Goal: Task Accomplishment & Management: Manage account settings

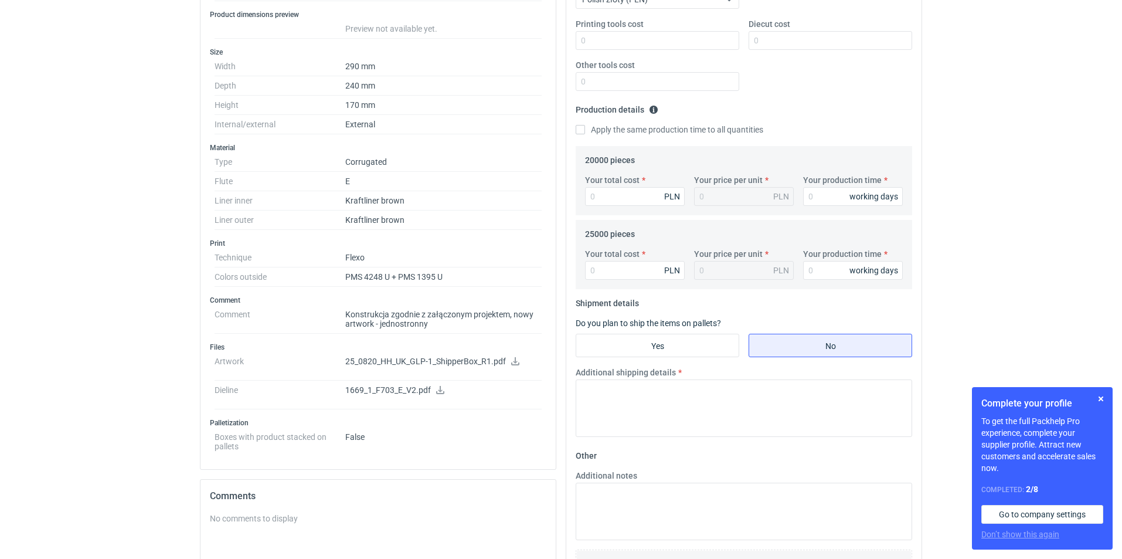
scroll to position [352, 0]
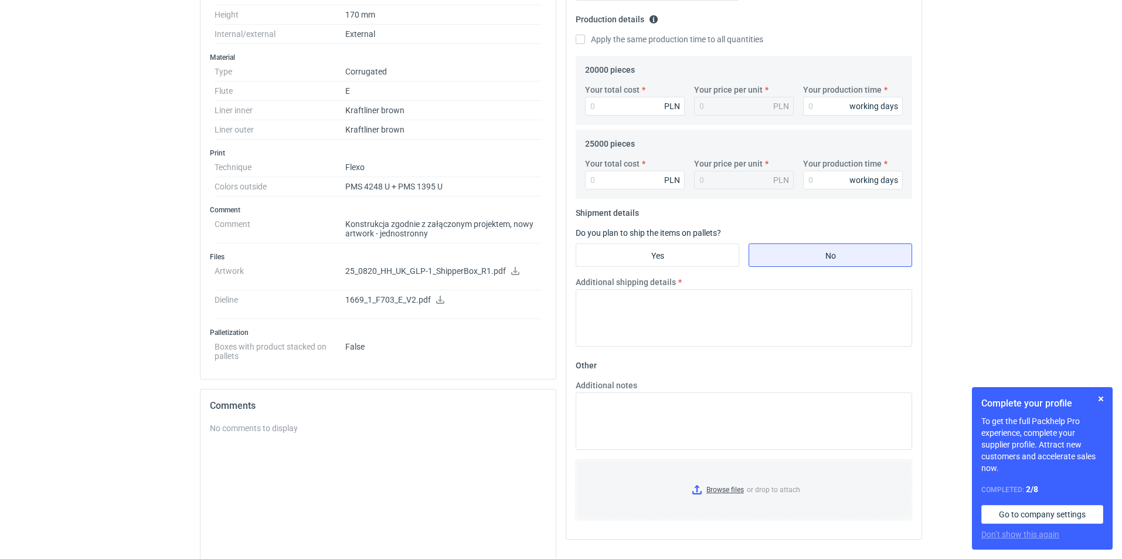
click at [437, 297] on icon at bounding box center [440, 299] width 9 height 8
click at [414, 294] on dd "1669_1_F703_E_V2.pdf" at bounding box center [443, 304] width 196 height 29
click at [509, 271] on p "25_0820_HH_UK_GLP-1_ShipperBox_R1.pdf" at bounding box center [443, 271] width 196 height 11
click at [514, 270] on icon at bounding box center [515, 271] width 9 height 8
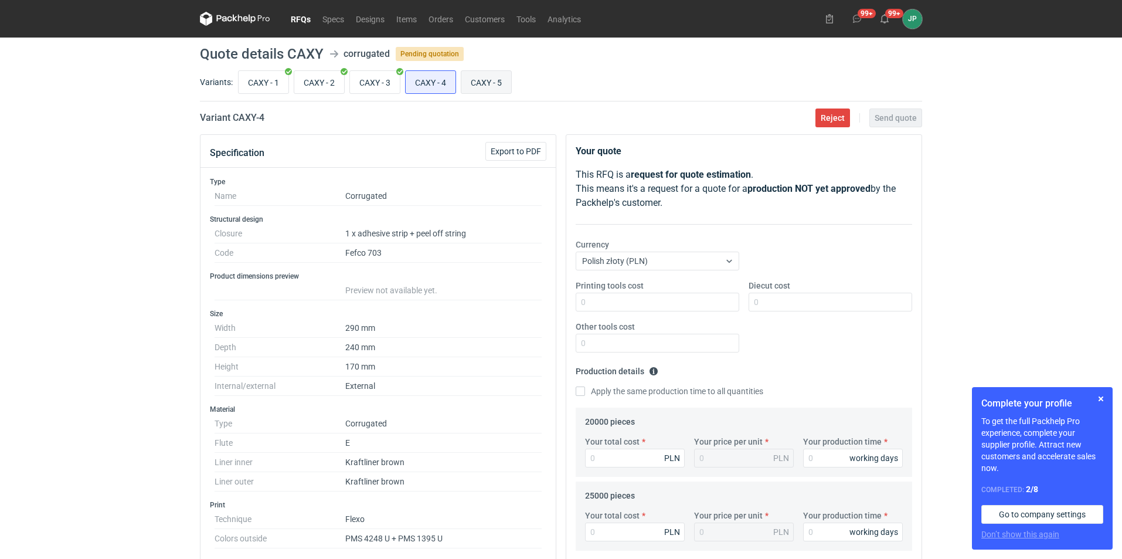
click at [478, 83] on input "CAXY - 5" at bounding box center [486, 82] width 50 height 22
radio input "true"
click at [439, 72] on input "CAXY - 4" at bounding box center [431, 82] width 50 height 22
radio input "true"
click at [482, 81] on input "CAXY - 5" at bounding box center [486, 82] width 50 height 22
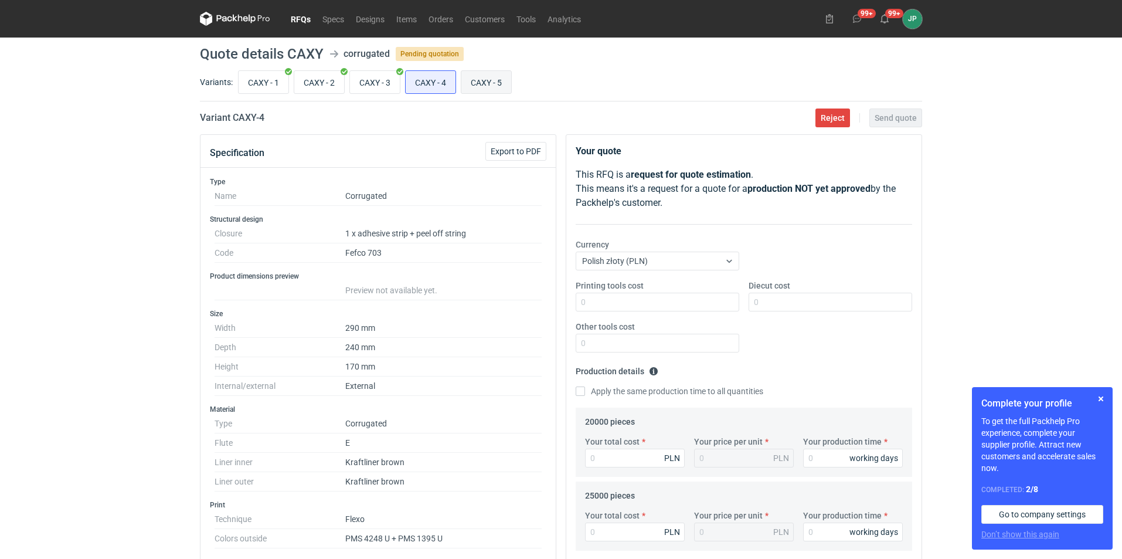
radio input "true"
click at [433, 89] on input "CAXY - 4" at bounding box center [431, 82] width 50 height 22
radio input "true"
click at [470, 91] on input "CAXY - 5" at bounding box center [486, 82] width 50 height 22
radio input "true"
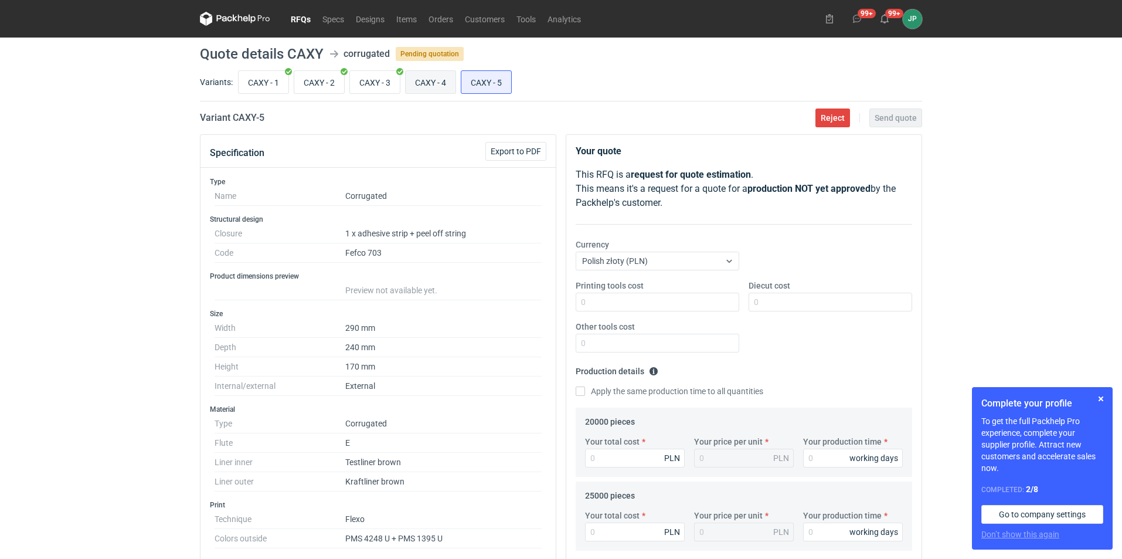
click at [437, 88] on input "CAXY - 4" at bounding box center [431, 82] width 50 height 22
radio input "true"
click at [1065, 156] on div "RFQs Specs Designs Items Orders Customers Tools Analytics 99+ 99+ JP Justyna Po…" at bounding box center [561, 279] width 1122 height 559
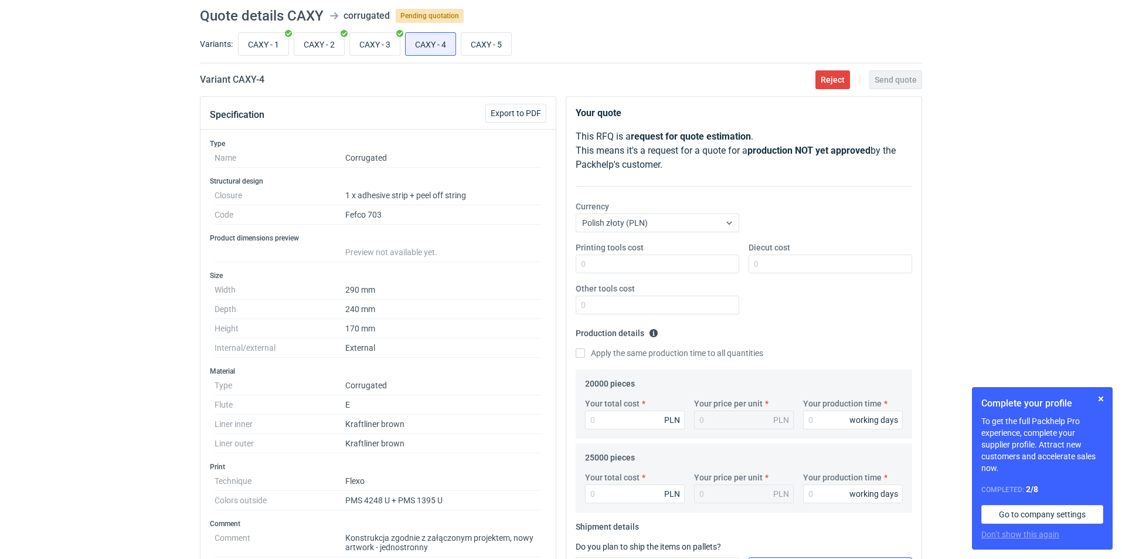
scroll to position [59, 0]
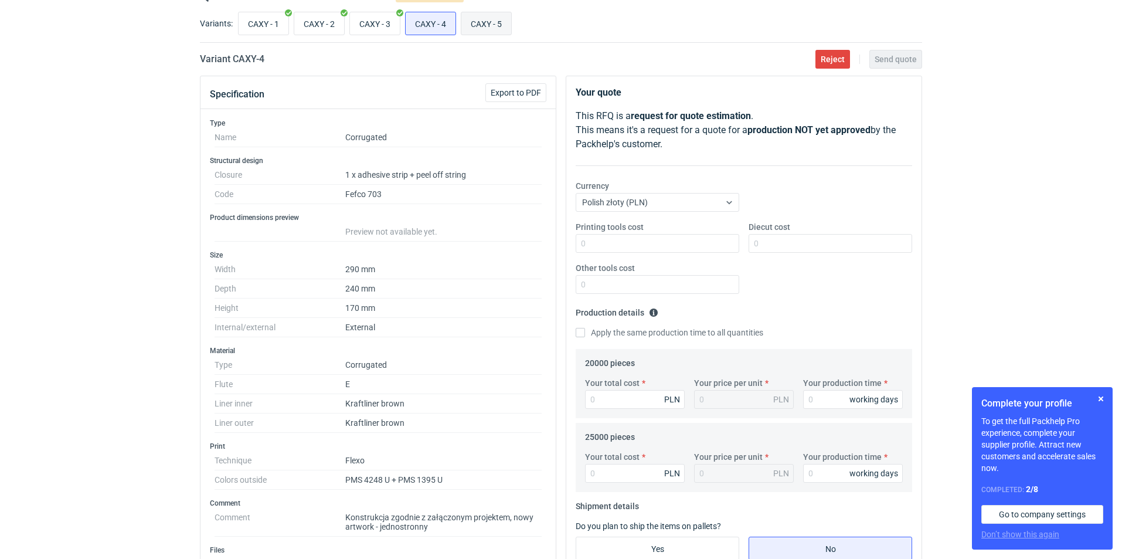
click at [492, 29] on input "CAXY - 5" at bounding box center [486, 23] width 50 height 22
radio input "true"
click at [440, 22] on input "CAXY - 4" at bounding box center [431, 23] width 50 height 22
radio input "true"
click at [492, 23] on input "CAXY - 5" at bounding box center [486, 23] width 50 height 22
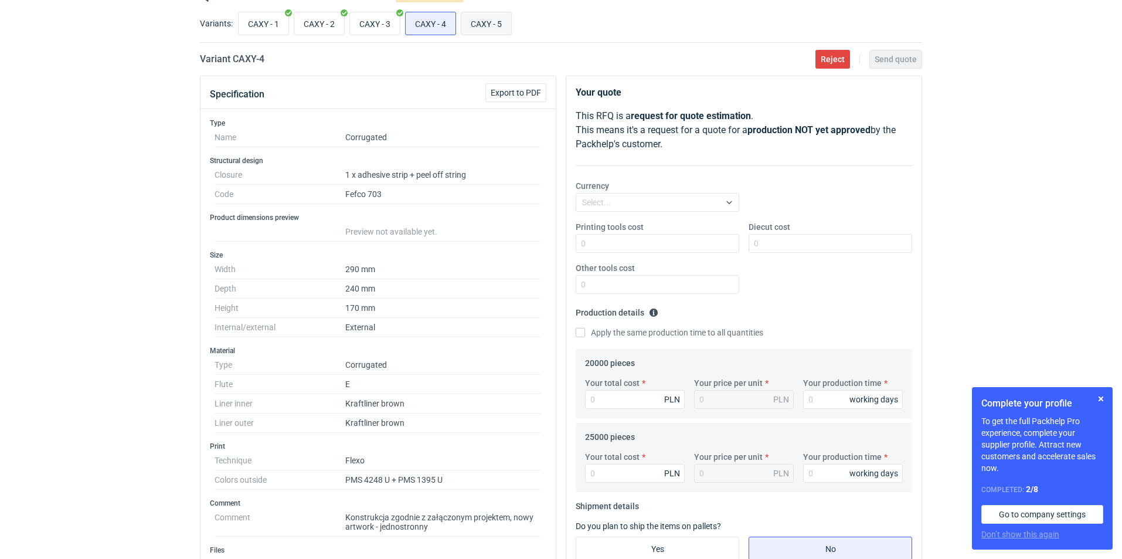
radio input "true"
click at [450, 16] on input "CAXY - 4" at bounding box center [431, 23] width 50 height 22
radio input "true"
click at [485, 23] on input "CAXY - 5" at bounding box center [486, 23] width 50 height 22
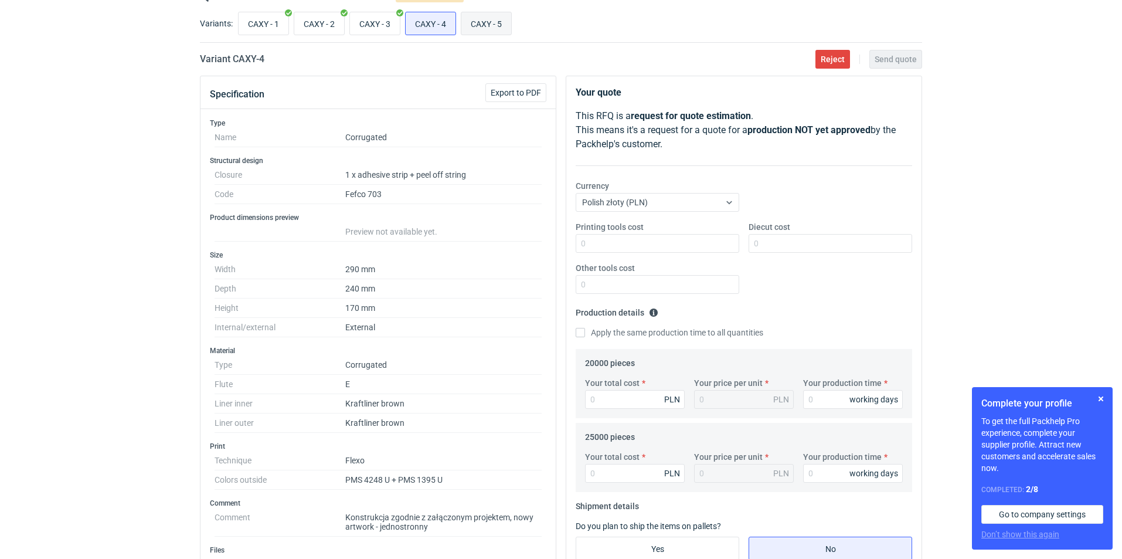
radio input "true"
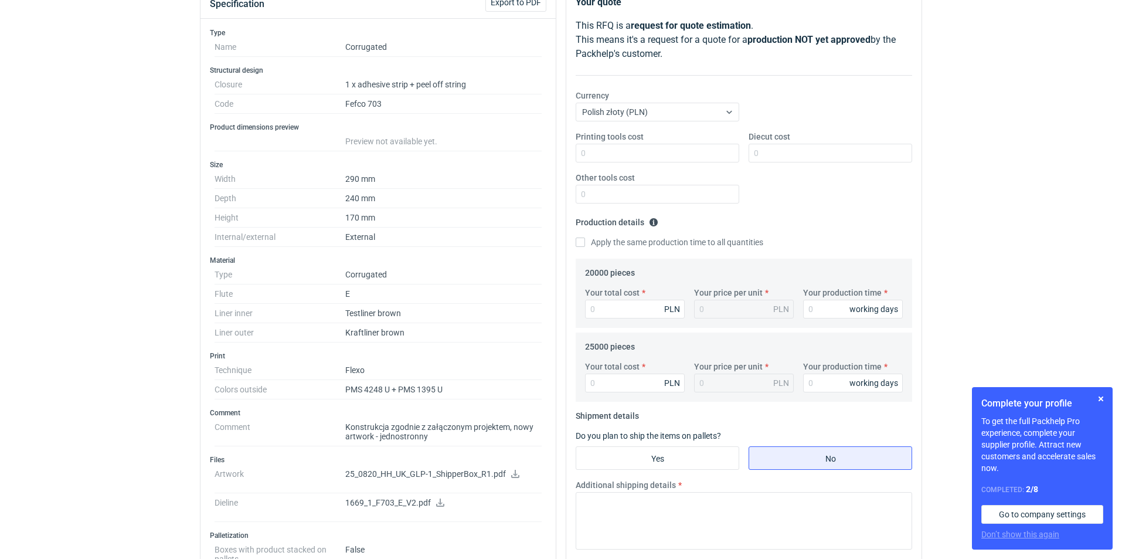
scroll to position [234, 0]
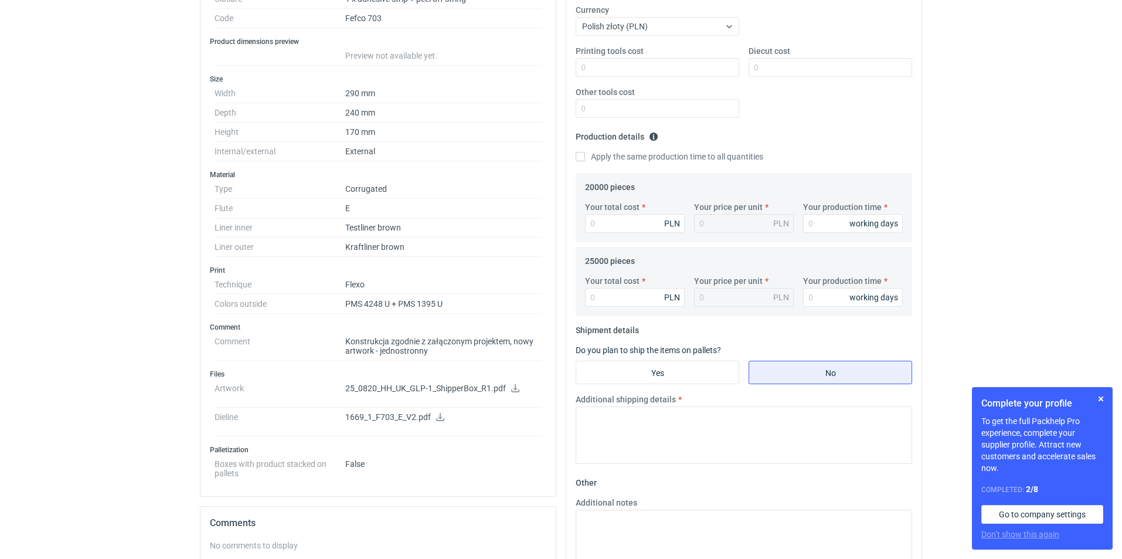
click at [514, 390] on icon at bounding box center [515, 388] width 9 height 8
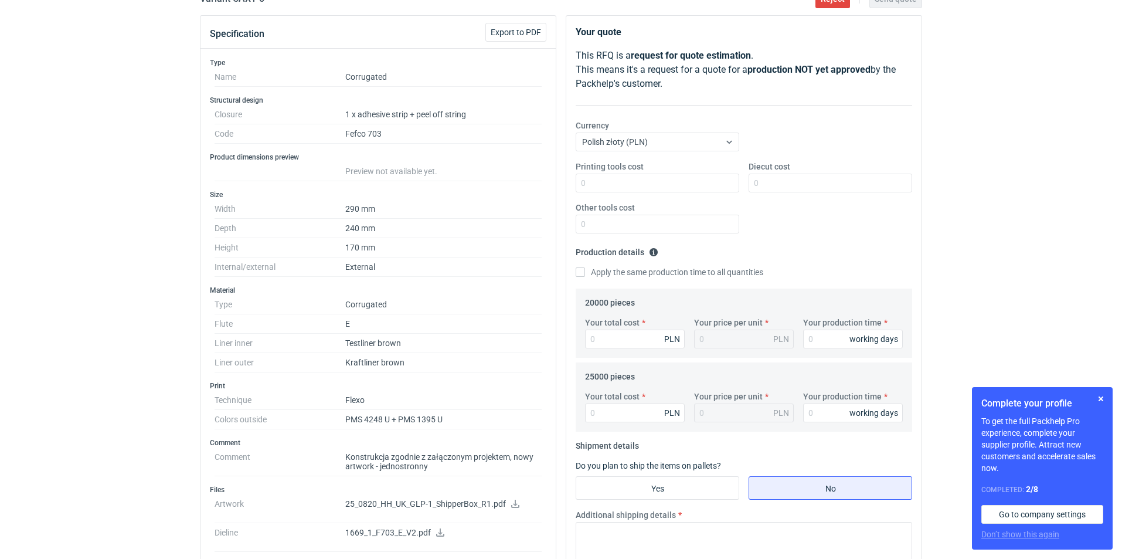
scroll to position [0, 0]
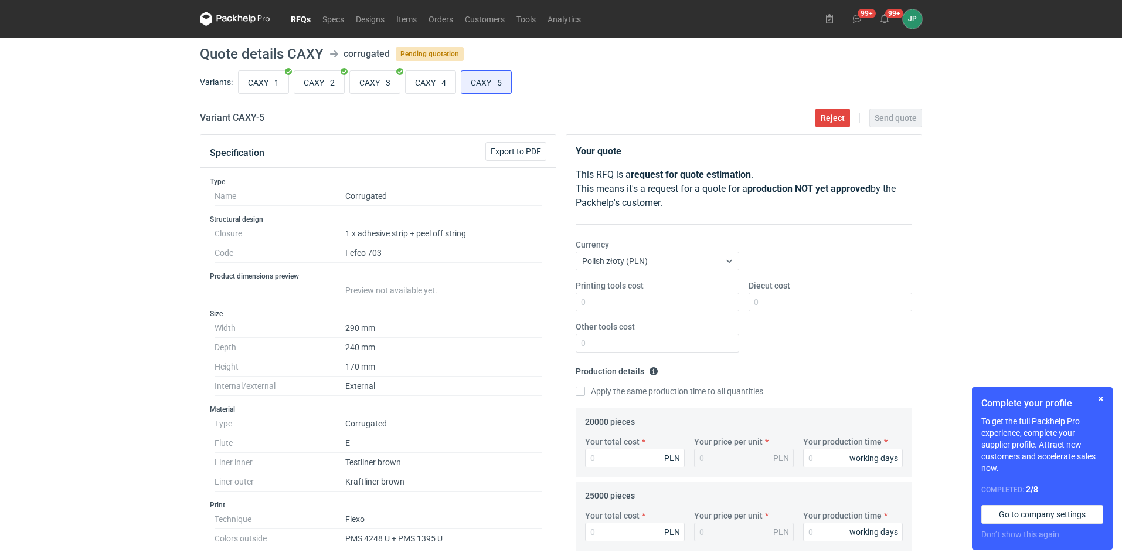
click at [78, 345] on div "RFQs Specs Designs Items Orders Customers Tools Analytics 99+ 99+ JP Justyna Po…" at bounding box center [561, 279] width 1122 height 559
click at [298, 18] on link "RFQs" at bounding box center [301, 19] width 32 height 14
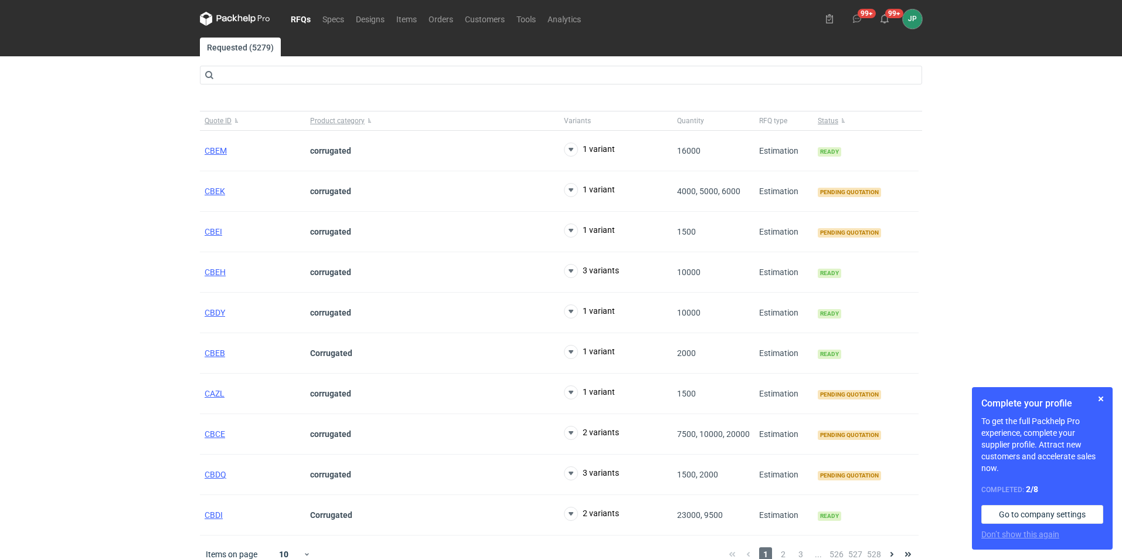
scroll to position [14, 0]
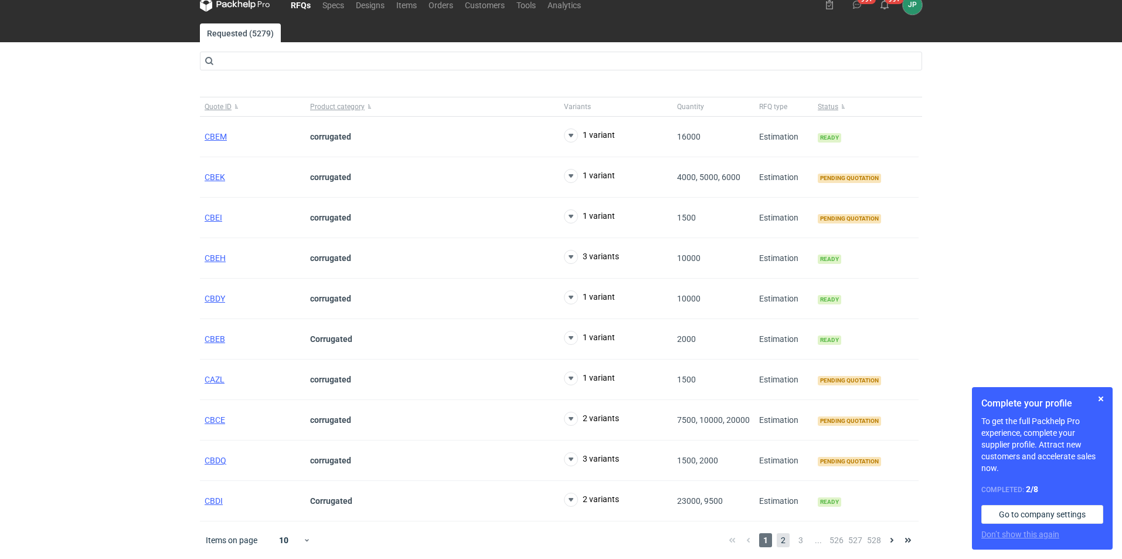
click at [781, 540] on span "2" at bounding box center [783, 540] width 13 height 14
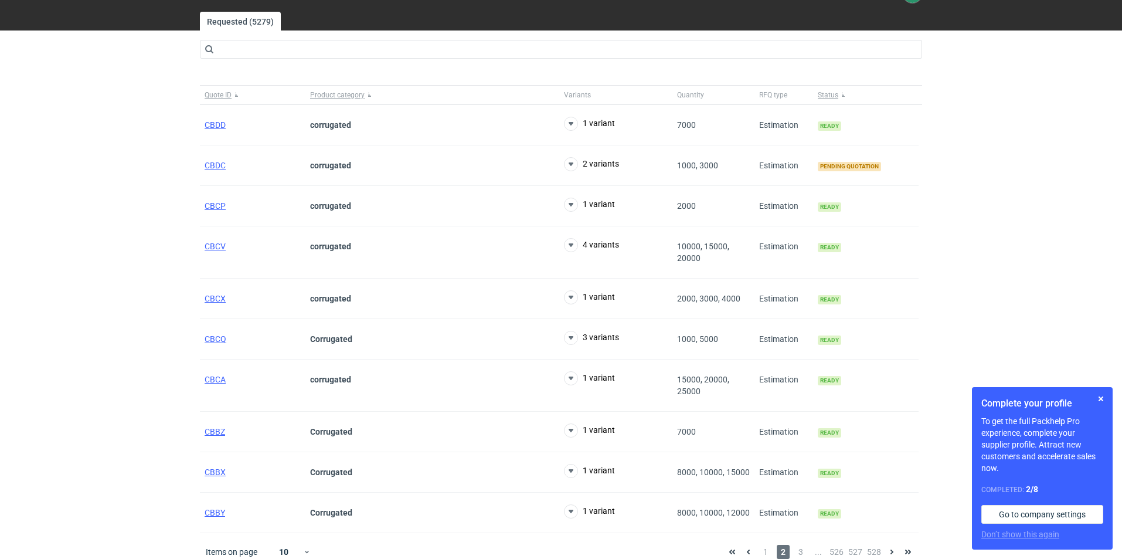
scroll to position [38, 0]
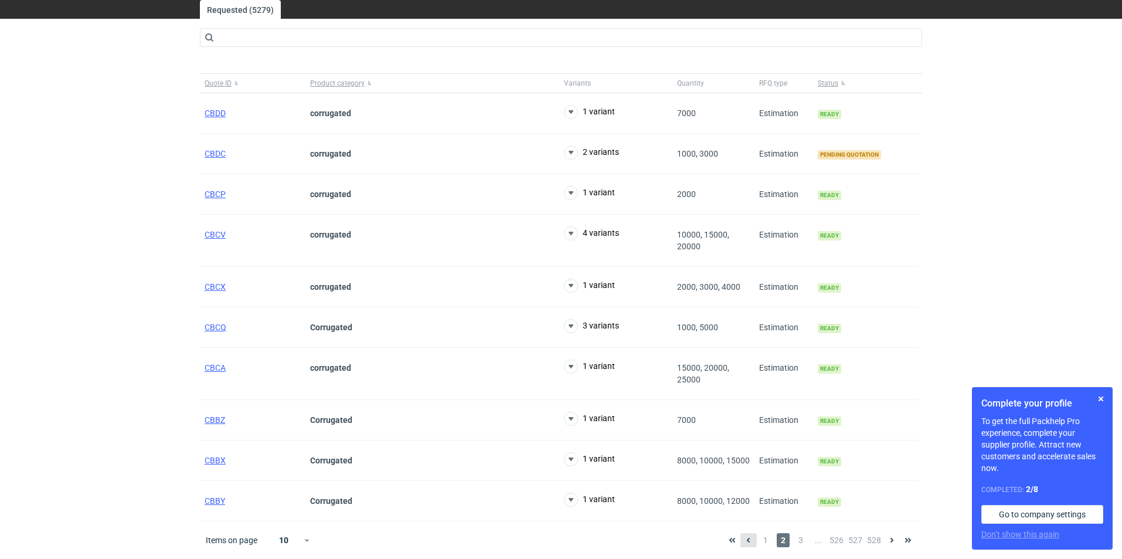
click at [754, 543] on button at bounding box center [748, 540] width 16 height 14
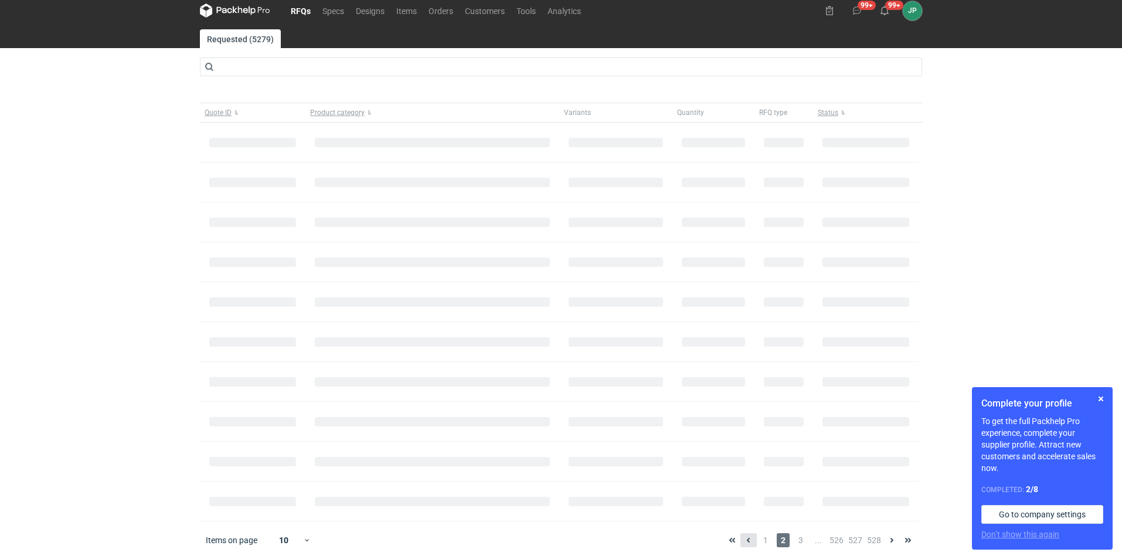
scroll to position [8, 0]
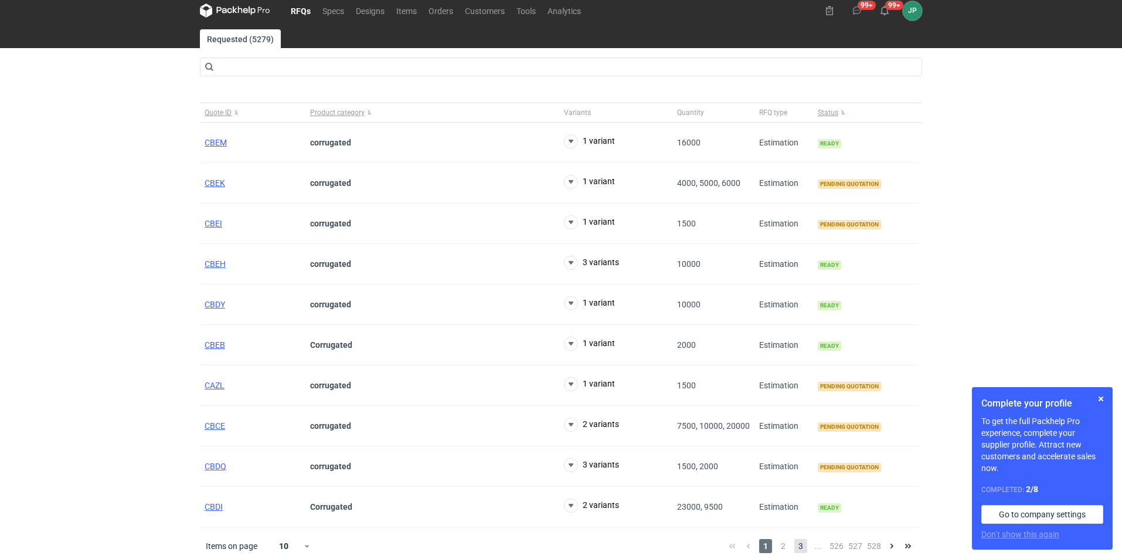
click at [799, 543] on span "3" at bounding box center [800, 546] width 13 height 14
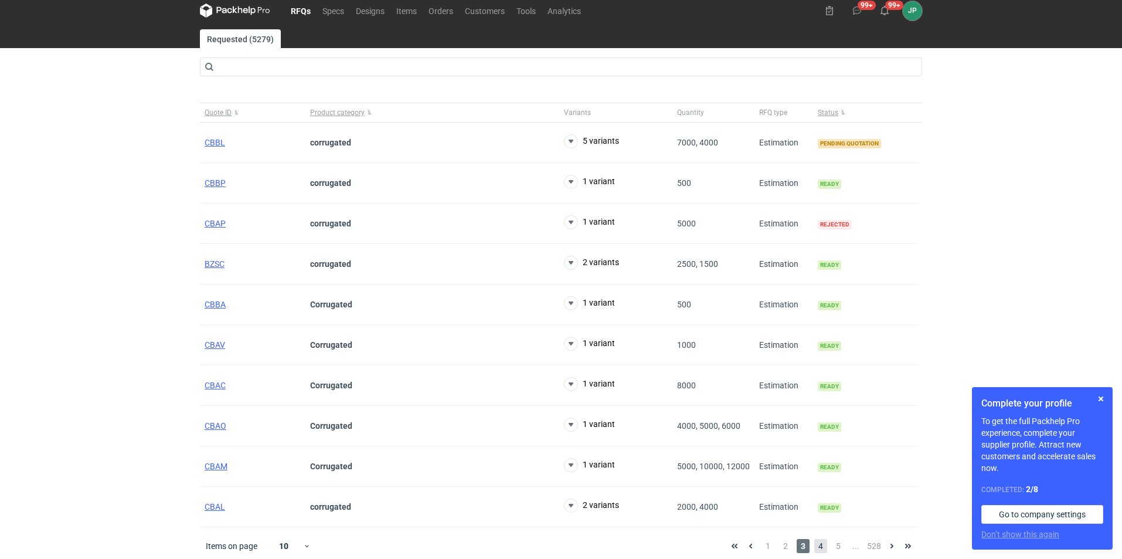
click at [824, 545] on span "4" at bounding box center [820, 546] width 13 height 14
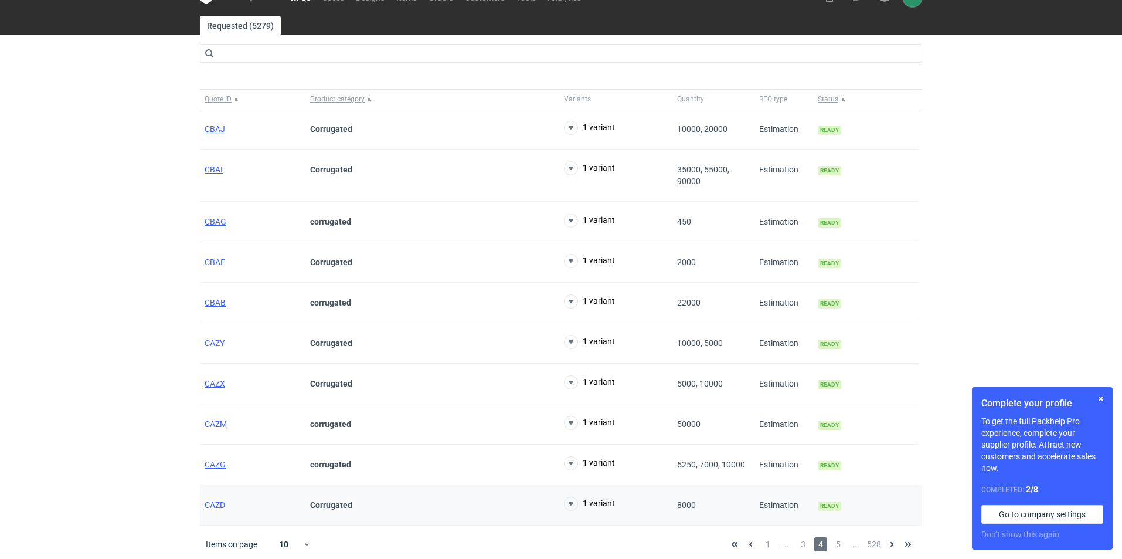
scroll to position [26, 0]
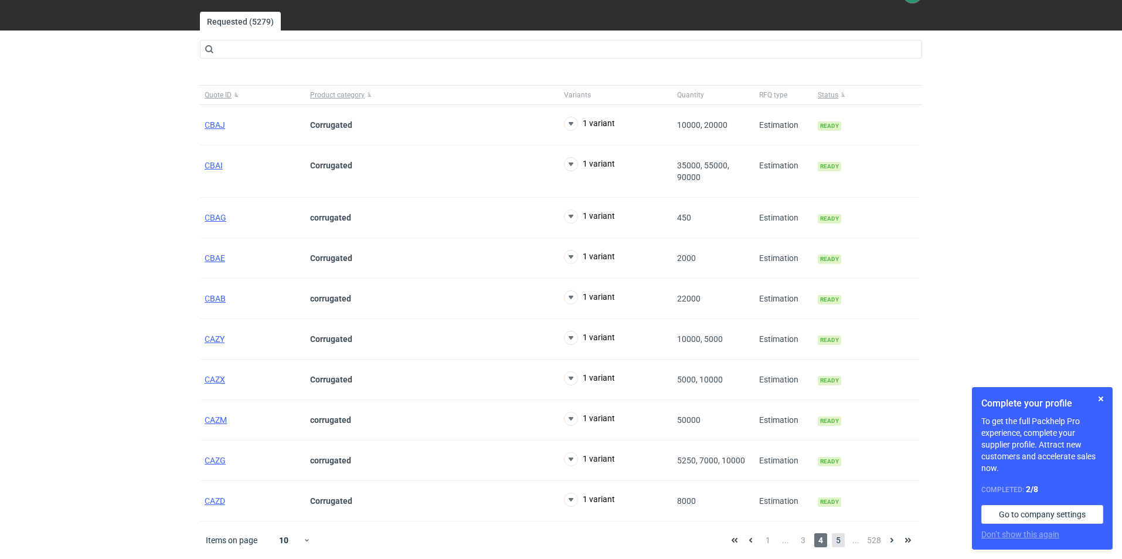
click at [840, 540] on span "5" at bounding box center [838, 540] width 13 height 14
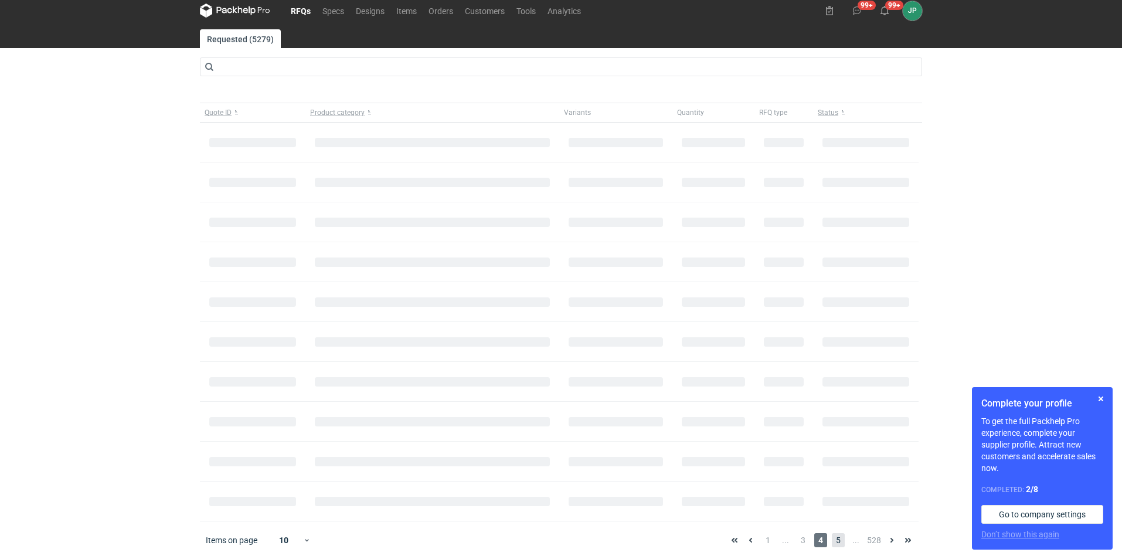
scroll to position [14, 0]
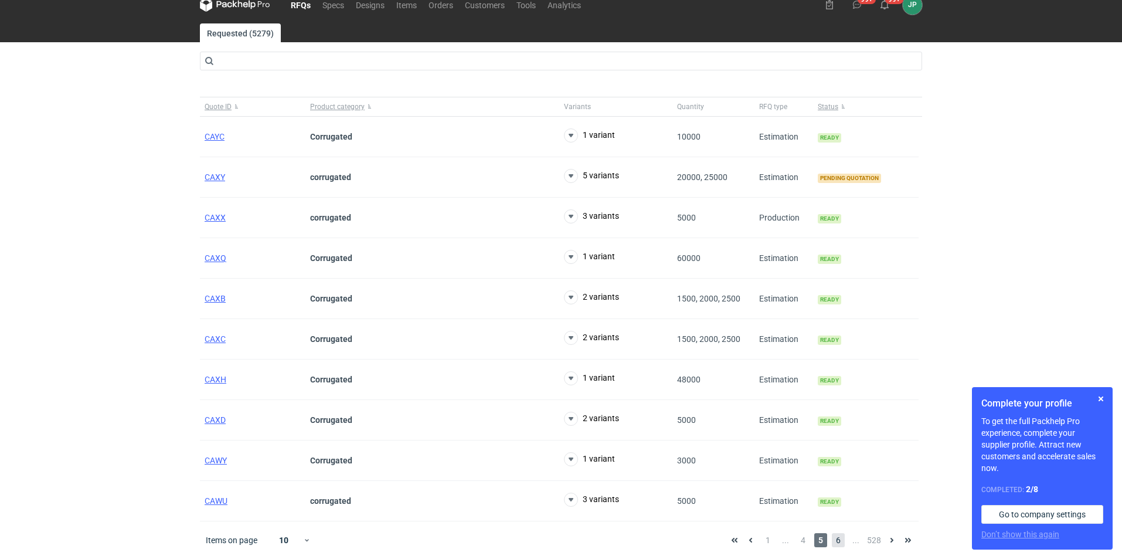
click at [837, 539] on span "6" at bounding box center [838, 540] width 13 height 14
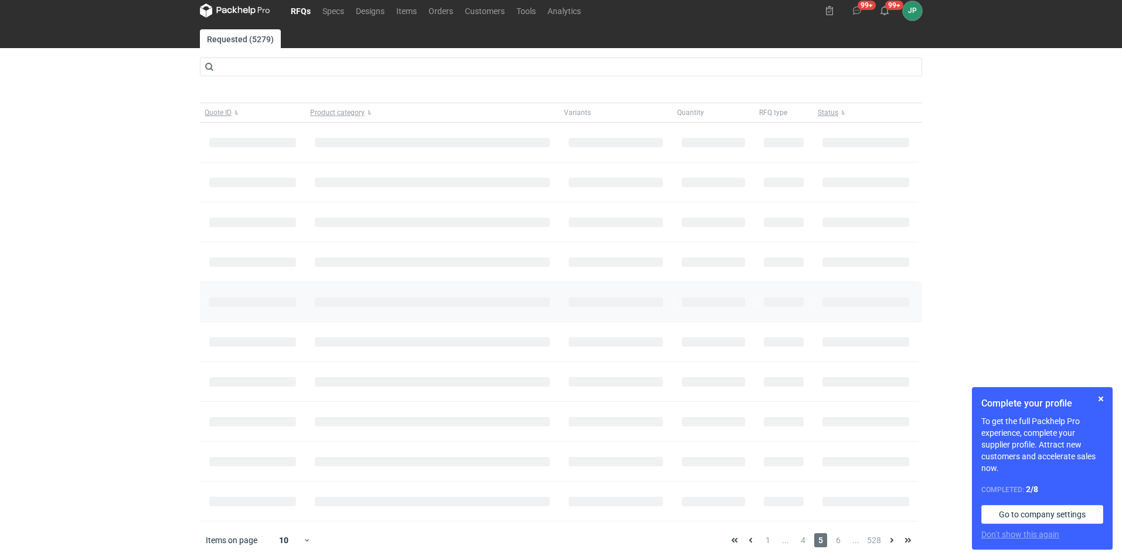
scroll to position [26, 0]
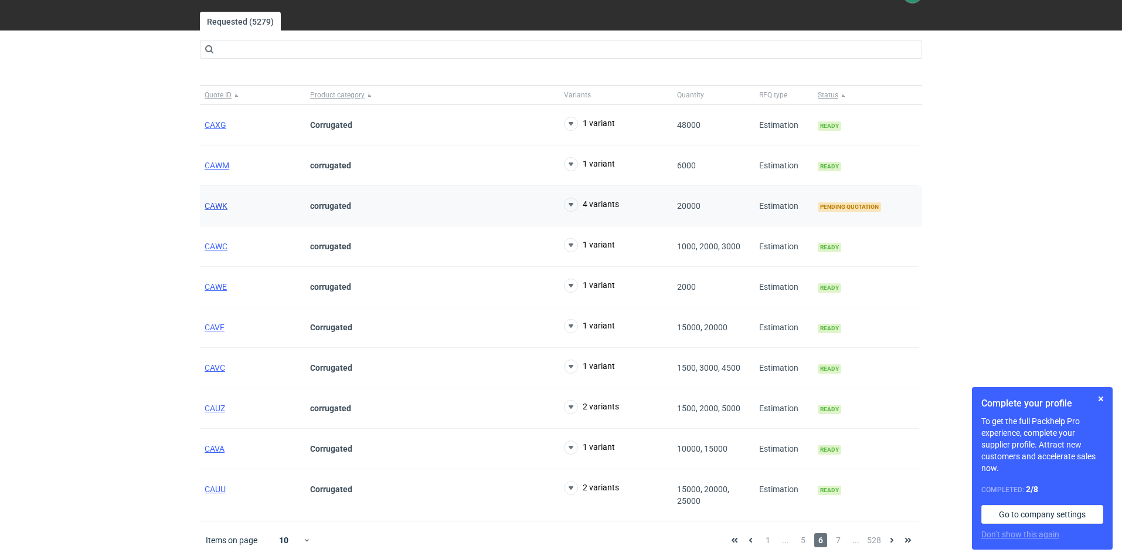
click at [221, 205] on span "CAWK" at bounding box center [216, 205] width 23 height 9
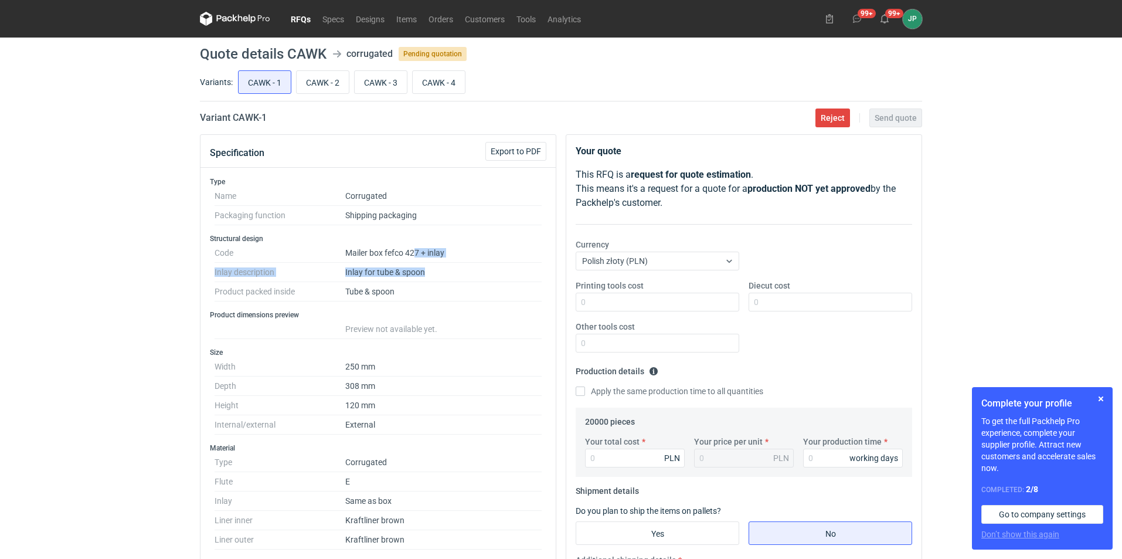
drag, startPoint x: 414, startPoint y: 254, endPoint x: 430, endPoint y: 276, distance: 26.4
click at [430, 276] on dl "Code Mailer box fefco 427 + inlay Inlay description Inlay for tube & spoon Prod…" at bounding box center [378, 272] width 327 height 58
click at [470, 281] on dd "Inlay for tube & spoon" at bounding box center [443, 272] width 196 height 19
drag, startPoint x: 450, startPoint y: 253, endPoint x: 433, endPoint y: 253, distance: 16.4
click at [433, 253] on dd "Mailer box fefco 427 + inlay" at bounding box center [443, 252] width 196 height 19
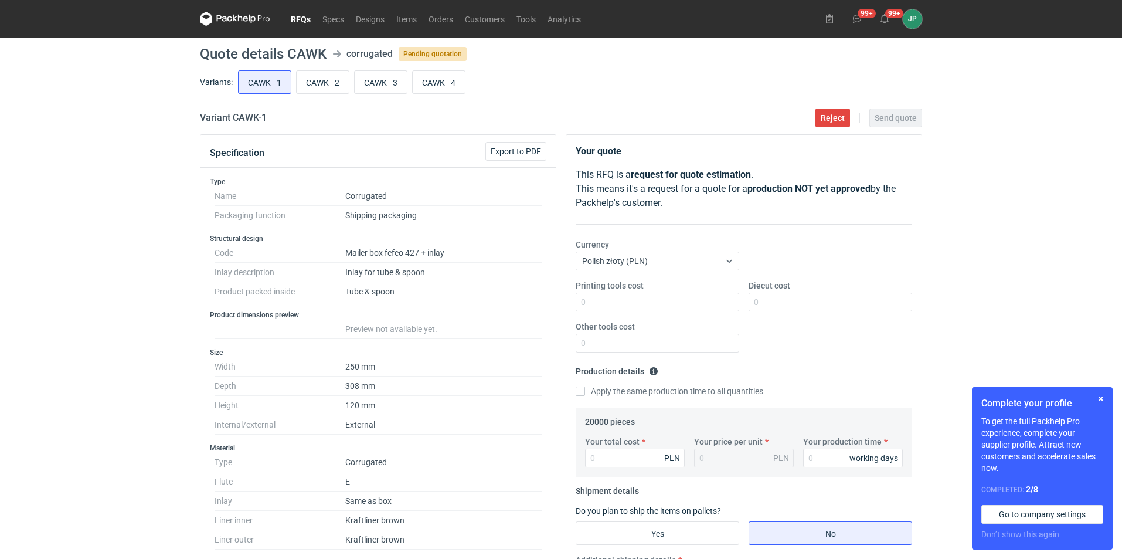
click at [438, 293] on dd "Tube & spoon" at bounding box center [443, 291] width 196 height 19
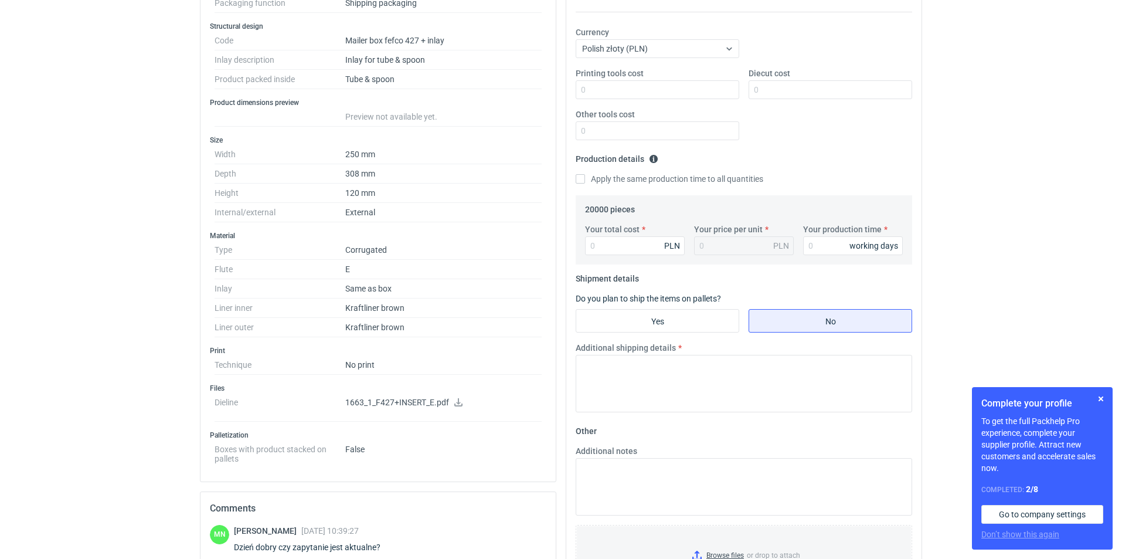
scroll to position [234, 0]
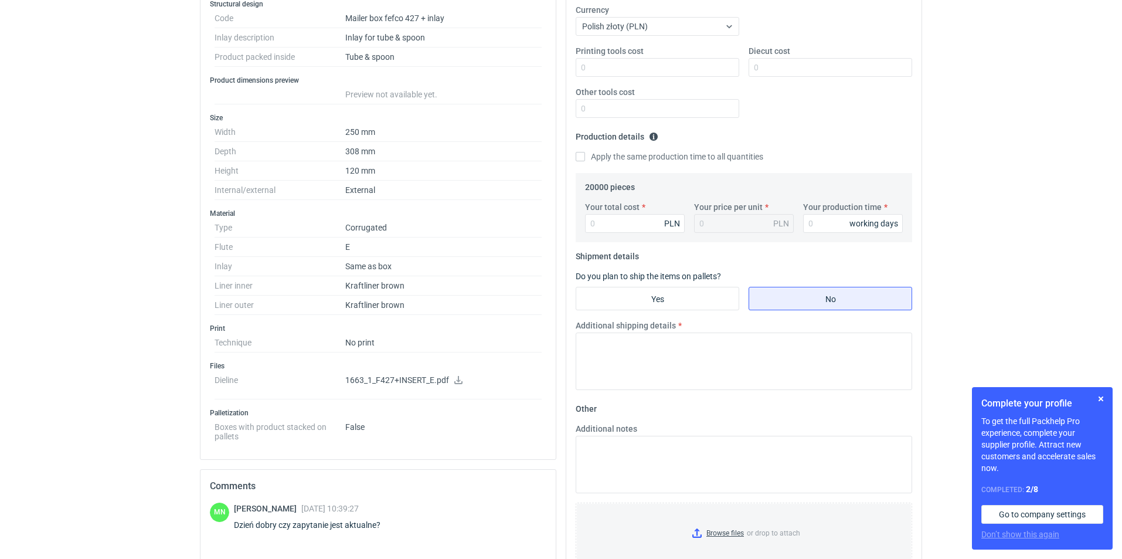
click at [423, 376] on p "1663_1_F427+INSERT_E.pdf" at bounding box center [443, 380] width 196 height 11
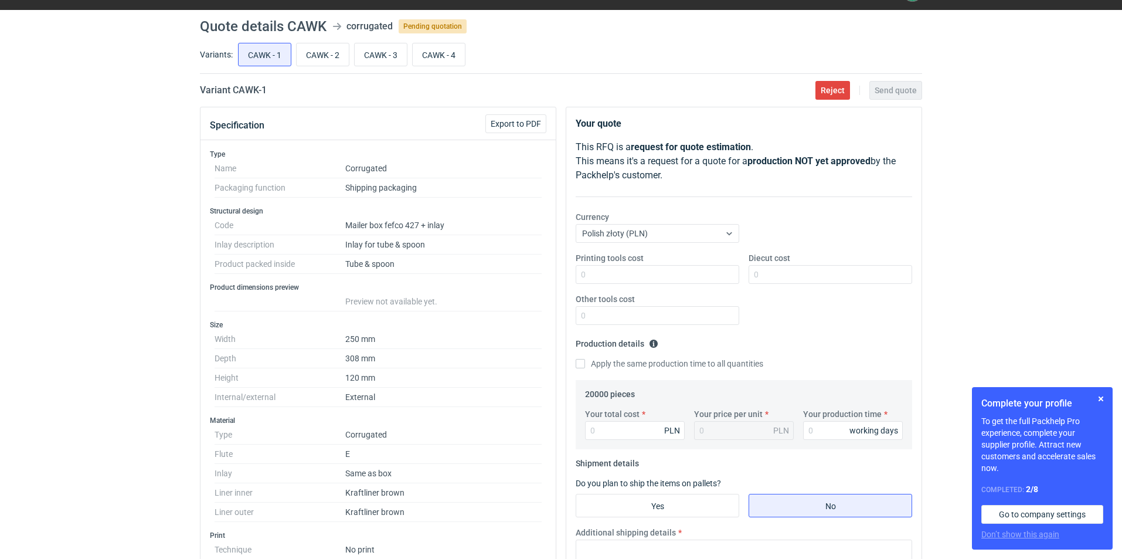
scroll to position [0, 0]
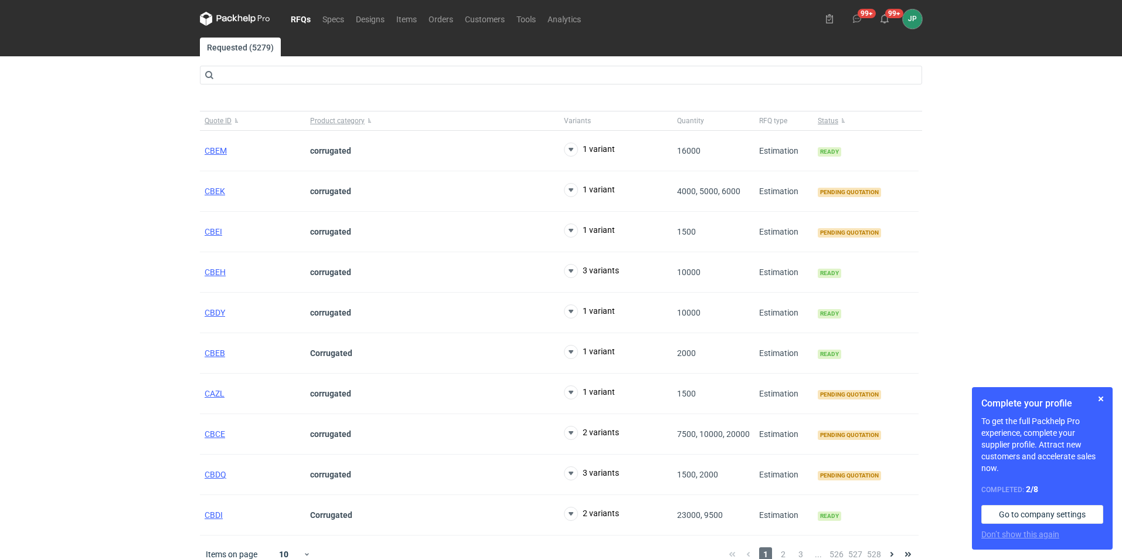
scroll to position [14, 0]
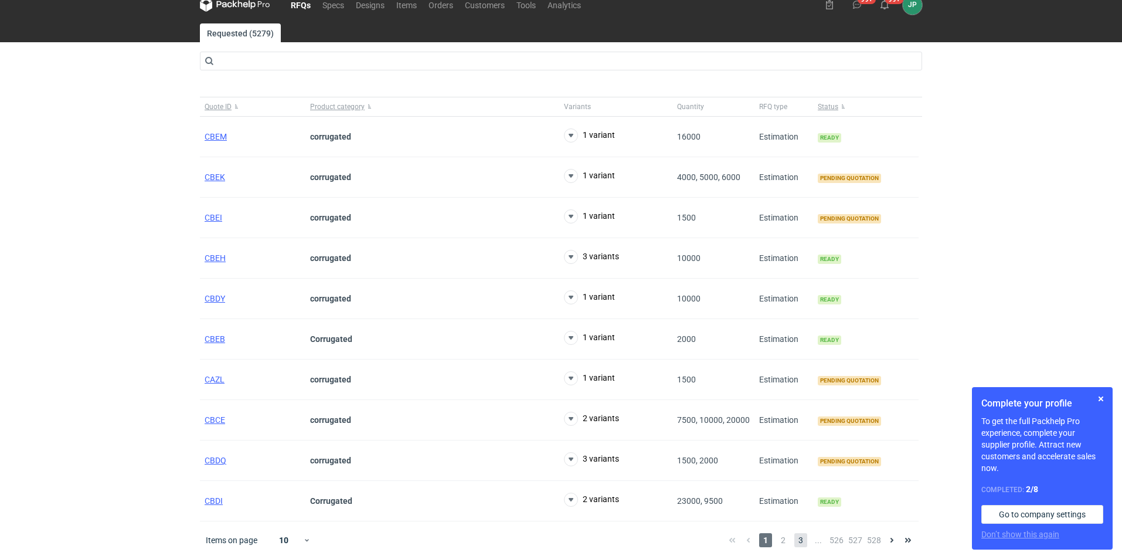
click at [797, 539] on span "3" at bounding box center [800, 540] width 13 height 14
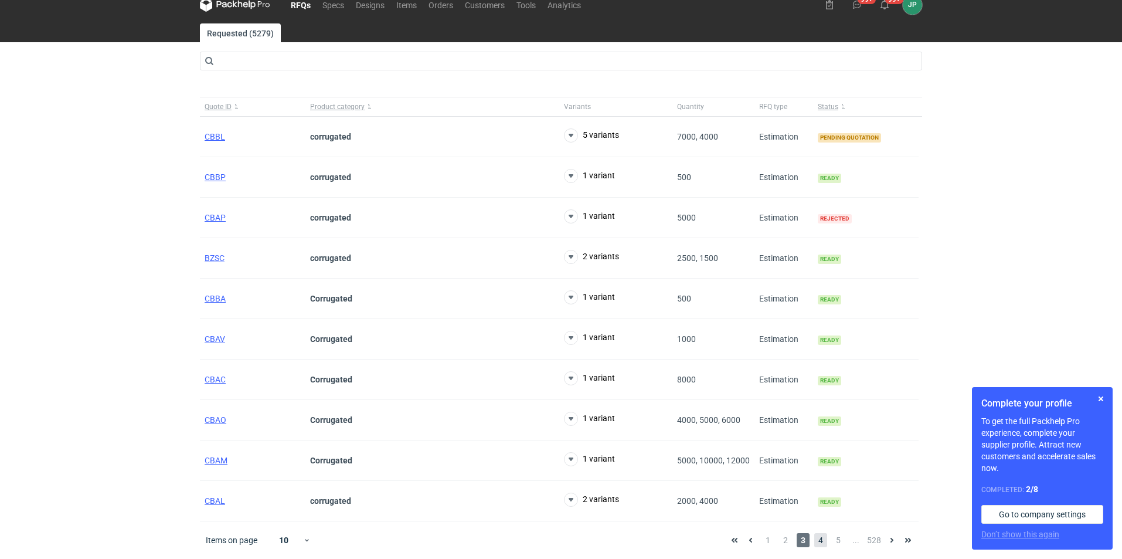
click at [825, 533] on span "4" at bounding box center [820, 540] width 13 height 14
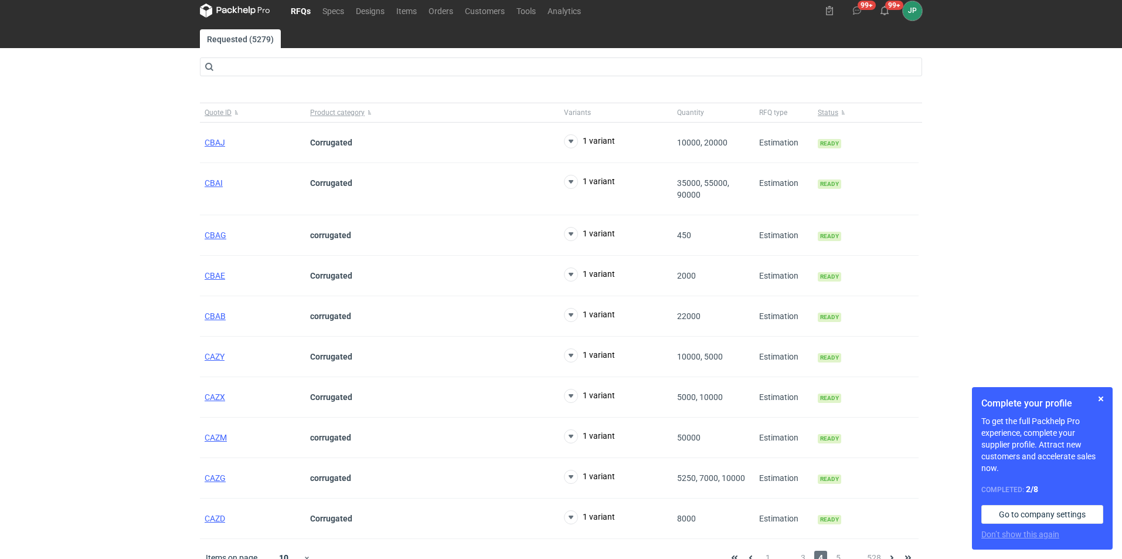
scroll to position [14, 0]
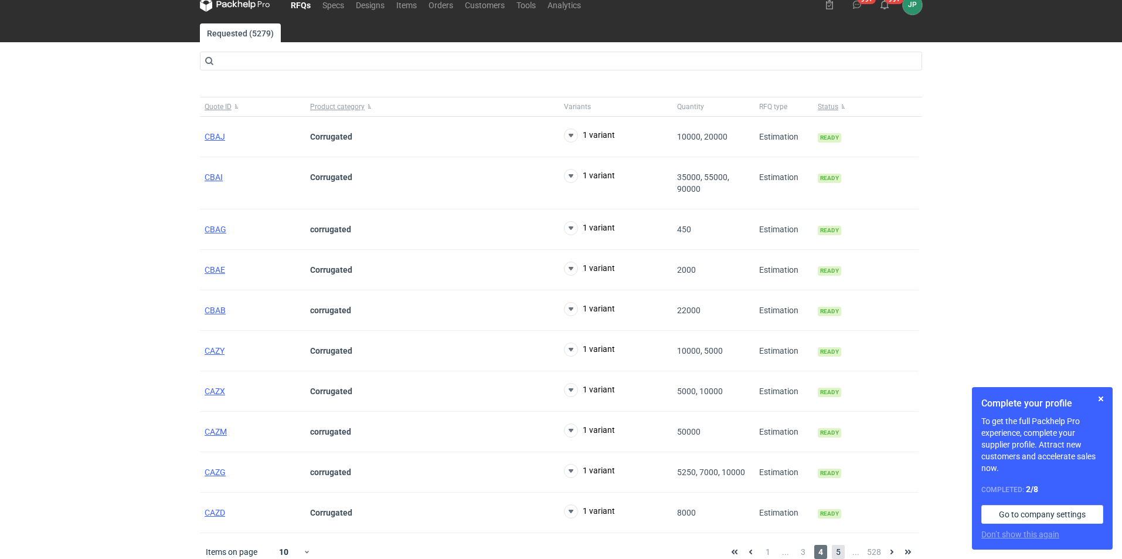
click at [832, 551] on span "5" at bounding box center [838, 552] width 13 height 14
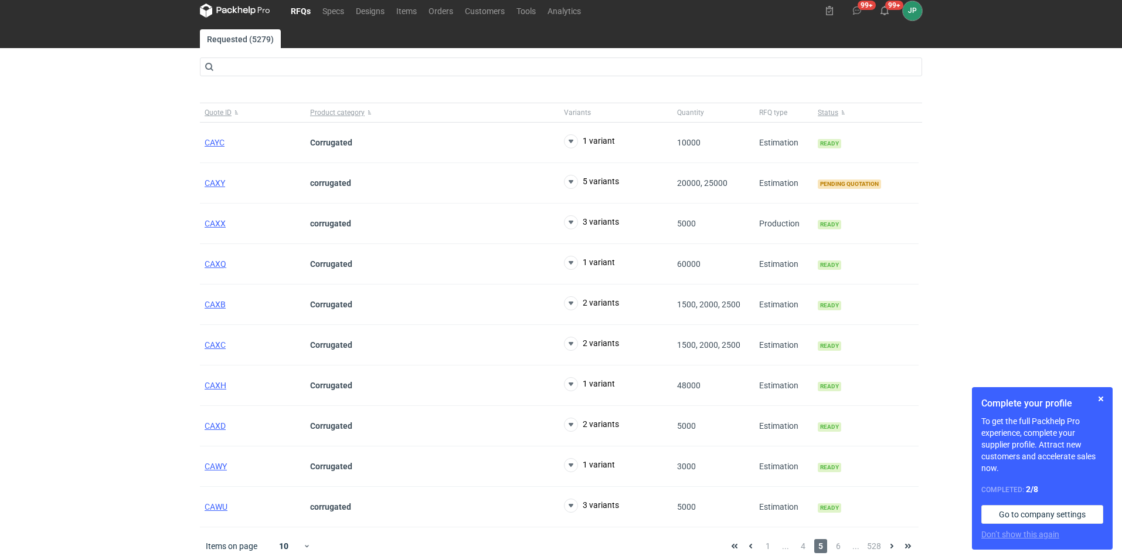
scroll to position [14, 0]
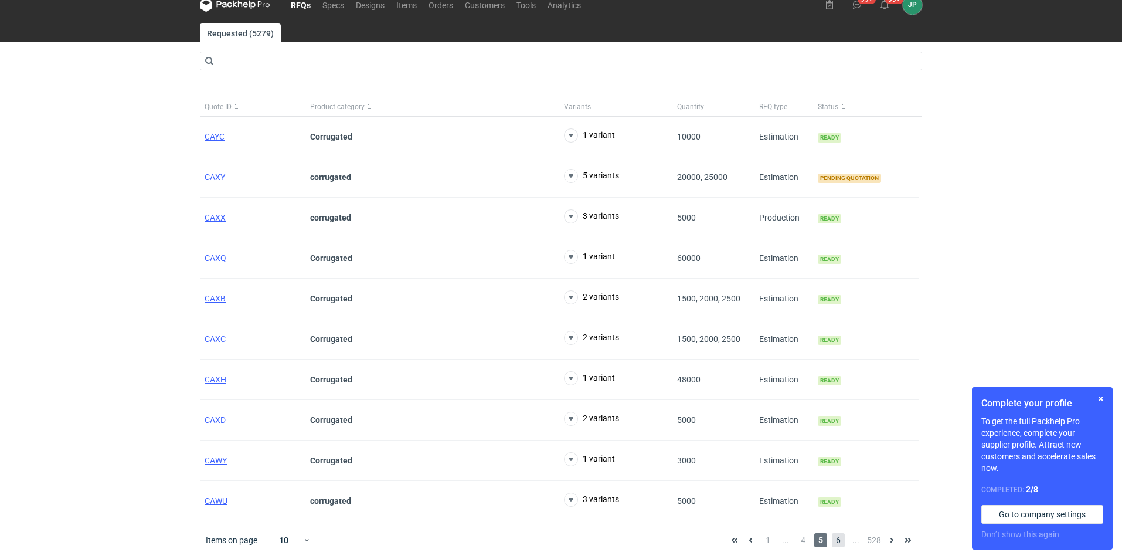
click at [837, 544] on span "6" at bounding box center [838, 540] width 13 height 14
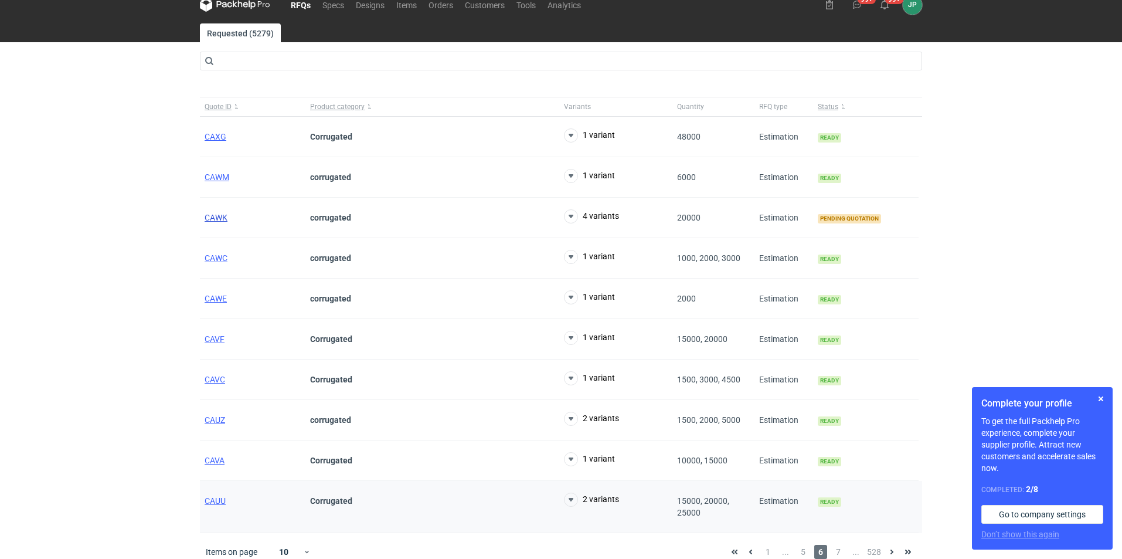
scroll to position [26, 0]
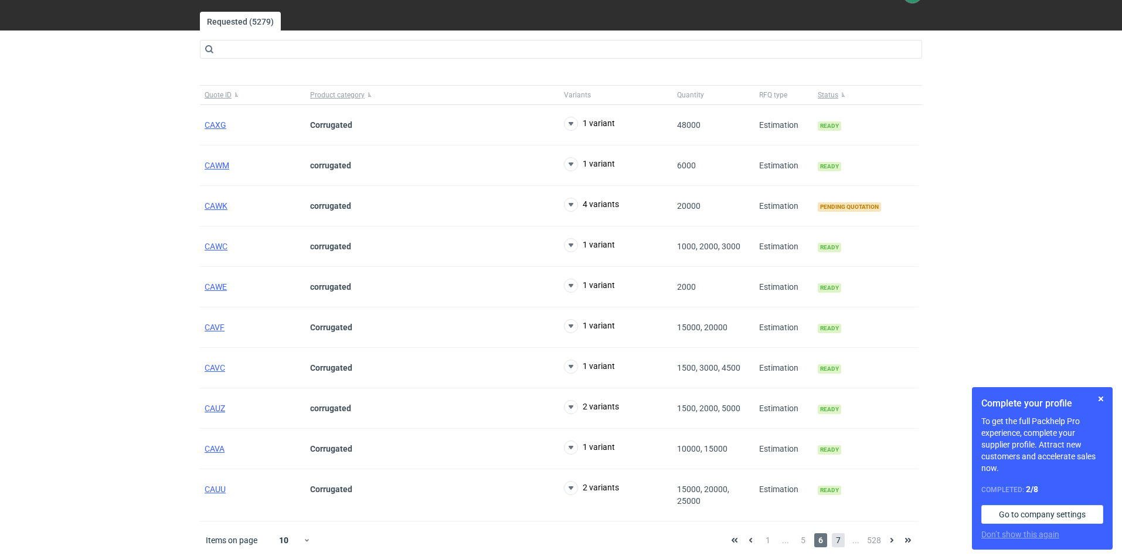
click at [837, 538] on span "7" at bounding box center [838, 540] width 13 height 14
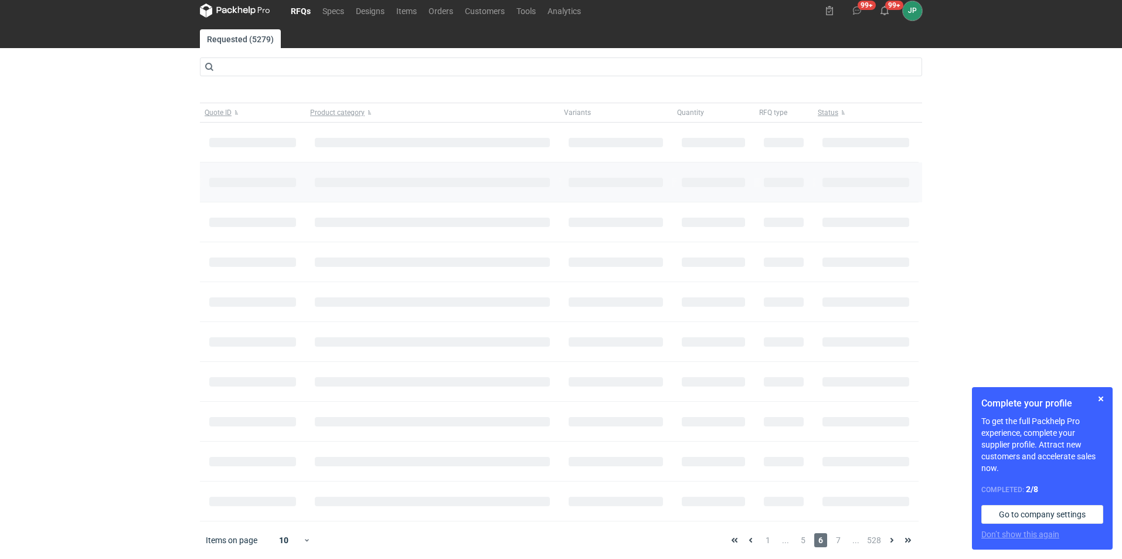
scroll to position [14, 0]
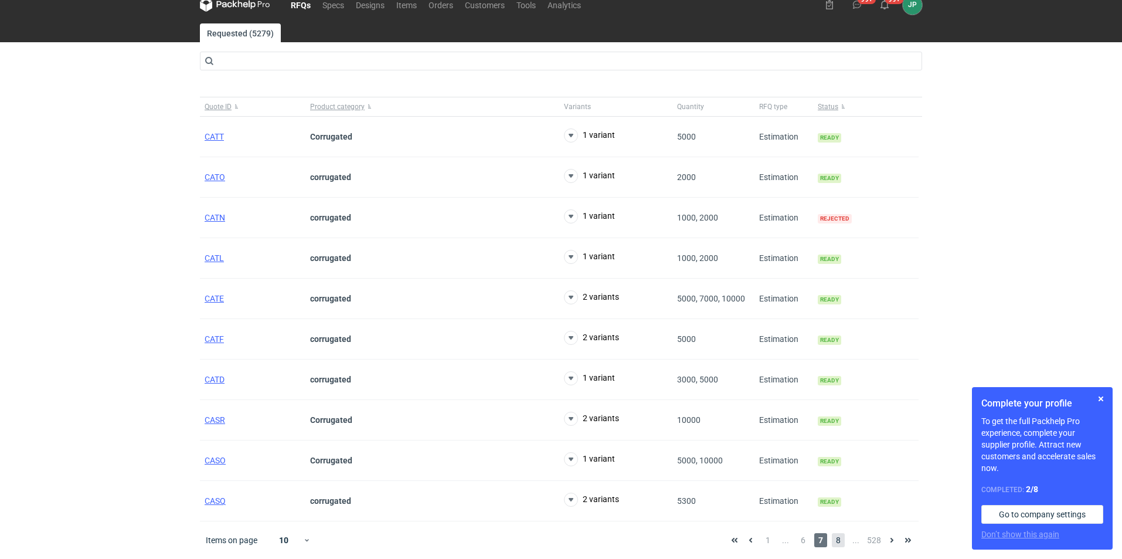
click at [838, 539] on span "8" at bounding box center [838, 540] width 13 height 14
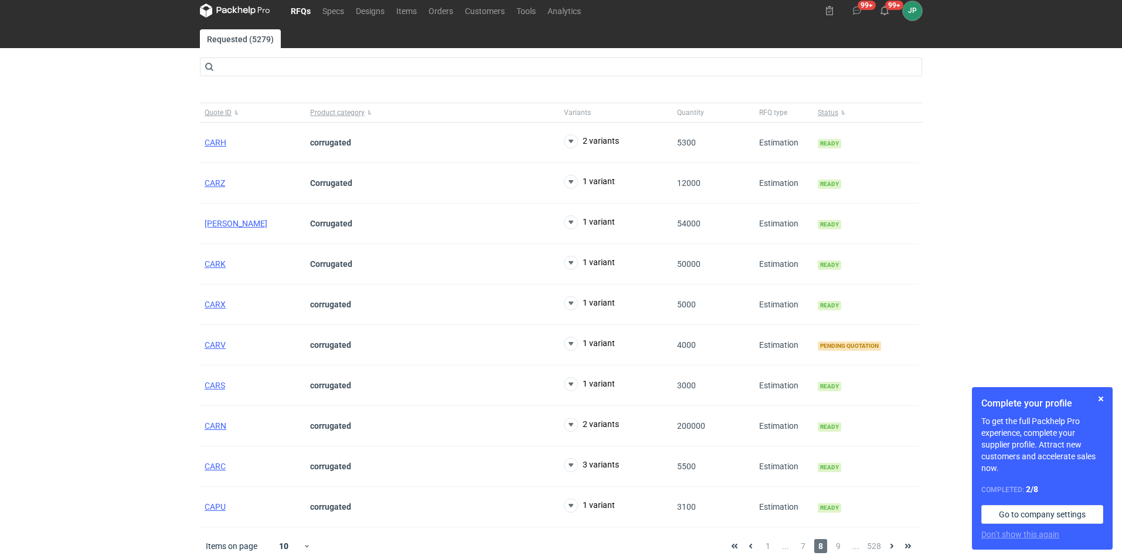
scroll to position [14, 0]
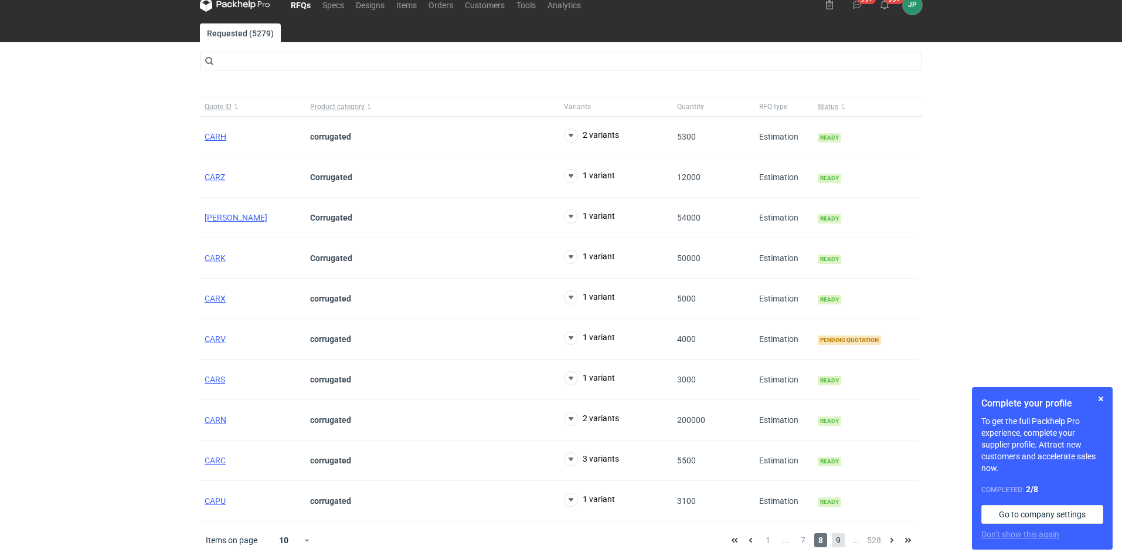
click at [842, 536] on span "9" at bounding box center [838, 540] width 13 height 14
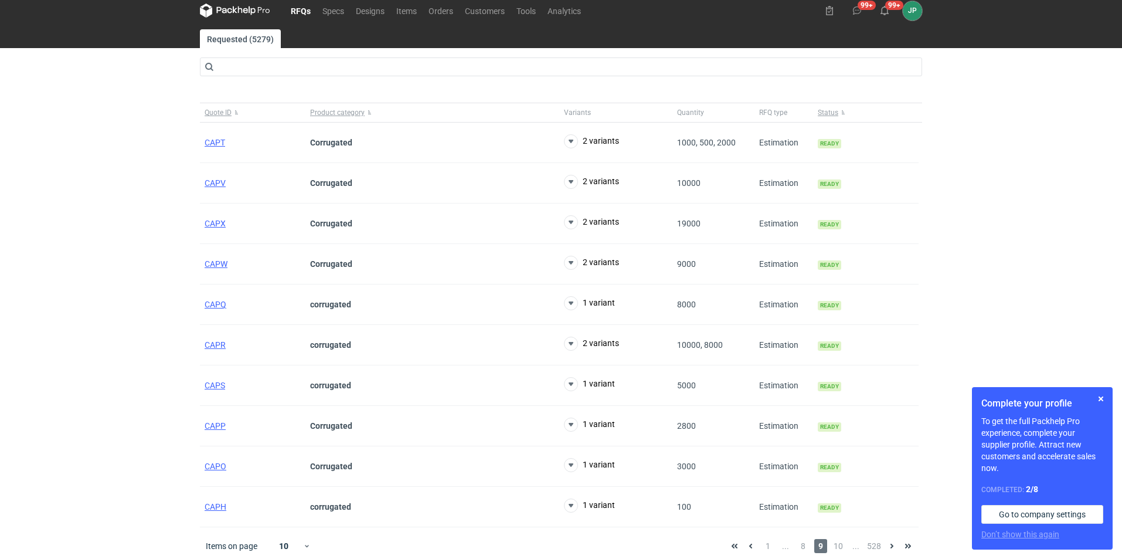
scroll to position [14, 0]
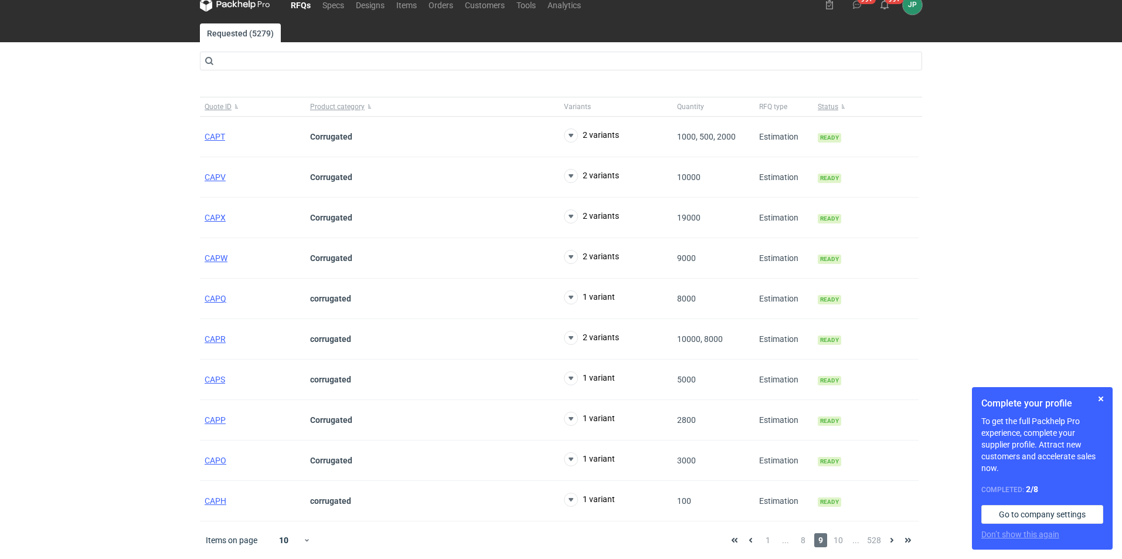
click at [849, 539] on div "1 ... 8 9 10 ... 528" at bounding box center [821, 540] width 190 height 14
click at [846, 539] on div "1 ... 8 9 10 ... 528" at bounding box center [821, 540] width 190 height 14
click at [840, 538] on span "10" at bounding box center [838, 540] width 13 height 14
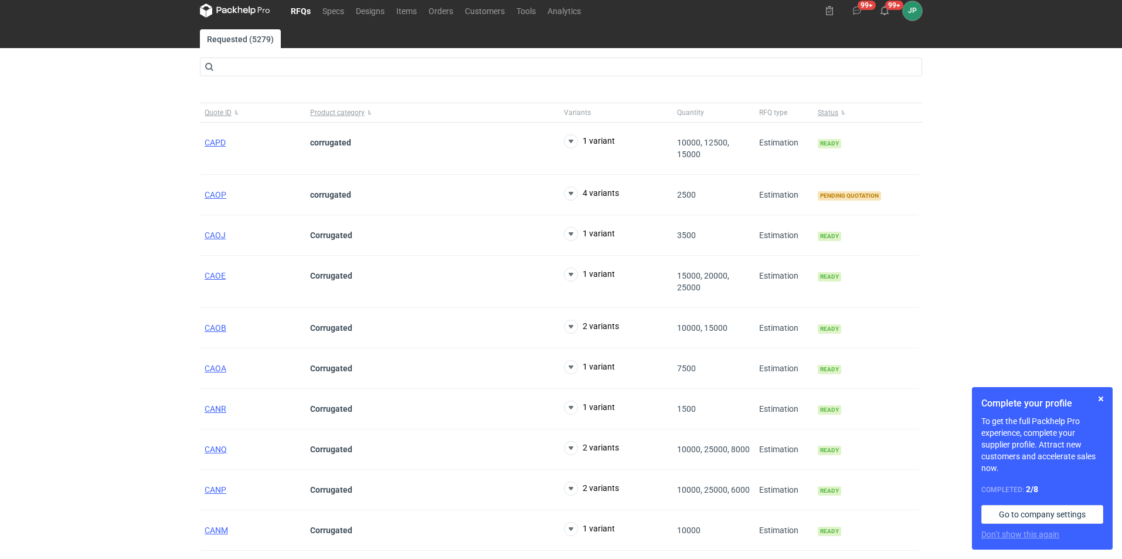
scroll to position [14, 0]
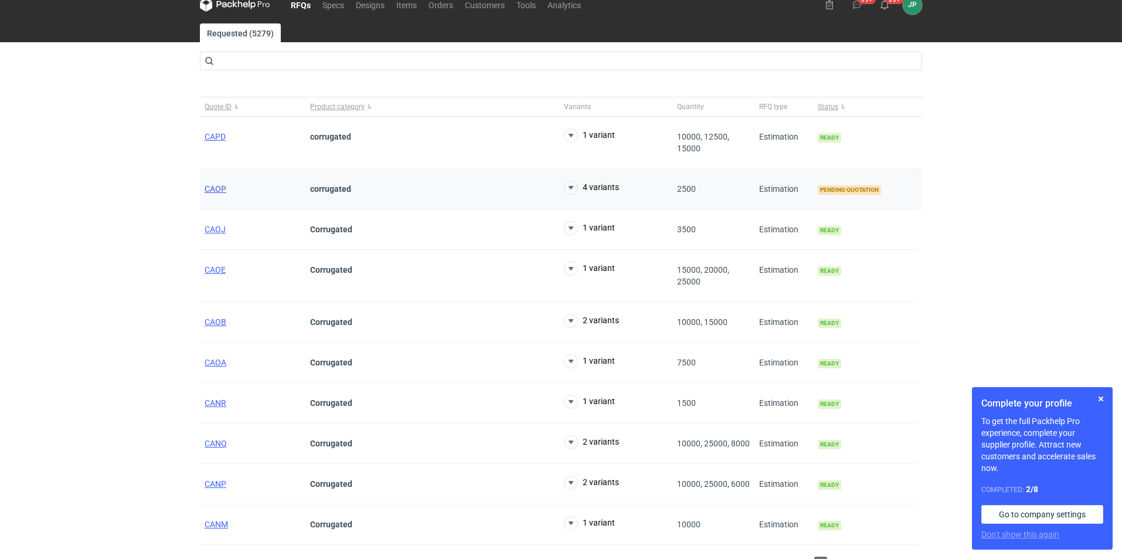
click at [219, 191] on span "CAOP" at bounding box center [216, 188] width 22 height 9
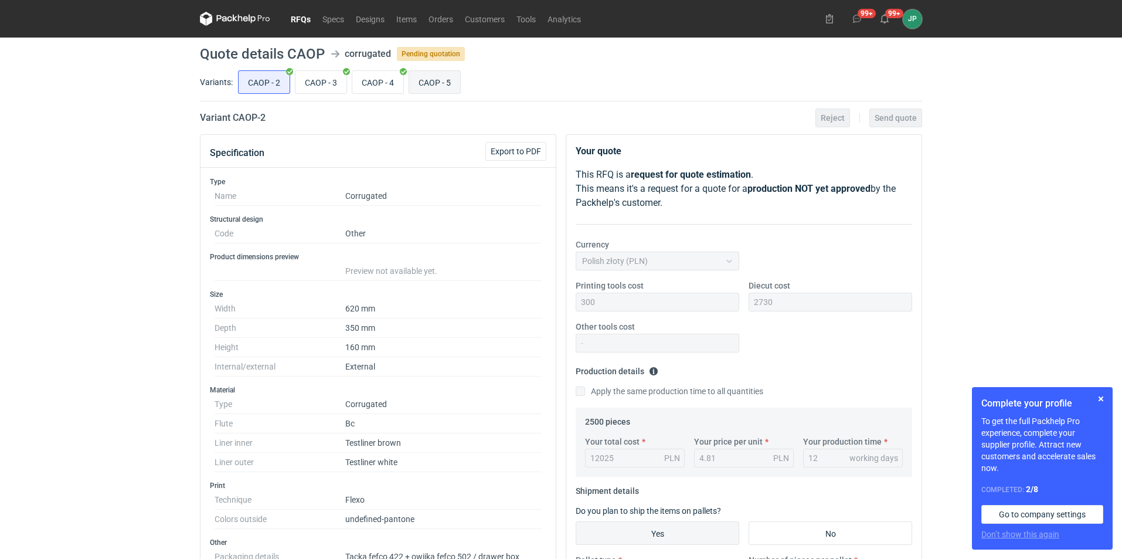
click at [426, 85] on input "CAOP - 5" at bounding box center [434, 82] width 51 height 22
radio input "true"
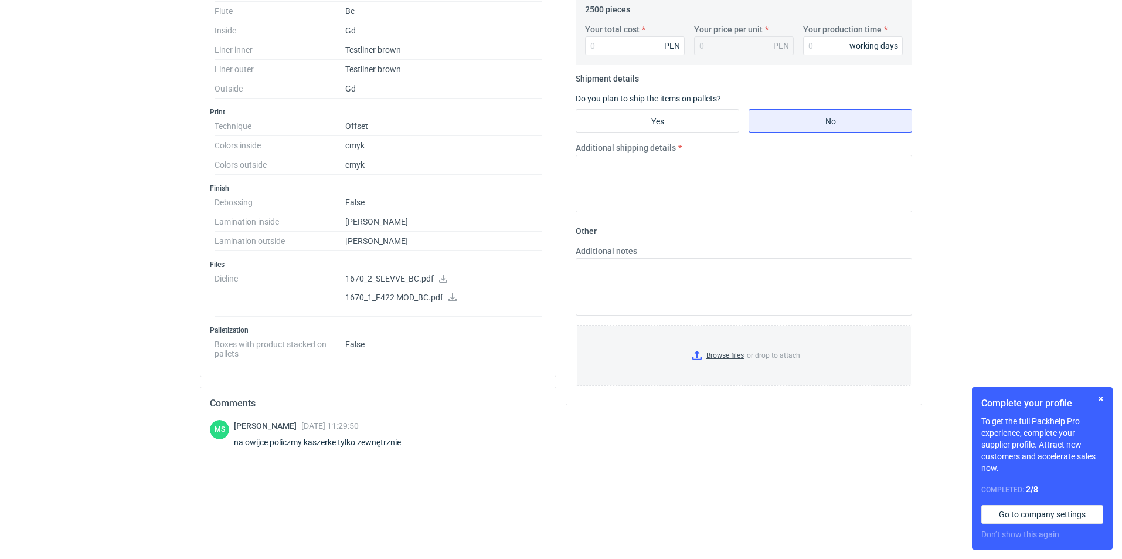
scroll to position [469, 0]
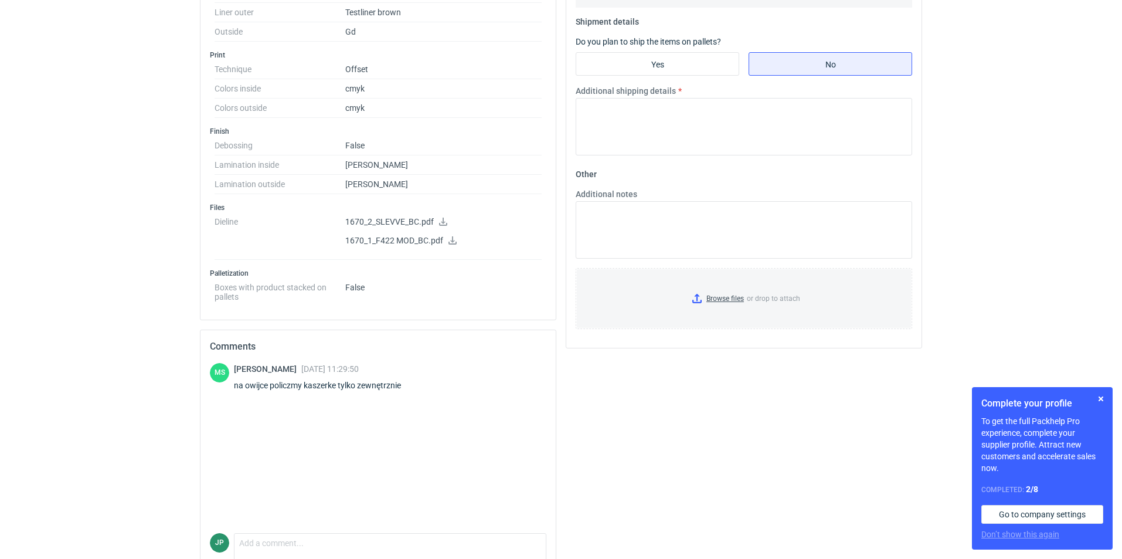
click at [411, 219] on p "1670_2_SLEVVE_BC.pdf" at bounding box center [443, 222] width 196 height 11
click at [437, 219] on p "1670_2_SLEVVE_BC.pdf" at bounding box center [443, 222] width 196 height 11
click at [442, 222] on icon at bounding box center [442, 221] width 9 height 8
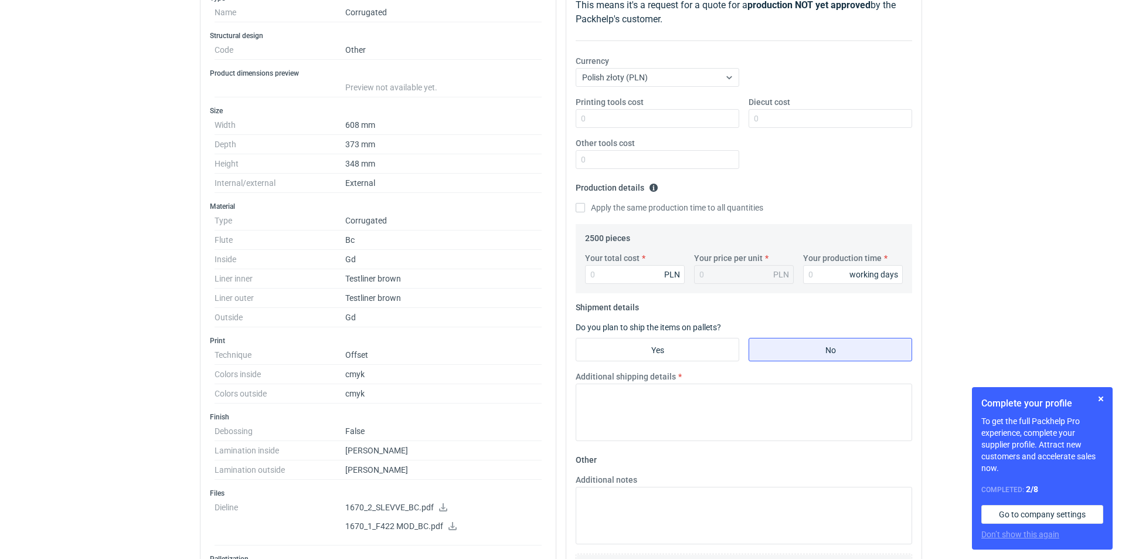
scroll to position [52, 0]
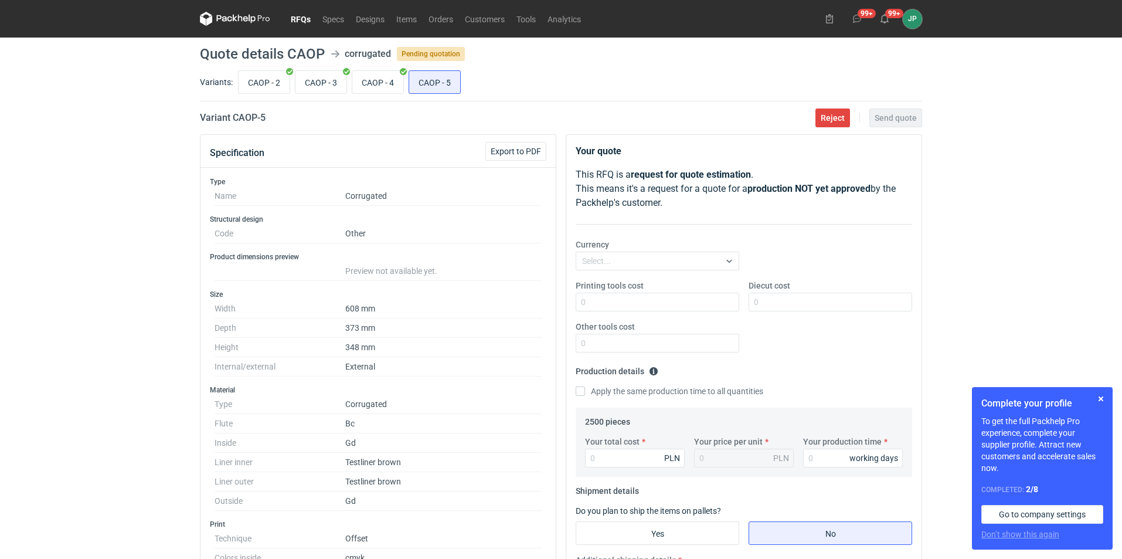
click at [297, 18] on link "RFQs" at bounding box center [301, 19] width 32 height 14
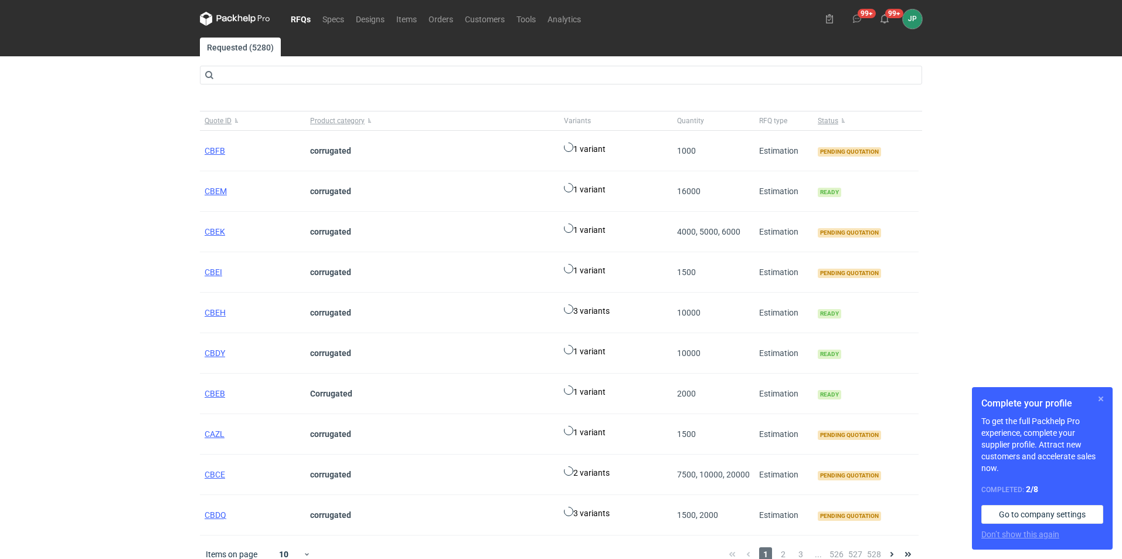
click at [1099, 399] on button "button" at bounding box center [1101, 399] width 14 height 14
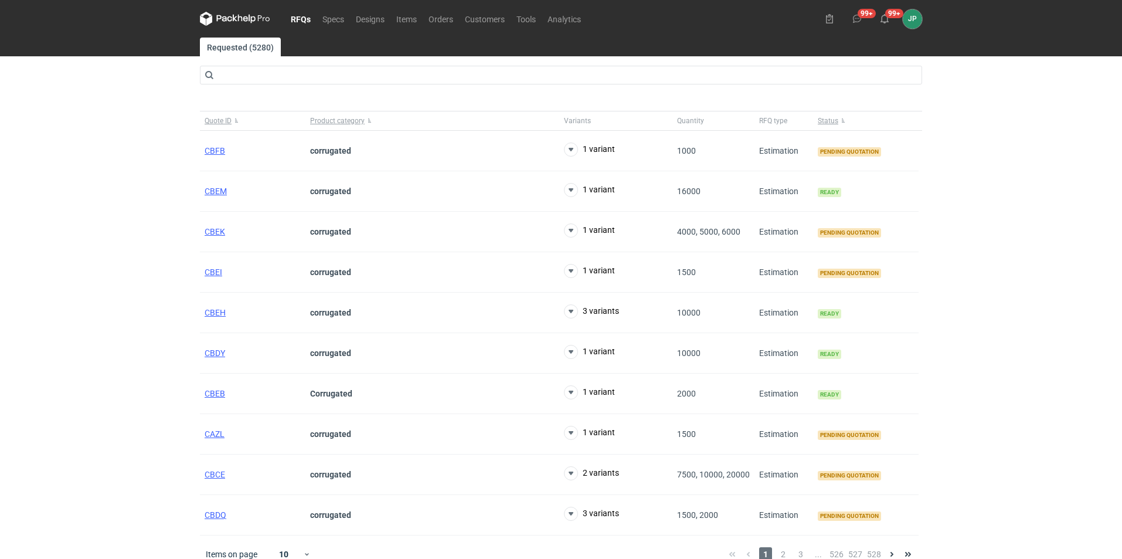
click at [19, 387] on div "RFQs Specs Designs Items Orders Customers Tools Analytics 99+ 99+ JP [PERSON_NA…" at bounding box center [561, 279] width 1122 height 559
click at [212, 150] on span "CBFB" at bounding box center [215, 150] width 21 height 9
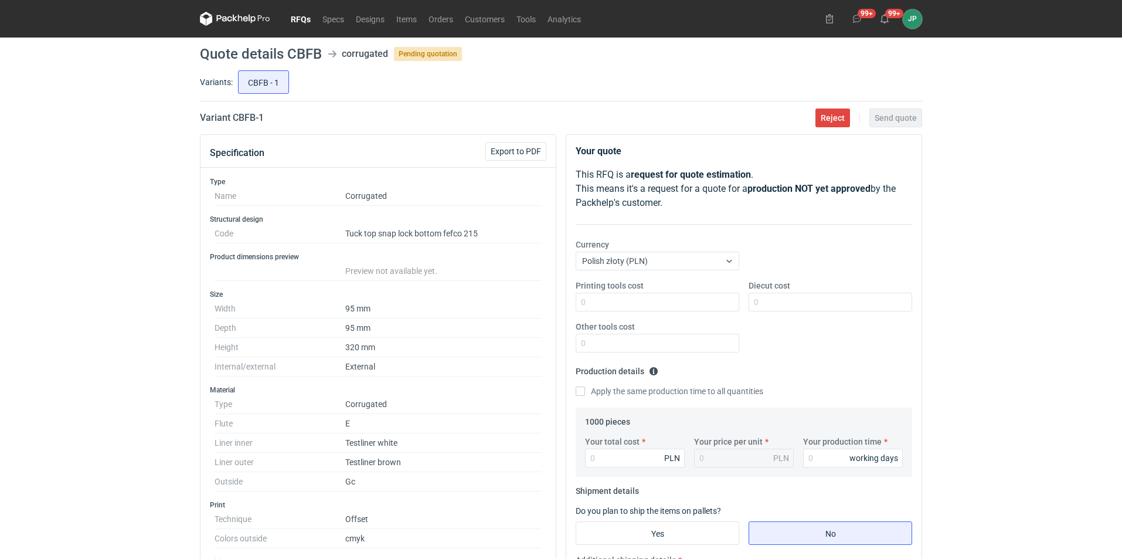
click at [1056, 376] on div "RFQs Specs Designs Items Orders Customers Tools Analytics 99+ 99+ JP [PERSON_NA…" at bounding box center [561, 279] width 1122 height 559
drag, startPoint x: 336, startPoint y: 233, endPoint x: 467, endPoint y: 242, distance: 131.0
click at [467, 242] on dl "Code Tuck top snap lock bottom fefco 215" at bounding box center [378, 233] width 327 height 19
click at [138, 353] on div "RFQs Specs Designs Items Orders Customers Tools Analytics 99+ 99+ JP [PERSON_NA…" at bounding box center [561, 279] width 1122 height 559
click at [495, 398] on dd "Corrugated" at bounding box center [443, 404] width 196 height 19
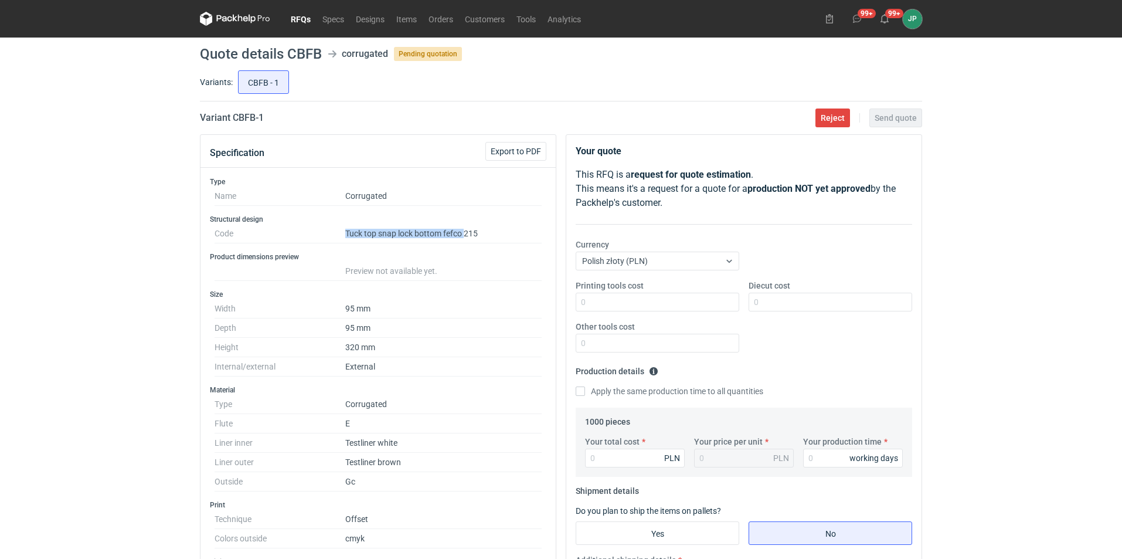
drag, startPoint x: 341, startPoint y: 234, endPoint x: 465, endPoint y: 232, distance: 124.9
click at [465, 232] on dl "Code Tuck top snap lock bottom fefco 215" at bounding box center [378, 233] width 327 height 19
click at [368, 229] on dd "Tuck top snap lock bottom fefco 215" at bounding box center [443, 233] width 196 height 19
click at [474, 306] on dd "95 mm" at bounding box center [443, 308] width 196 height 19
drag, startPoint x: 1125, startPoint y: 0, endPoint x: 472, endPoint y: 315, distance: 724.7
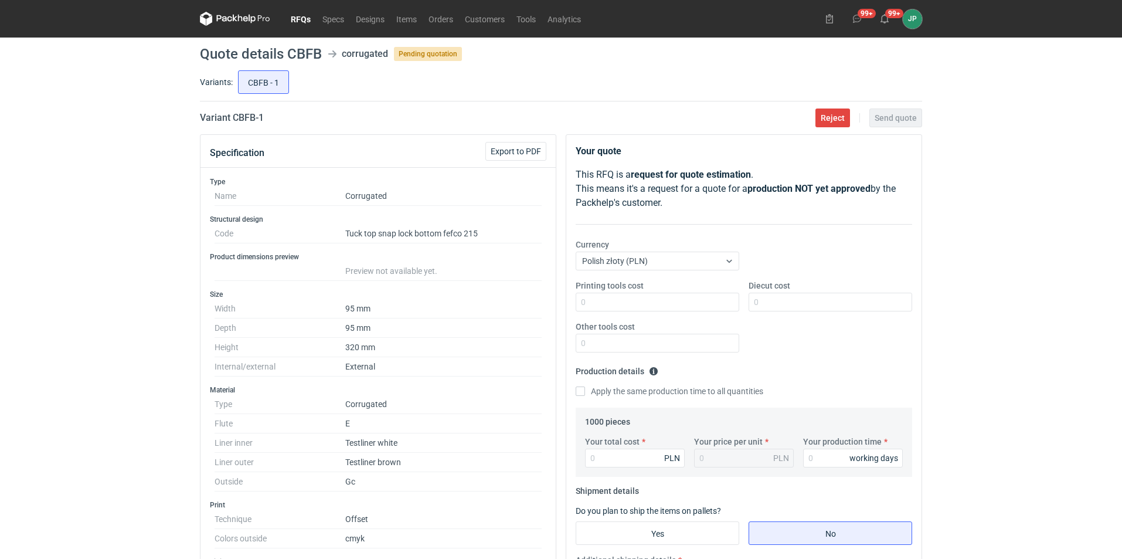
click at [472, 315] on dd "95 mm" at bounding box center [443, 308] width 196 height 19
click at [306, 17] on link "RFQs" at bounding box center [301, 19] width 32 height 14
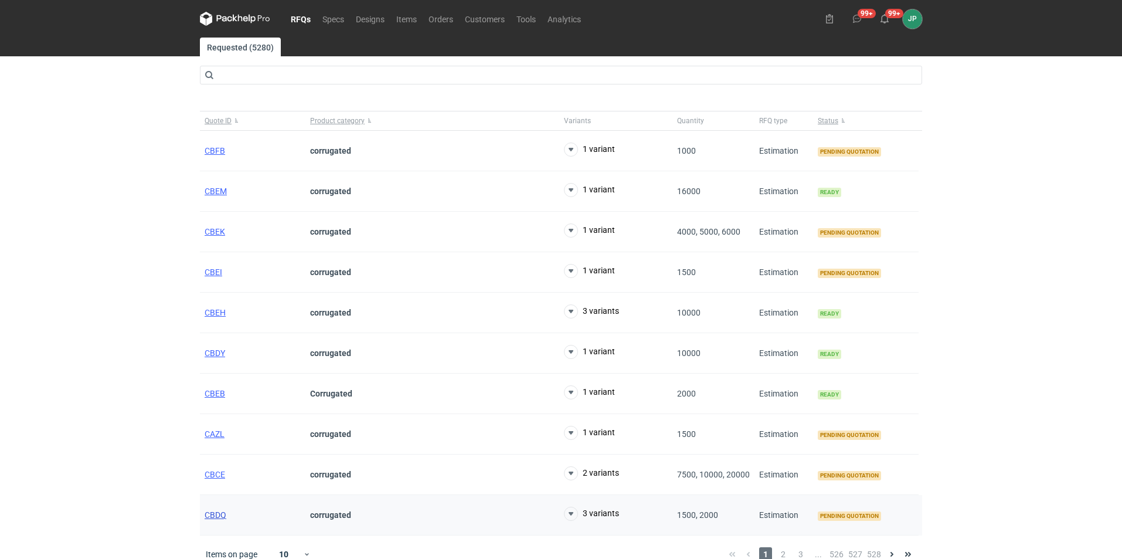
click at [216, 518] on span "CBDQ" at bounding box center [216, 514] width 22 height 9
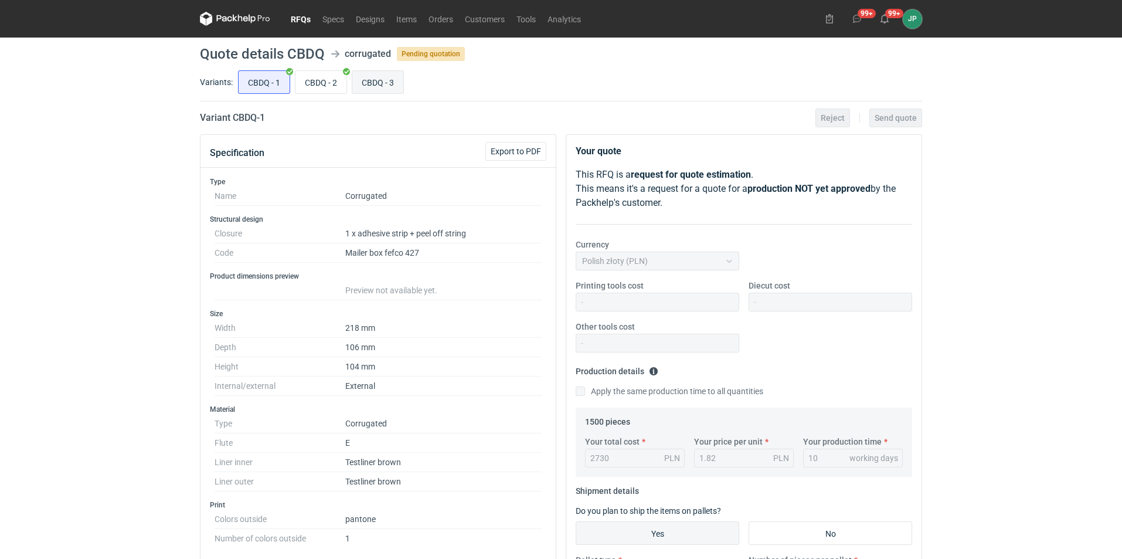
click at [383, 84] on input "CBDQ - 3" at bounding box center [377, 82] width 51 height 22
radio input "true"
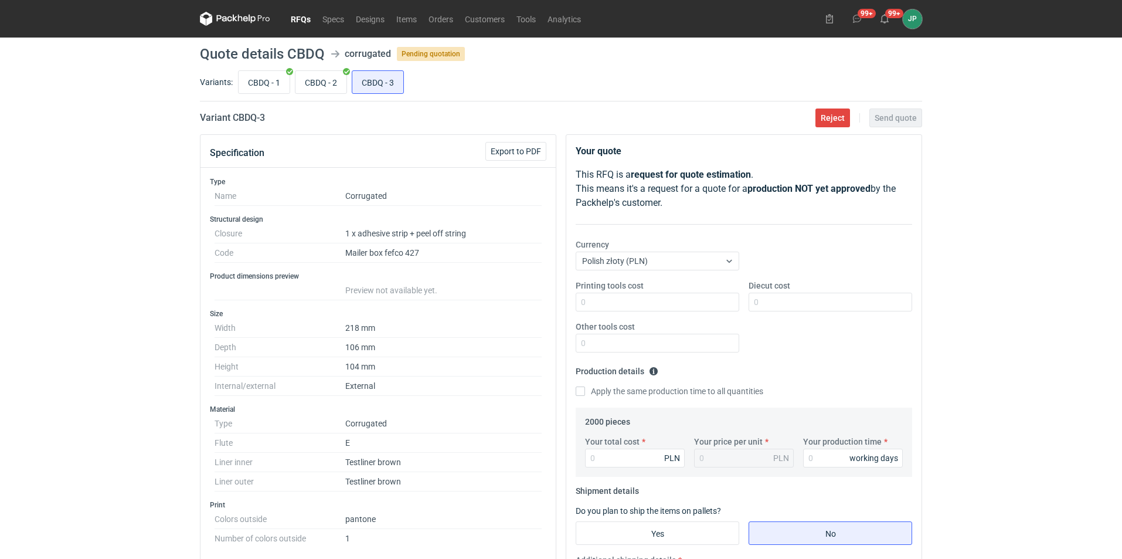
click at [108, 221] on div "RFQs Specs Designs Items Orders Customers Tools Analytics 99+ 99+ JP Justyna Po…" at bounding box center [561, 279] width 1122 height 559
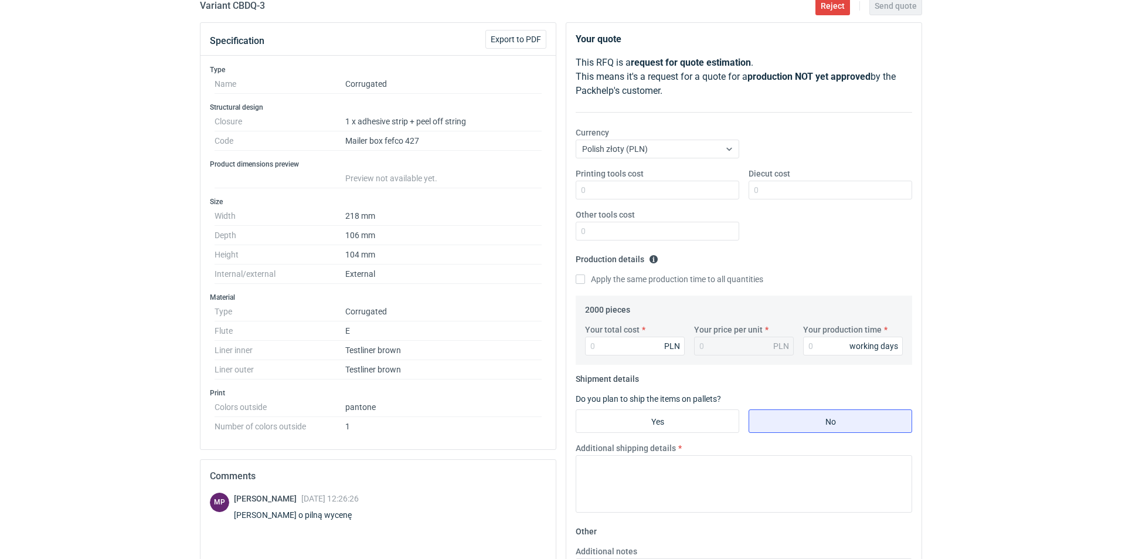
scroll to position [117, 0]
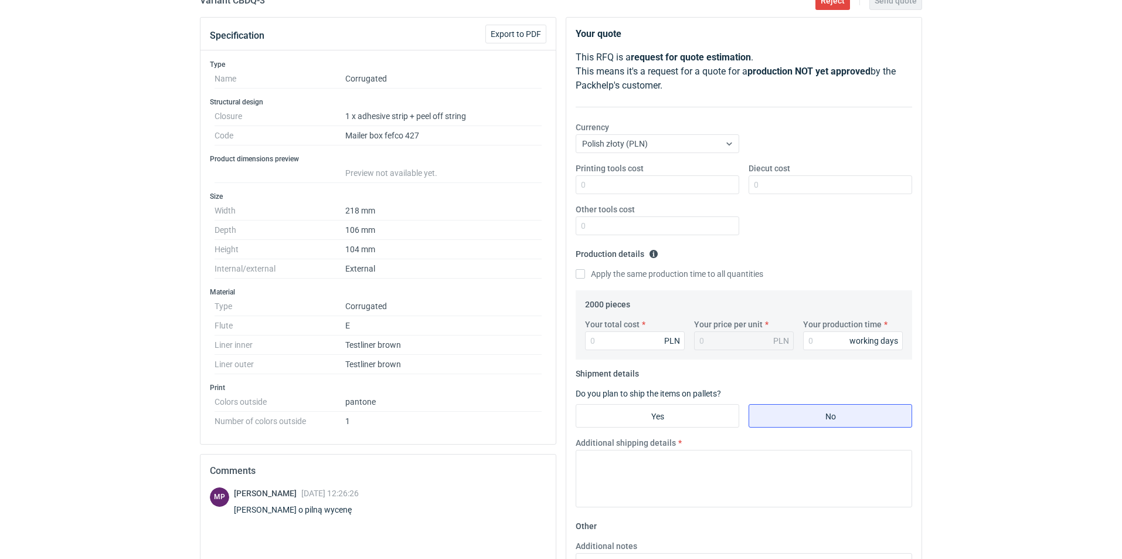
click at [33, 387] on div "RFQs Specs Designs Items Orders Customers Tools Analytics 99+ 99+ JP Justyna Po…" at bounding box center [561, 162] width 1122 height 559
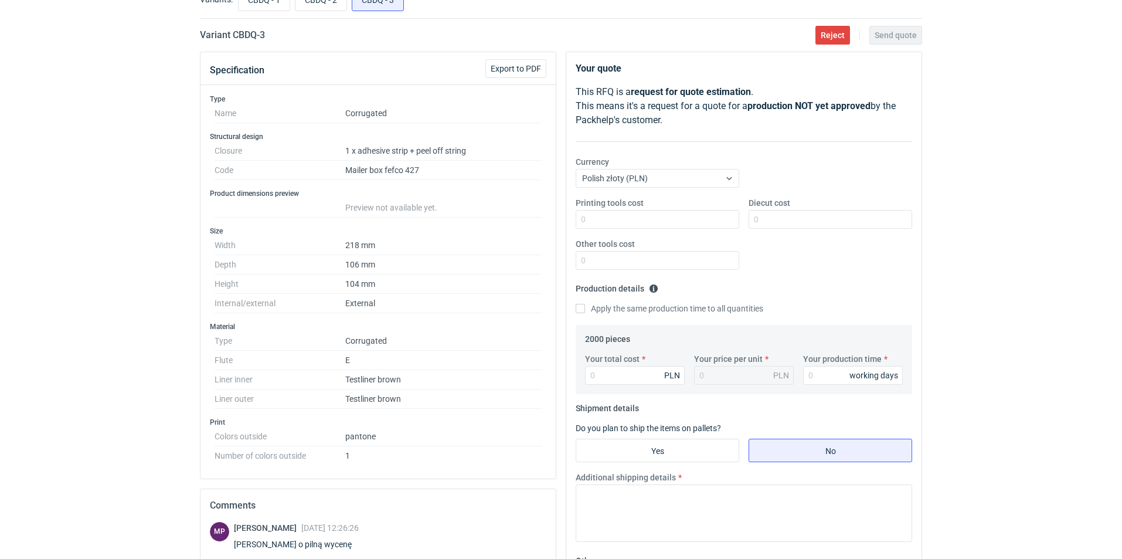
scroll to position [0, 0]
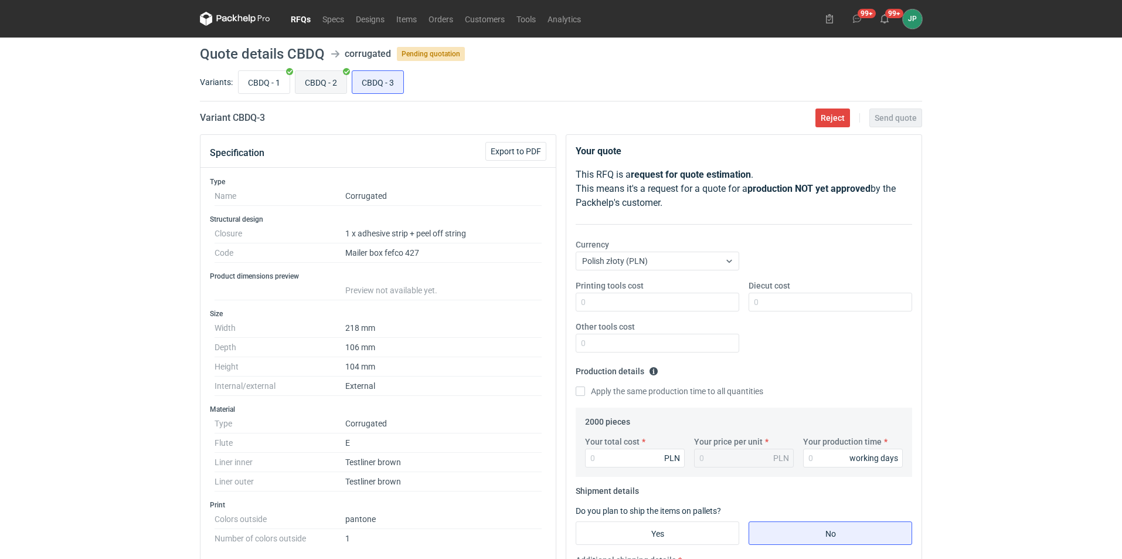
click at [328, 83] on input "CBDQ - 2" at bounding box center [320, 82] width 51 height 22
radio input "true"
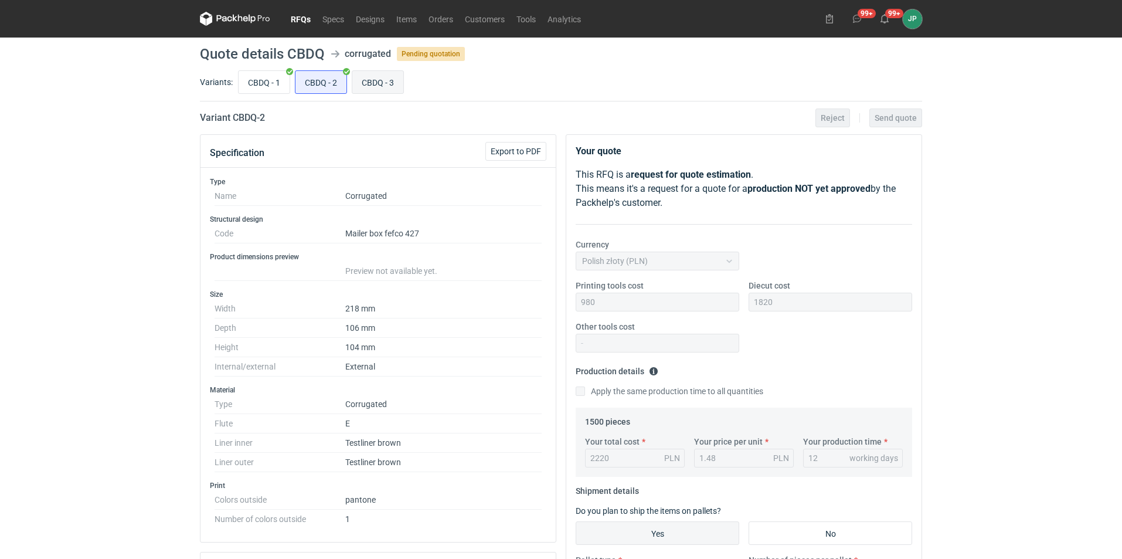
click at [377, 88] on input "CBDQ - 3" at bounding box center [377, 82] width 51 height 22
radio input "true"
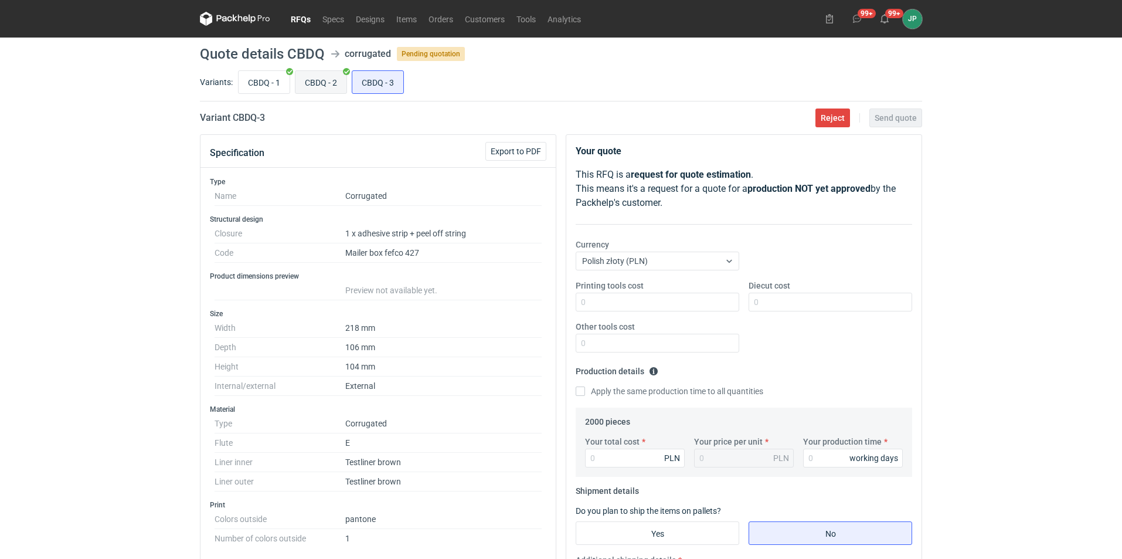
click at [334, 88] on input "CBDQ - 2" at bounding box center [320, 82] width 51 height 22
radio input "true"
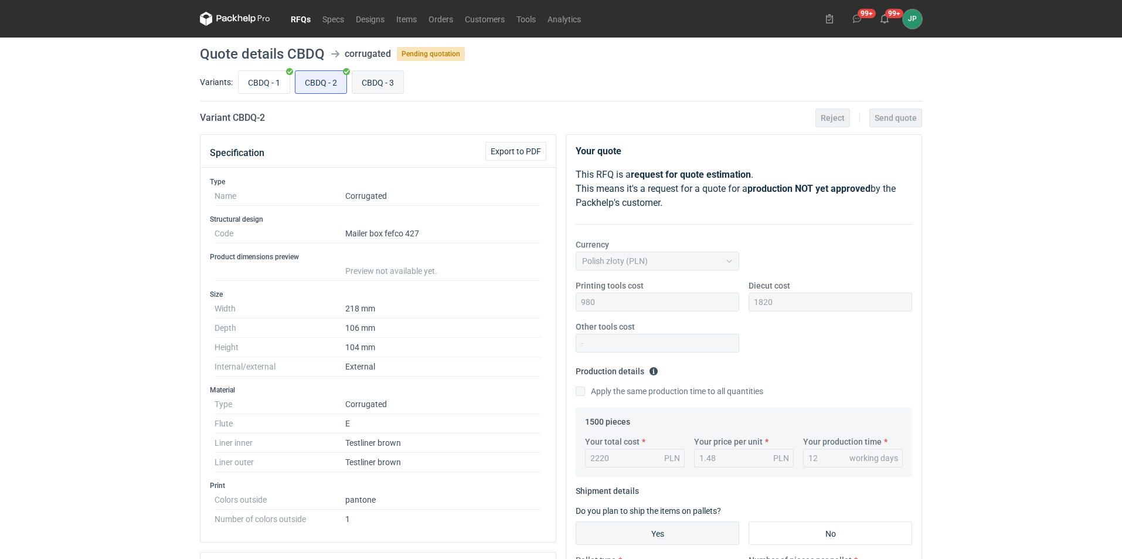
click at [385, 83] on input "CBDQ - 3" at bounding box center [377, 82] width 51 height 22
radio input "true"
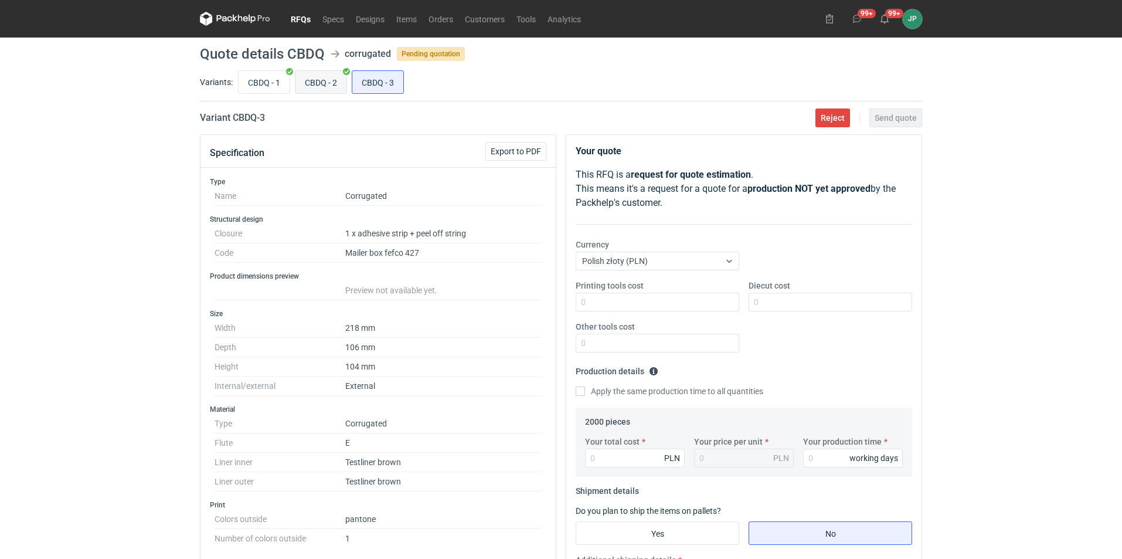
click at [346, 83] on input "CBDQ - 2" at bounding box center [320, 82] width 51 height 22
radio input "true"
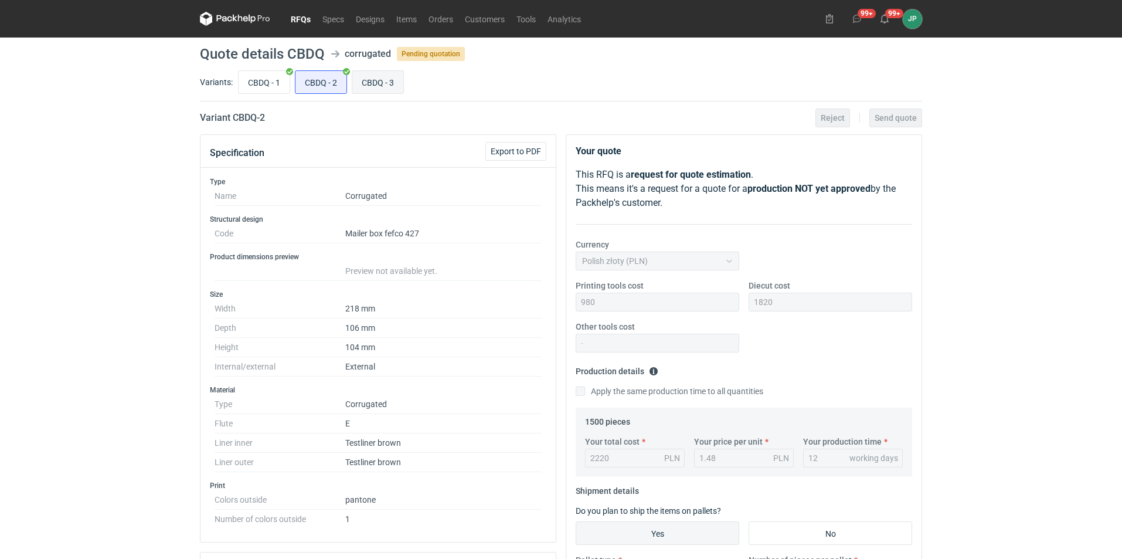
click at [379, 86] on input "CBDQ - 3" at bounding box center [377, 82] width 51 height 22
radio input "true"
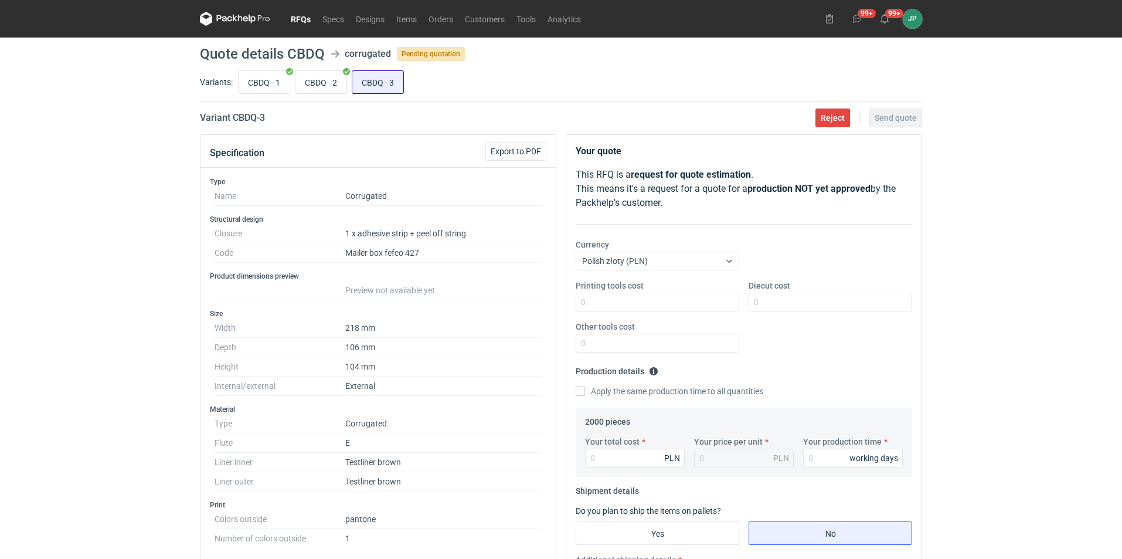
click at [359, 86] on input "CBDQ - 3" at bounding box center [377, 82] width 51 height 22
click at [352, 85] on input "CBDQ - 3" at bounding box center [377, 82] width 51 height 22
click at [327, 87] on input "CBDQ - 2" at bounding box center [320, 82] width 51 height 22
radio input "true"
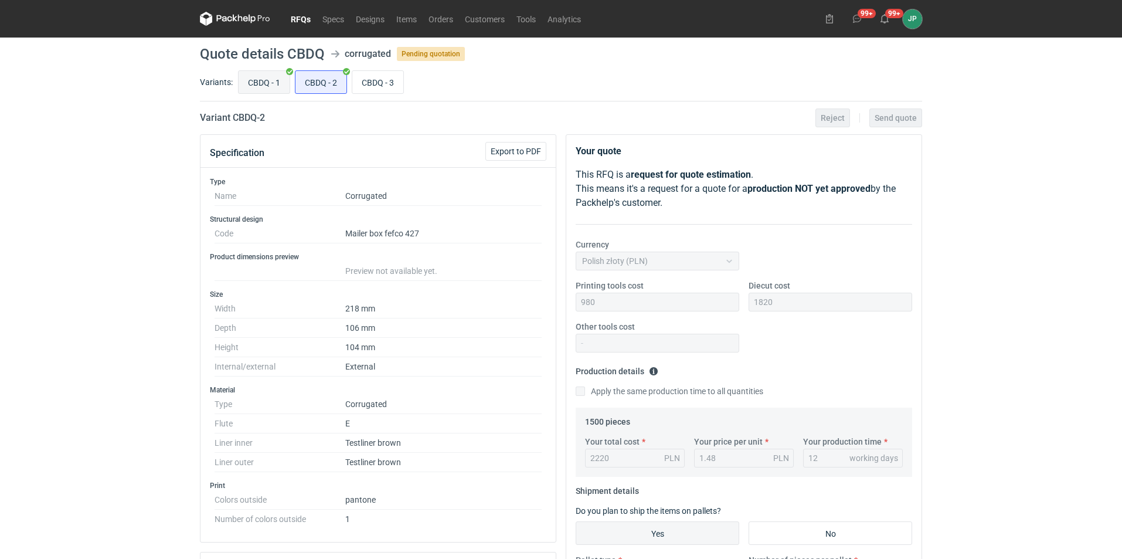
click at [265, 91] on input "CBDQ - 1" at bounding box center [264, 82] width 51 height 22
radio input "true"
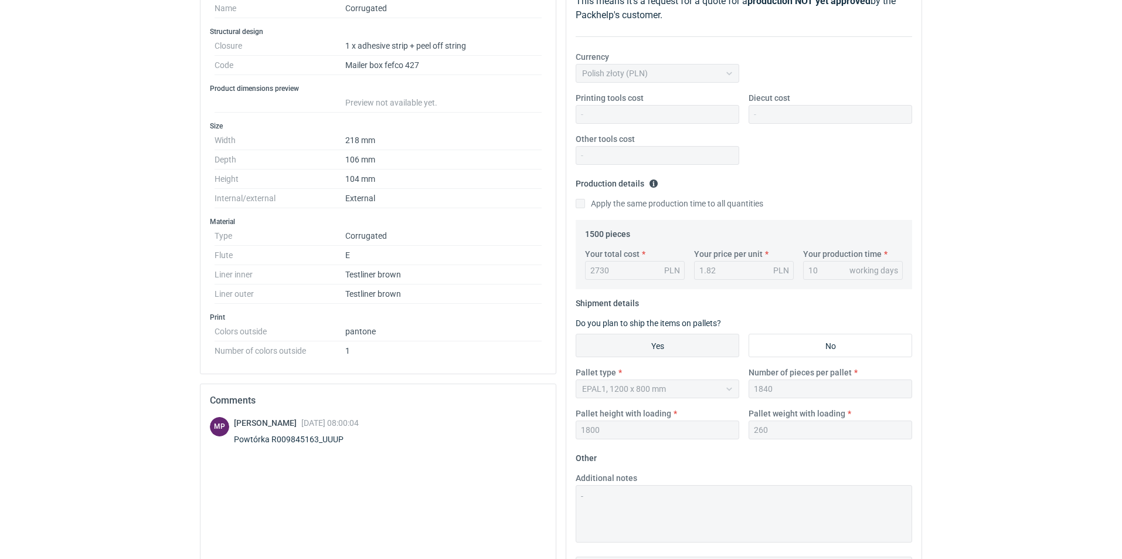
scroll to position [294, 0]
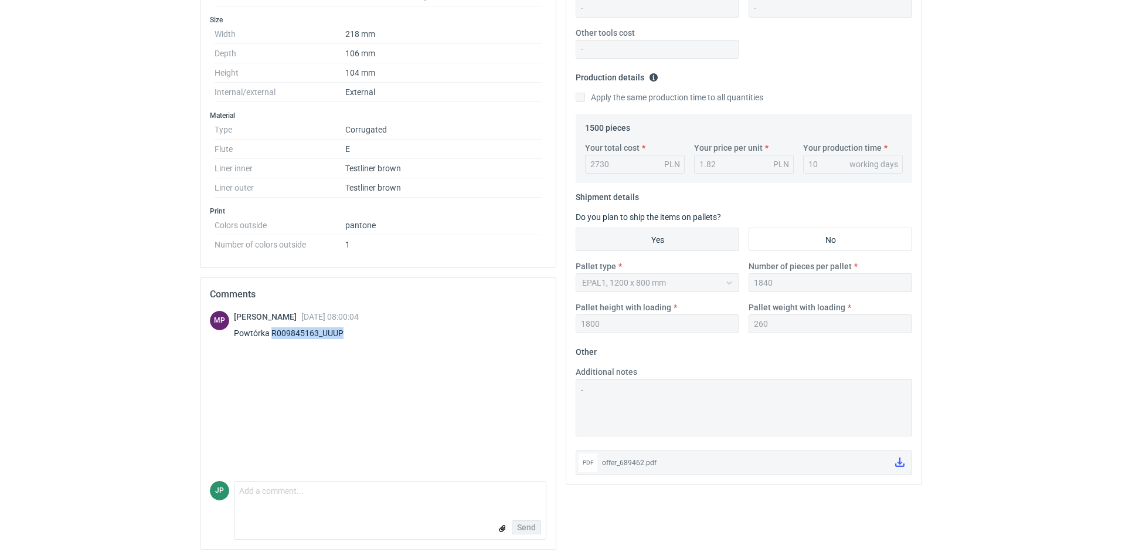
drag, startPoint x: 342, startPoint y: 333, endPoint x: 272, endPoint y: 329, distance: 70.4
click at [272, 329] on div "Powtórka R009845163_UUUP" at bounding box center [296, 333] width 125 height 12
copy div "R009845163_UUUP"
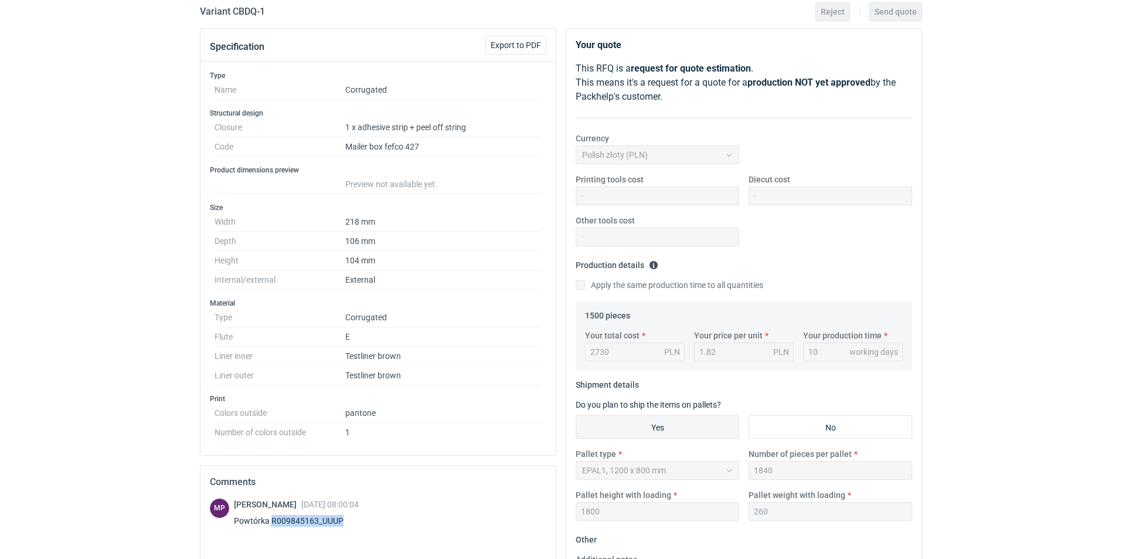
scroll to position [0, 0]
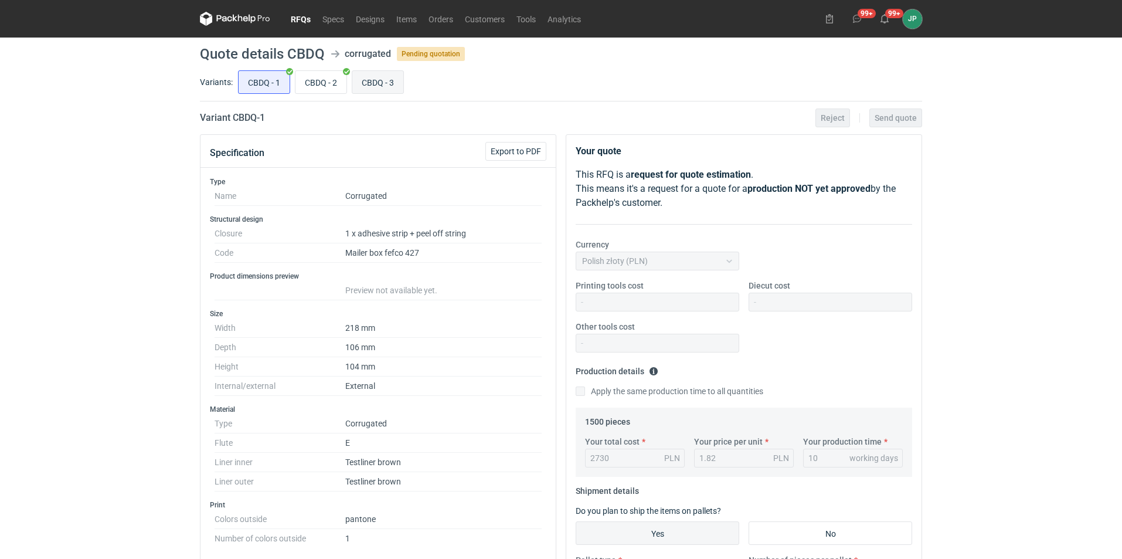
click at [373, 83] on input "CBDQ - 3" at bounding box center [377, 82] width 51 height 22
radio input "true"
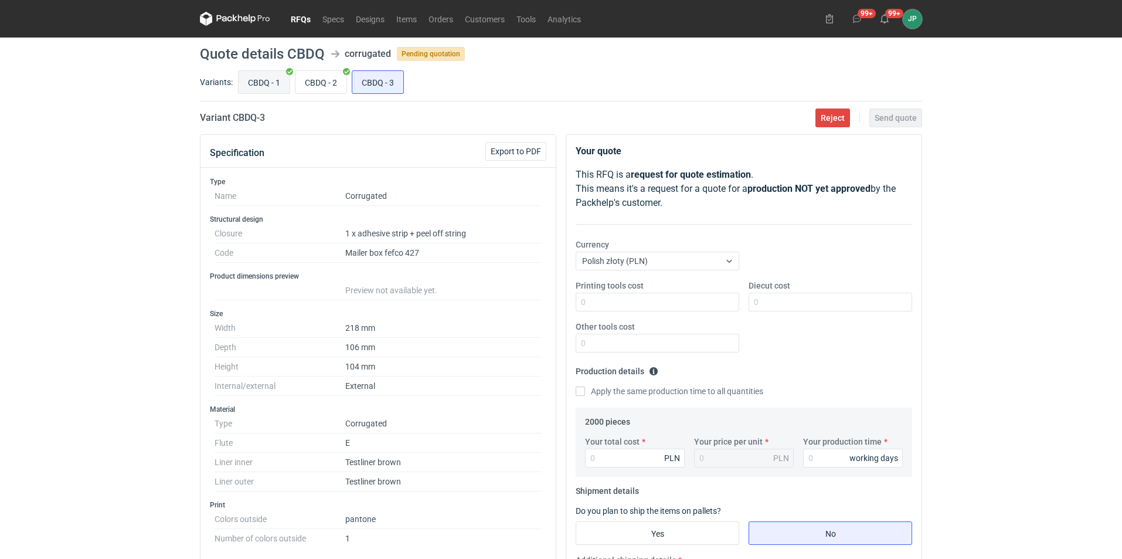
click at [263, 90] on input "CBDQ - 1" at bounding box center [264, 82] width 51 height 22
radio input "true"
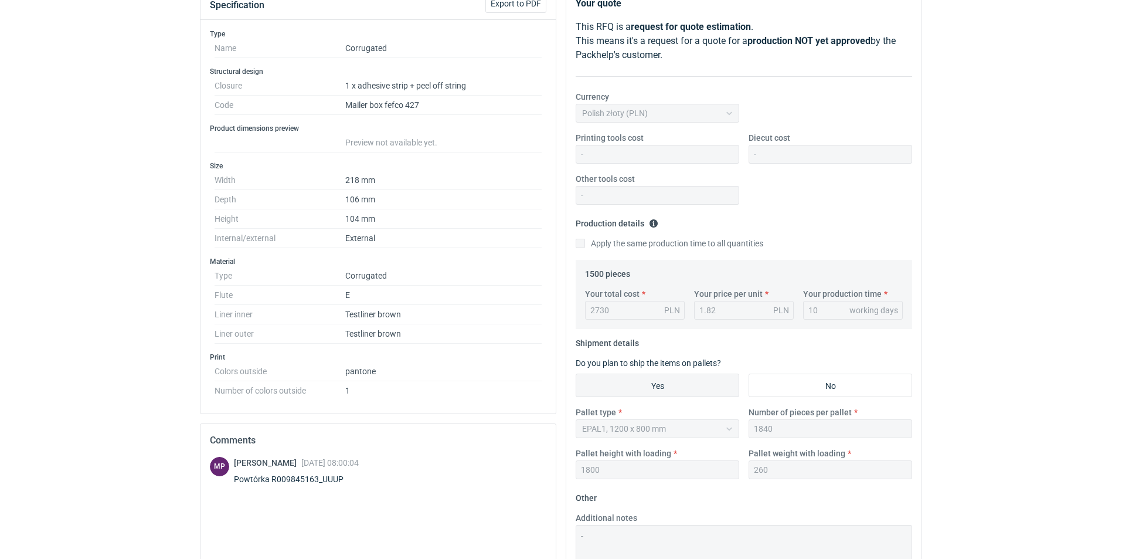
scroll to position [293, 0]
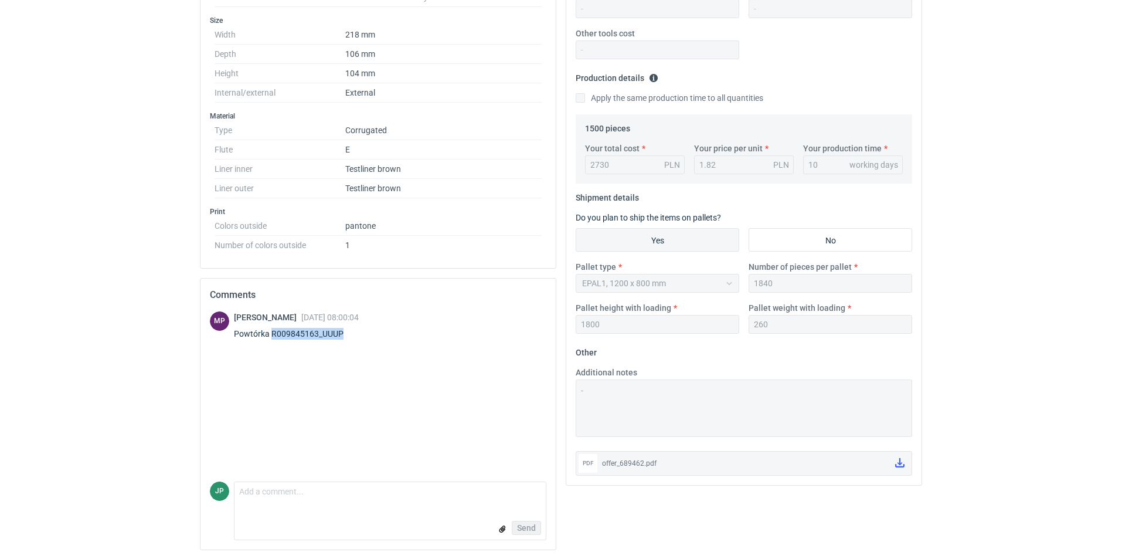
drag, startPoint x: 272, startPoint y: 331, endPoint x: 340, endPoint y: 339, distance: 68.4
click at [340, 339] on div "Powtórka R009845163_UUUP" at bounding box center [296, 334] width 125 height 12
click at [360, 346] on div "MP Michał Palasek 26 Aug 2025 08:00:04 Powtórka R009845163_UUUP" at bounding box center [378, 396] width 336 height 170
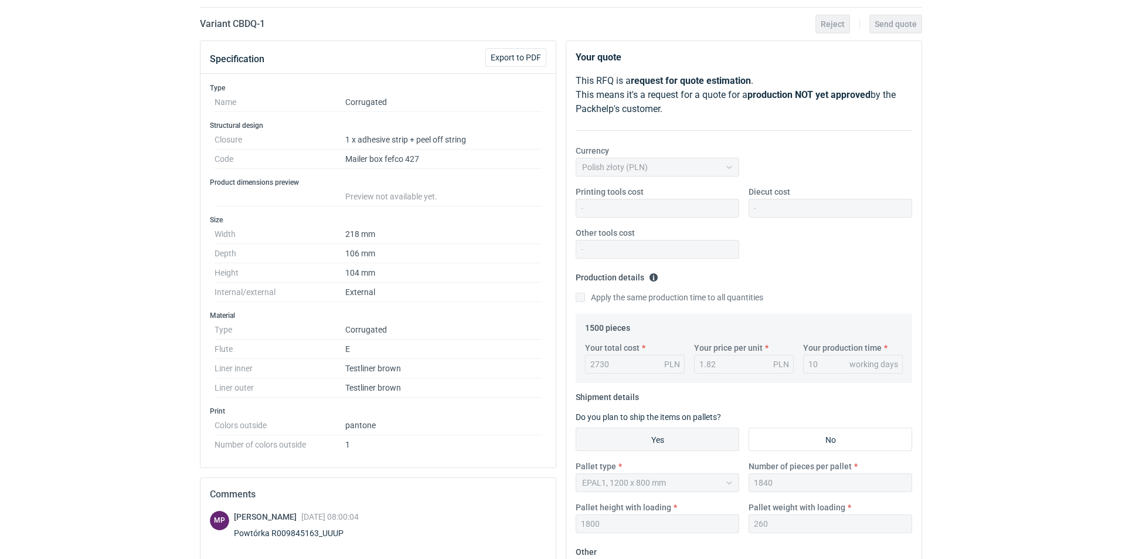
scroll to position [0, 0]
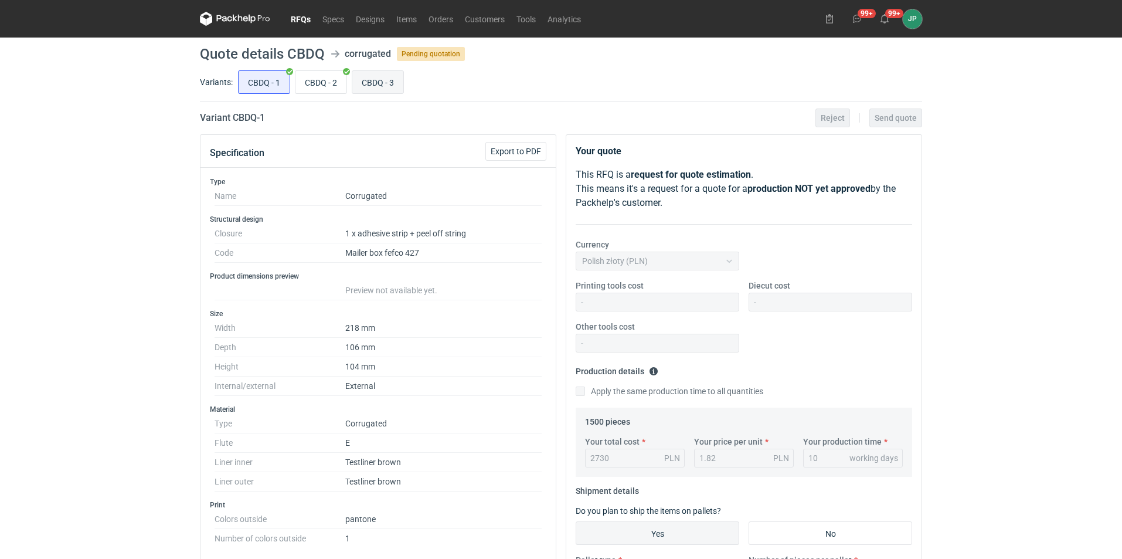
click at [389, 81] on input "CBDQ - 3" at bounding box center [377, 82] width 51 height 22
radio input "true"
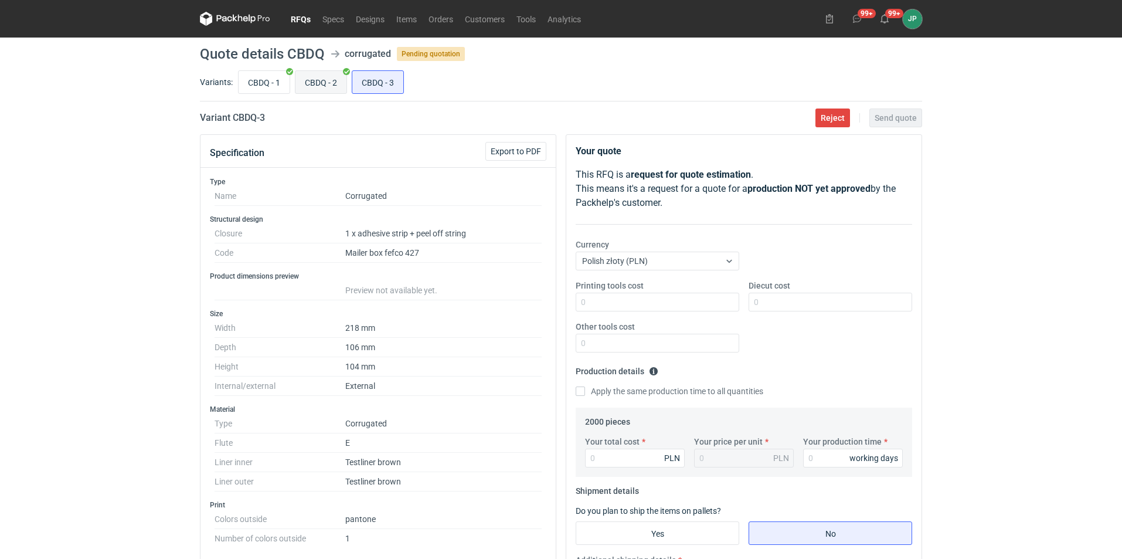
click at [317, 81] on input "CBDQ - 2" at bounding box center [320, 82] width 51 height 22
radio input "true"
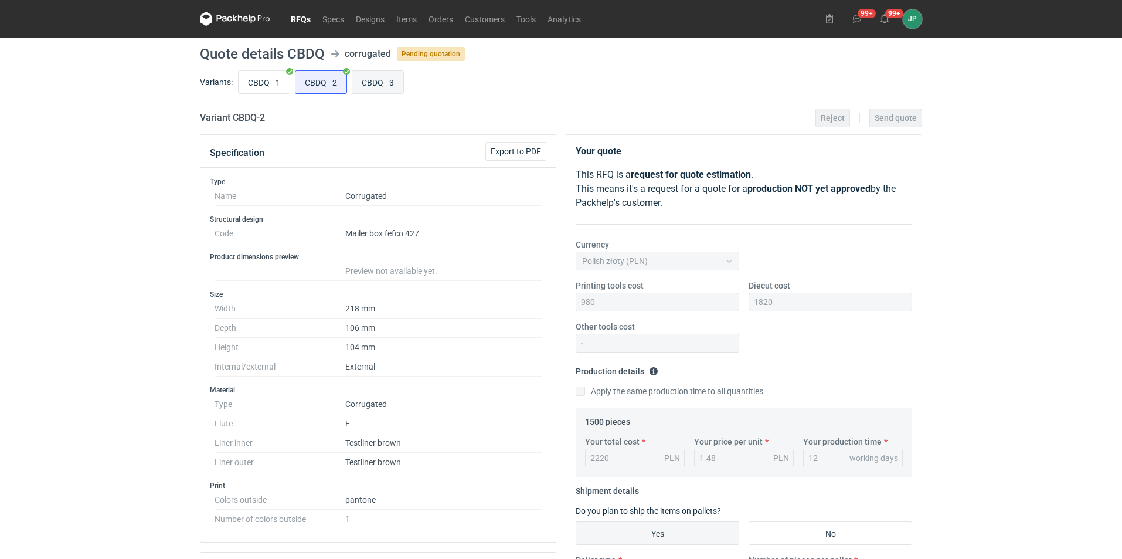
click at [387, 87] on input "CBDQ - 3" at bounding box center [377, 82] width 51 height 22
radio input "true"
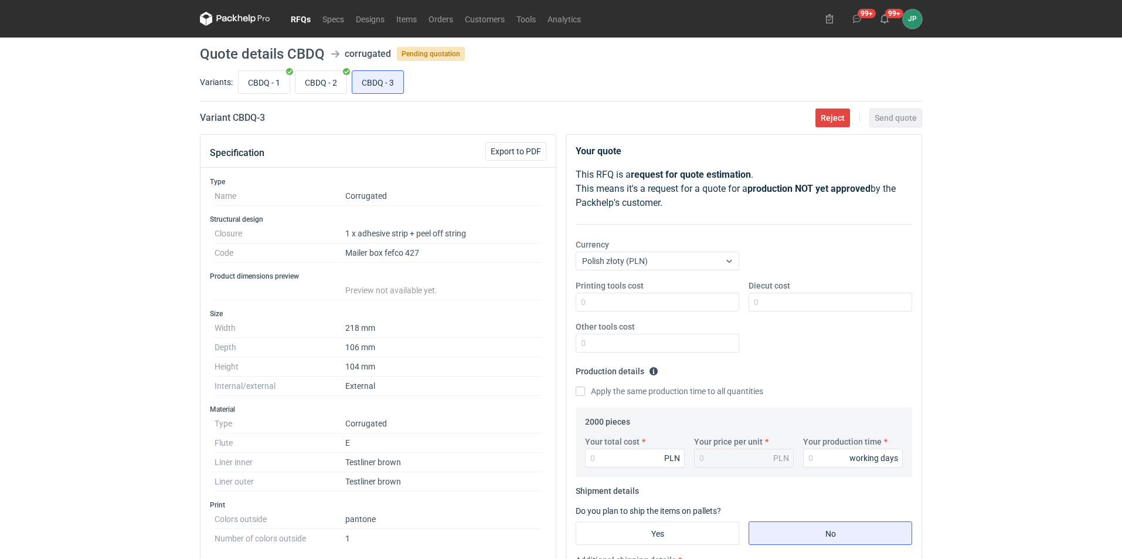
click at [351, 91] on div "CBDQ - 1 CBDQ - 2 CBDQ - 3" at bounding box center [579, 82] width 686 height 28
click at [329, 86] on input "CBDQ - 2" at bounding box center [320, 82] width 51 height 22
radio input "true"
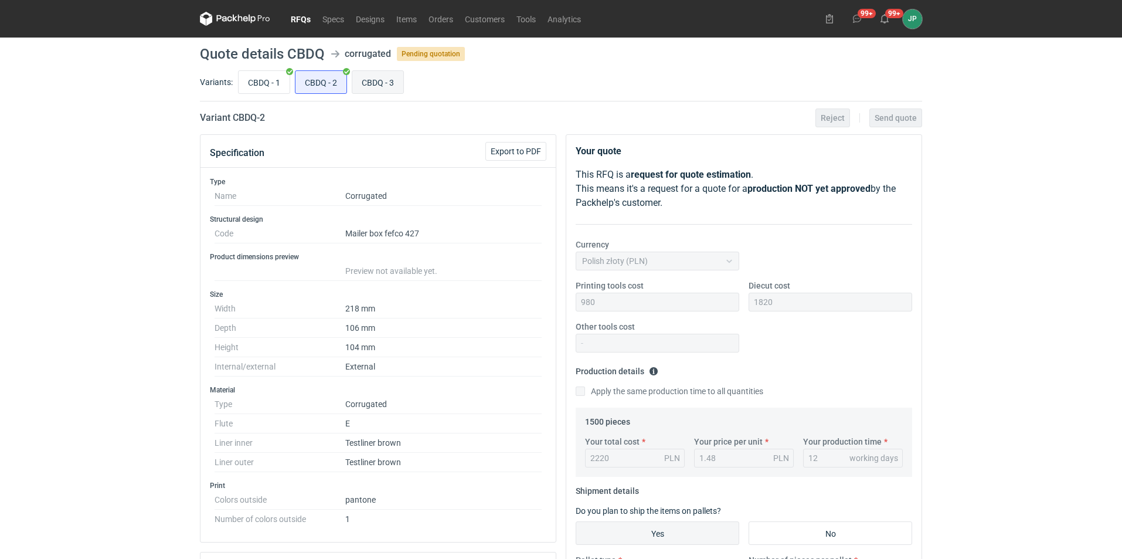
click at [380, 83] on input "CBDQ - 3" at bounding box center [377, 82] width 51 height 22
radio input "true"
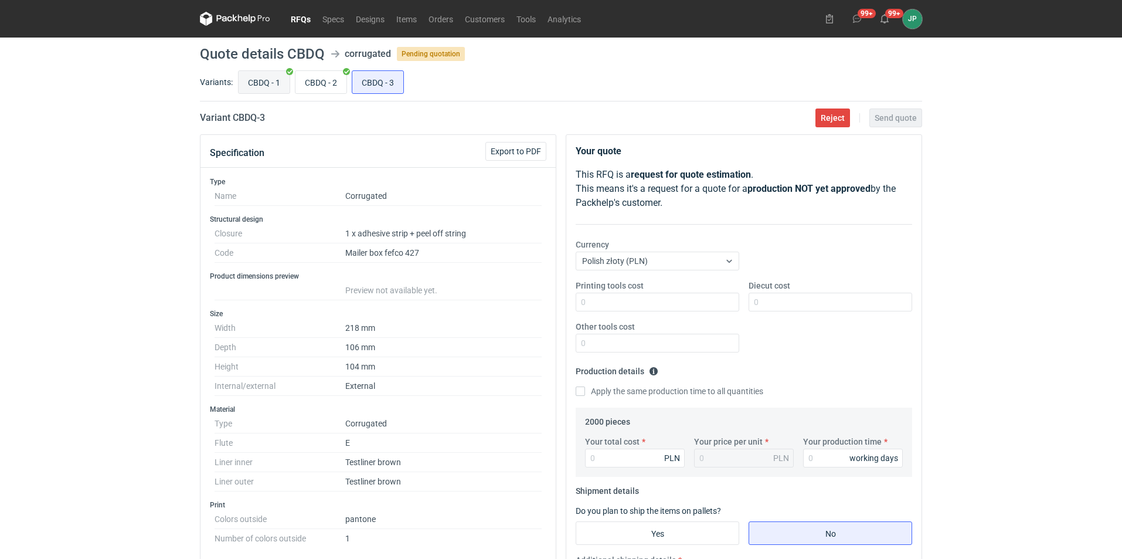
click at [266, 83] on input "CBDQ - 1" at bounding box center [264, 82] width 51 height 22
radio input "true"
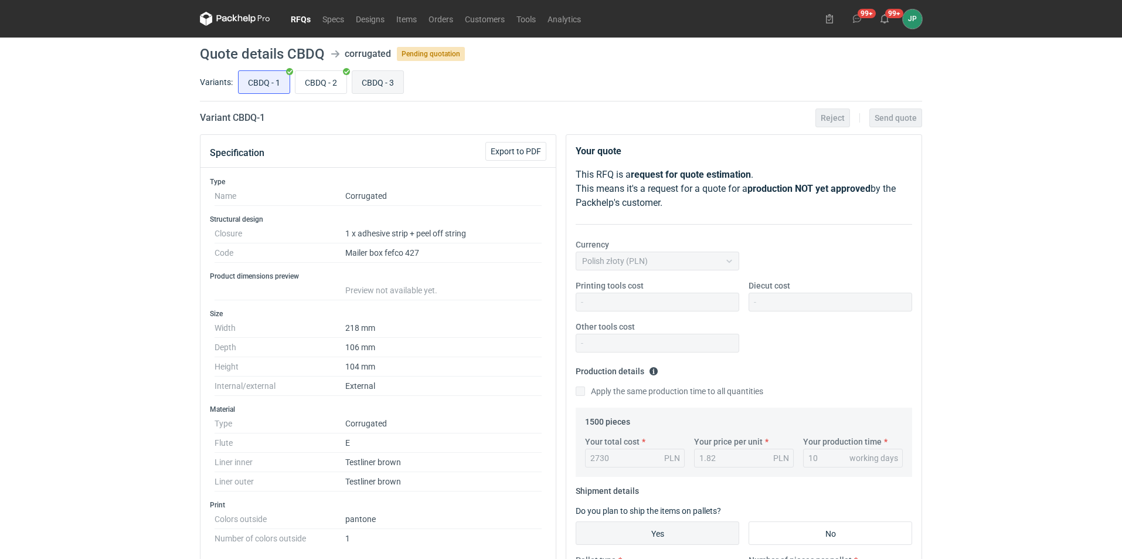
click at [383, 92] on input "CBDQ - 3" at bounding box center [377, 82] width 51 height 22
radio input "true"
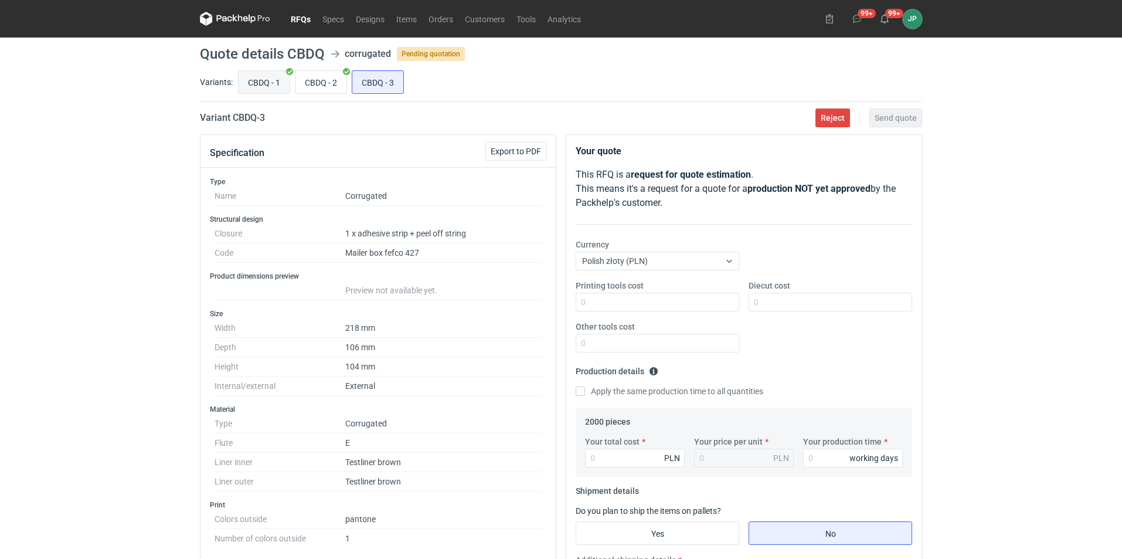
click at [255, 92] on input "CBDQ - 1" at bounding box center [264, 82] width 51 height 22
radio input "true"
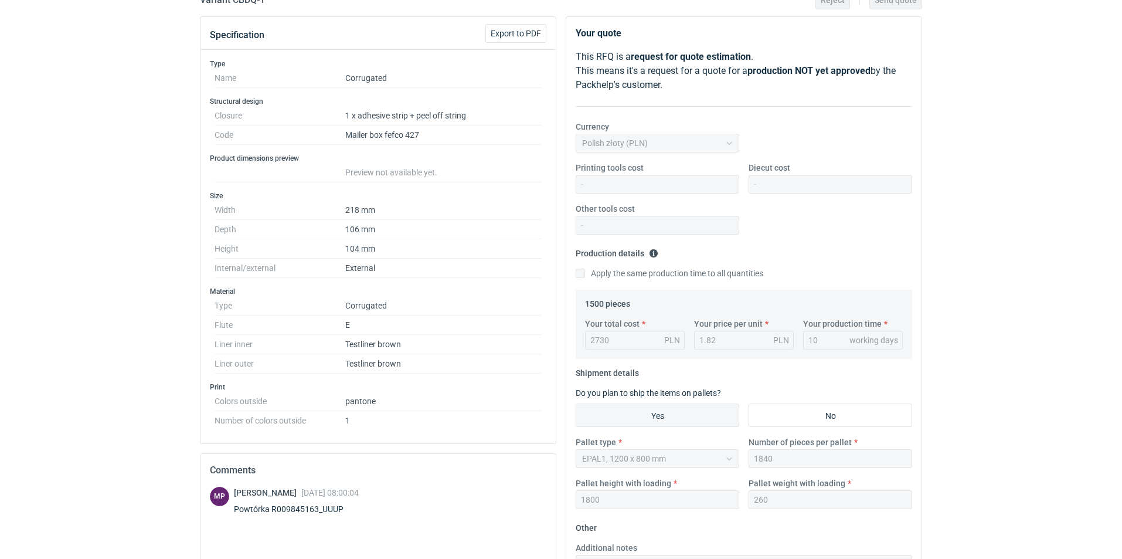
scroll to position [117, 0]
drag, startPoint x: 338, startPoint y: 505, endPoint x: 216, endPoint y: 506, distance: 122.5
click at [216, 506] on div "MP Michał Palasek 26 Aug 2025 08:00:04 Powtórka R009845163_UUUP" at bounding box center [378, 503] width 336 height 33
click at [249, 510] on div "Powtórka R009845163_UUUP" at bounding box center [296, 510] width 125 height 12
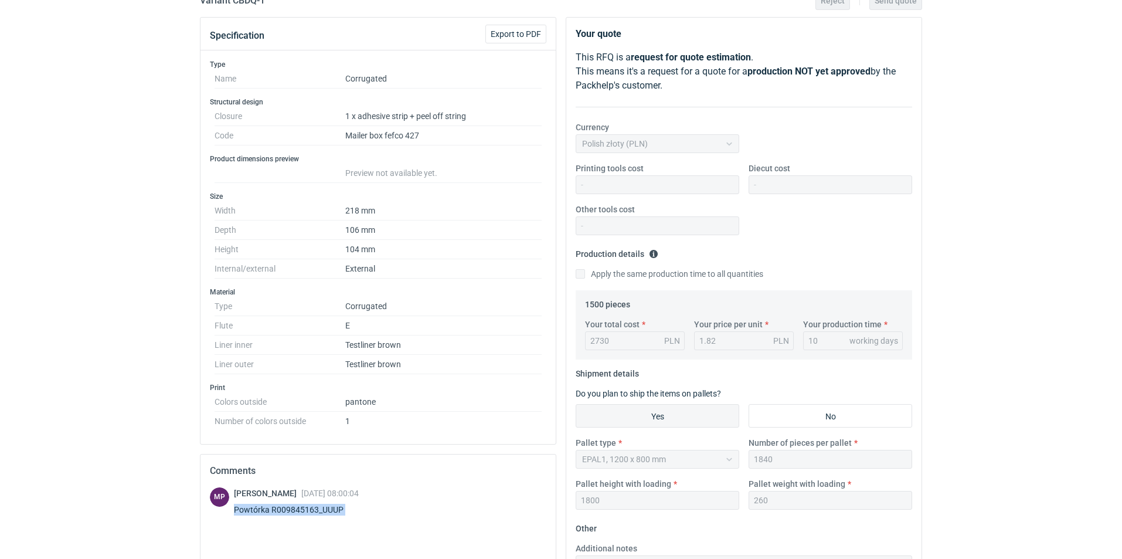
click at [249, 510] on div "Powtórka R009845163_UUUP" at bounding box center [296, 510] width 125 height 12
copy div "Powtórka R009845163_UUUP"
click at [443, 458] on div "Comments" at bounding box center [377, 470] width 355 height 33
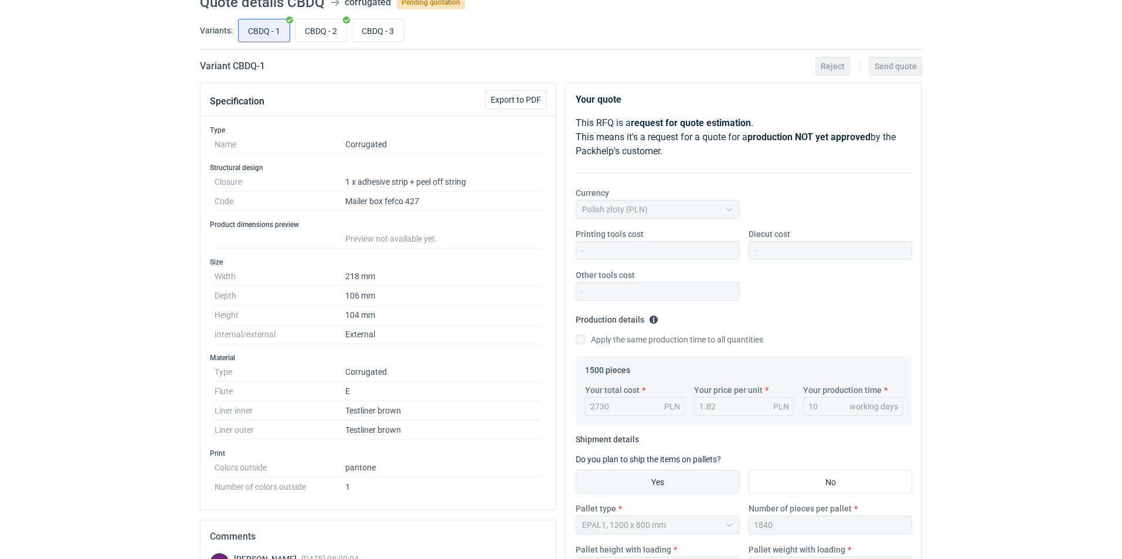
scroll to position [0, 0]
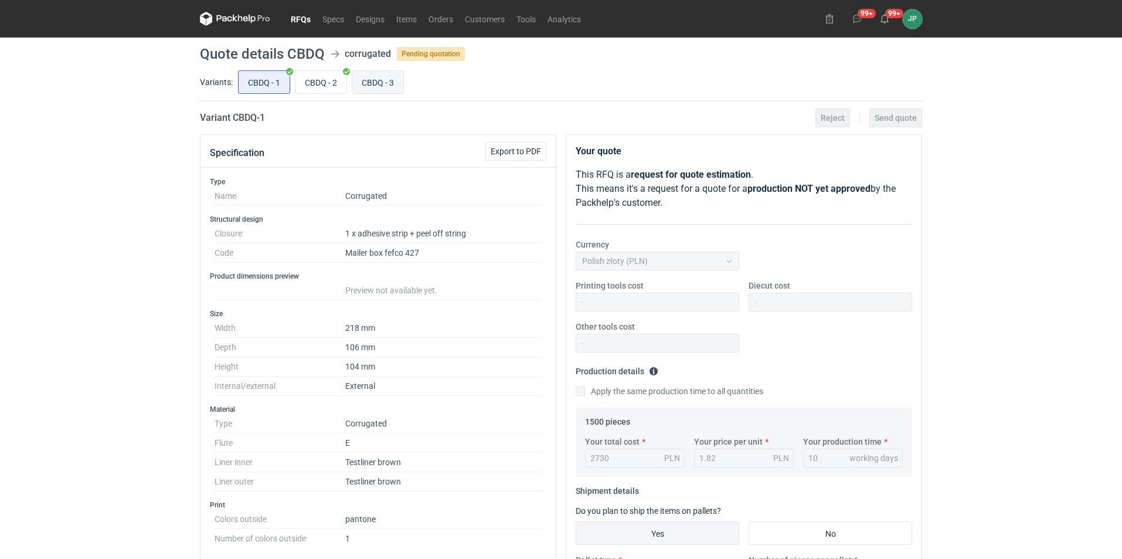
click at [369, 82] on input "CBDQ - 3" at bounding box center [377, 82] width 51 height 22
radio input "true"
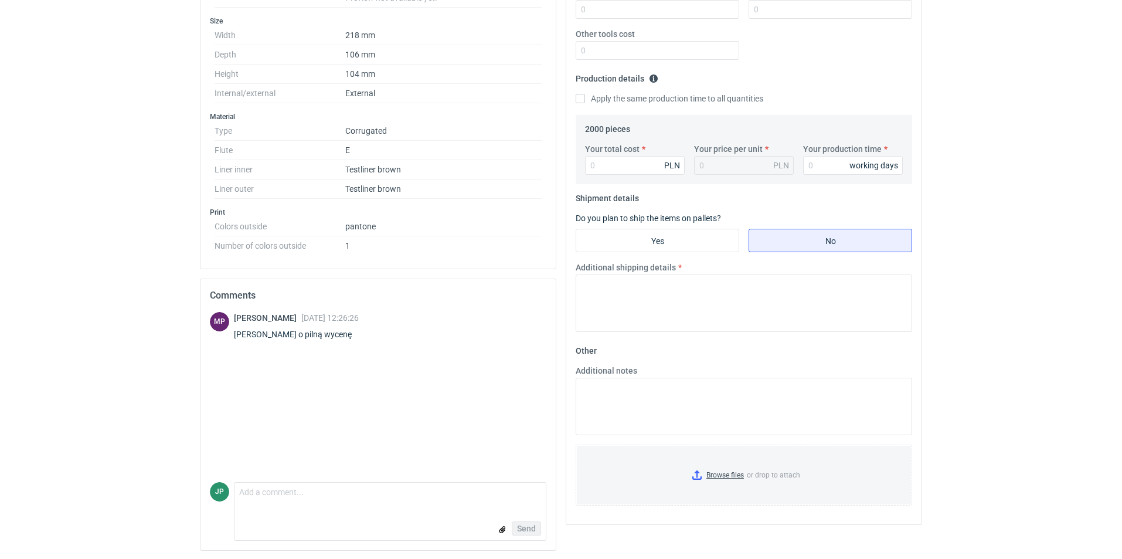
scroll to position [293, 0]
click at [334, 509] on form "Comment message Send" at bounding box center [390, 510] width 312 height 59
click at [273, 495] on textarea "Comment message" at bounding box center [389, 494] width 311 height 25
paste textarea "Powtórka R009845163_UUUP"
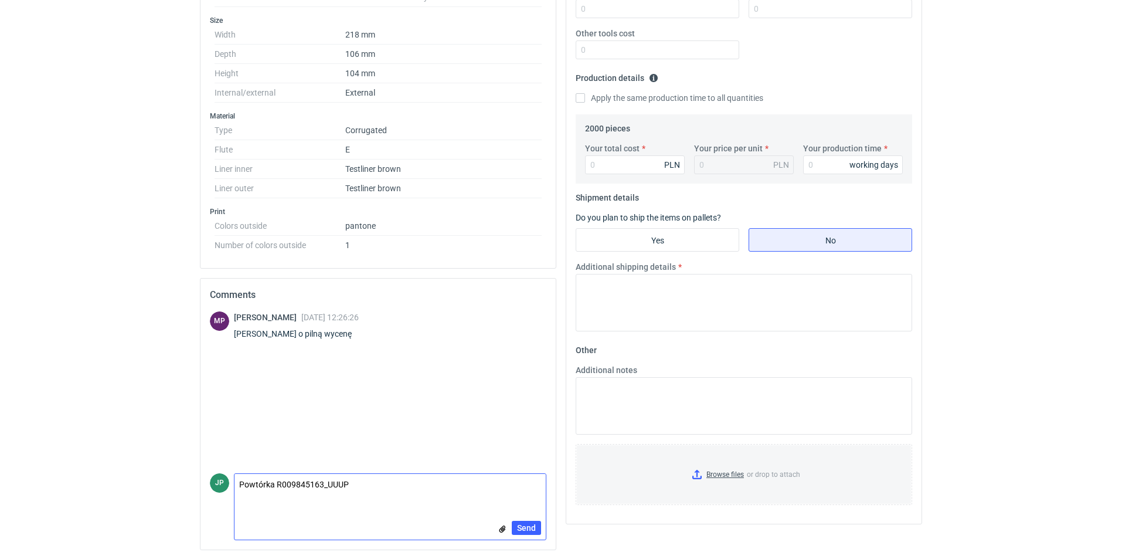
scroll to position [0, 0]
type textarea "Powtórka R009845163_UUUP"
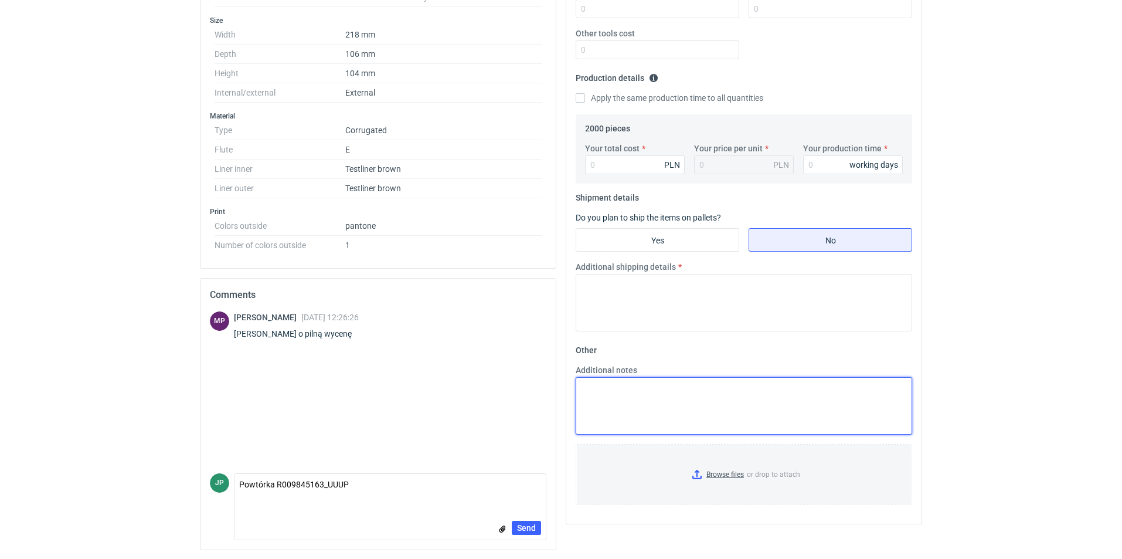
click at [611, 406] on textarea "Additional notes" at bounding box center [744, 405] width 336 height 57
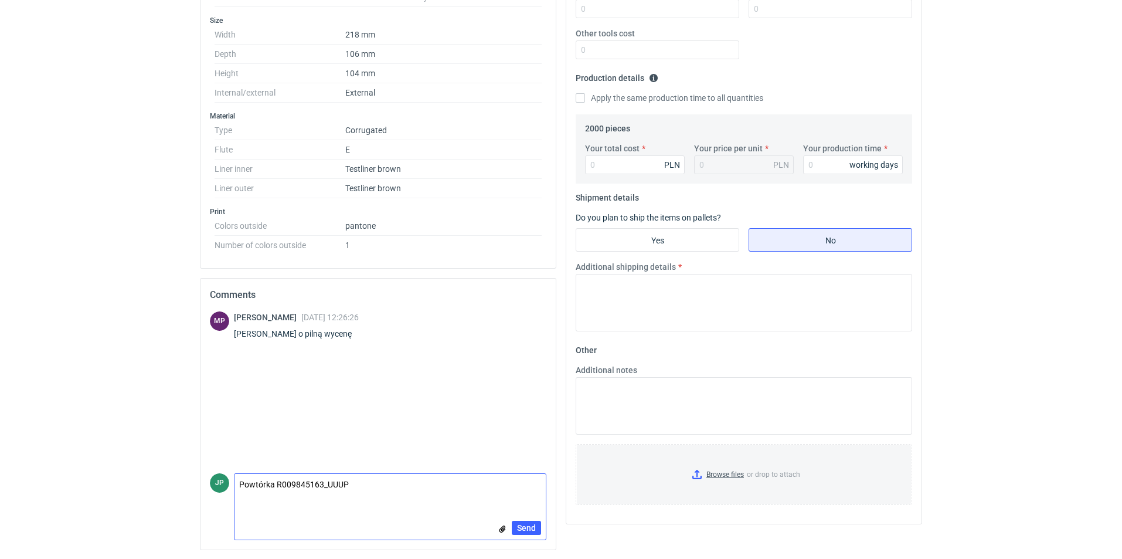
drag, startPoint x: 369, startPoint y: 477, endPoint x: 355, endPoint y: 438, distance: 40.4
click at [267, 479] on textarea "Powtórka R009845163_UUUP" at bounding box center [389, 490] width 311 height 33
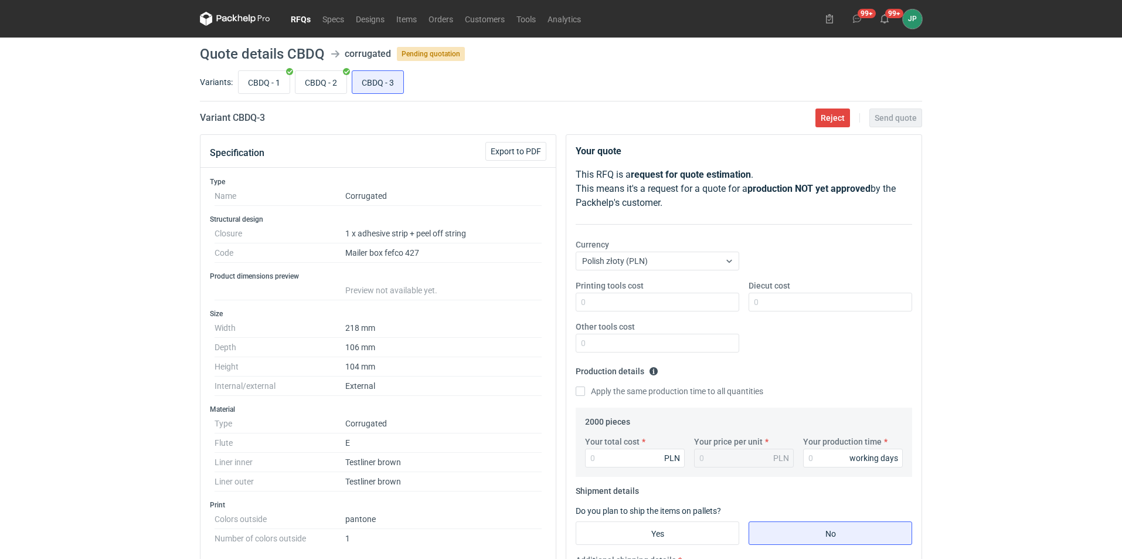
drag, startPoint x: 262, startPoint y: 81, endPoint x: 215, endPoint y: 90, distance: 48.4
click at [200, 91] on div "Variants: CBDQ - 1 CBDQ - 2 CBDQ - 3" at bounding box center [561, 84] width 722 height 33
click at [259, 87] on input "CBDQ - 1" at bounding box center [264, 82] width 51 height 22
radio input "true"
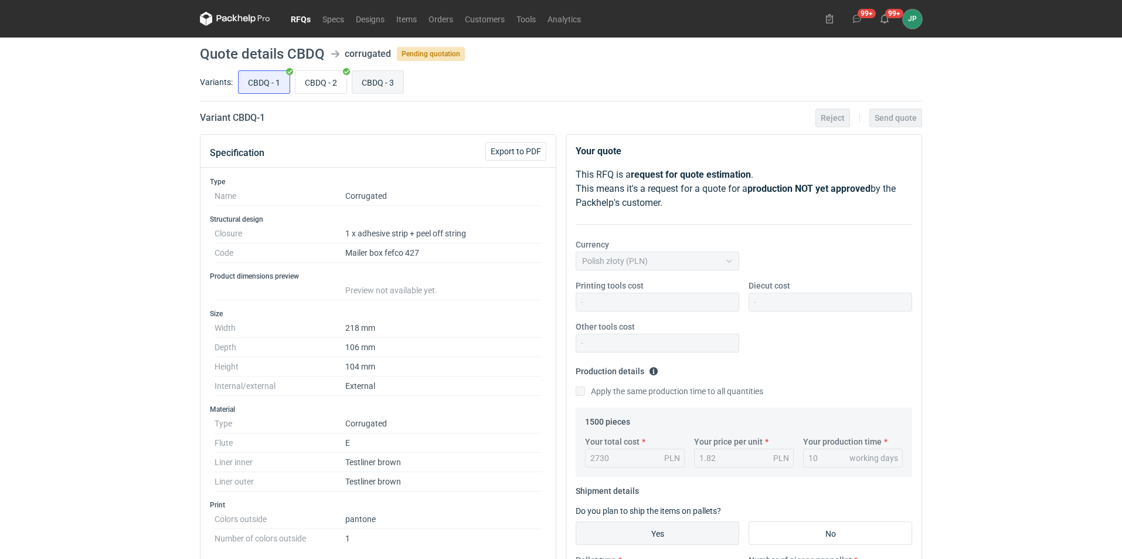
click at [396, 83] on input "CBDQ - 3" at bounding box center [377, 82] width 51 height 22
radio input "true"
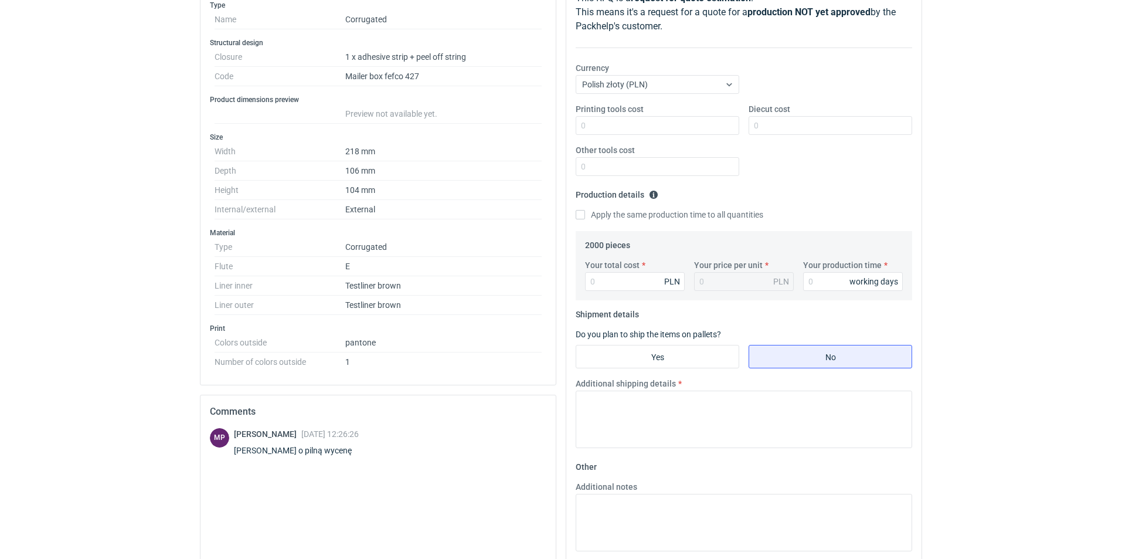
scroll to position [294, 0]
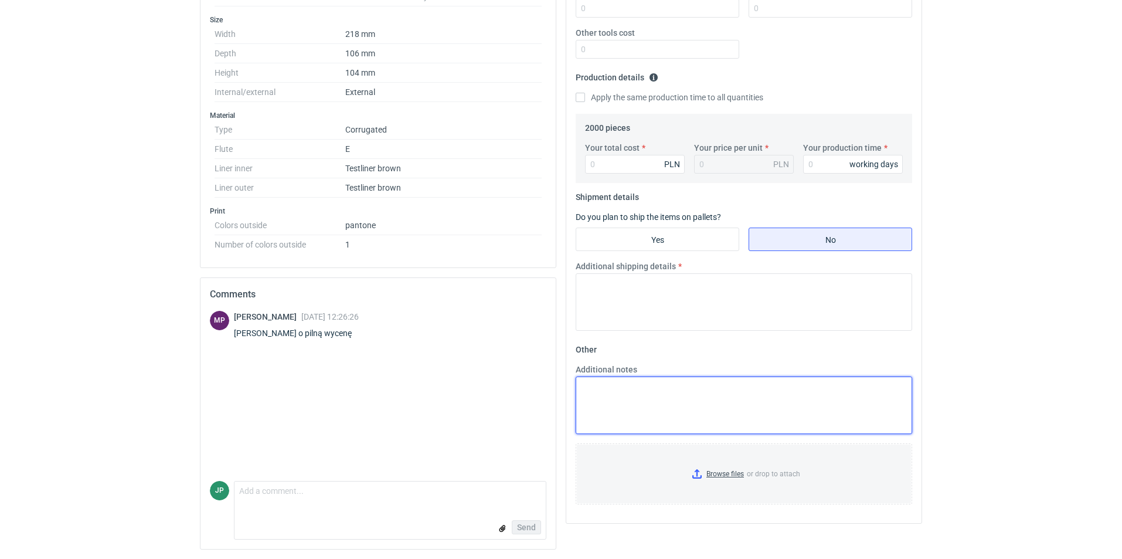
click at [661, 401] on textarea "Additional notes" at bounding box center [744, 404] width 336 height 57
paste textarea "Powtórka R009845163_UUUP"
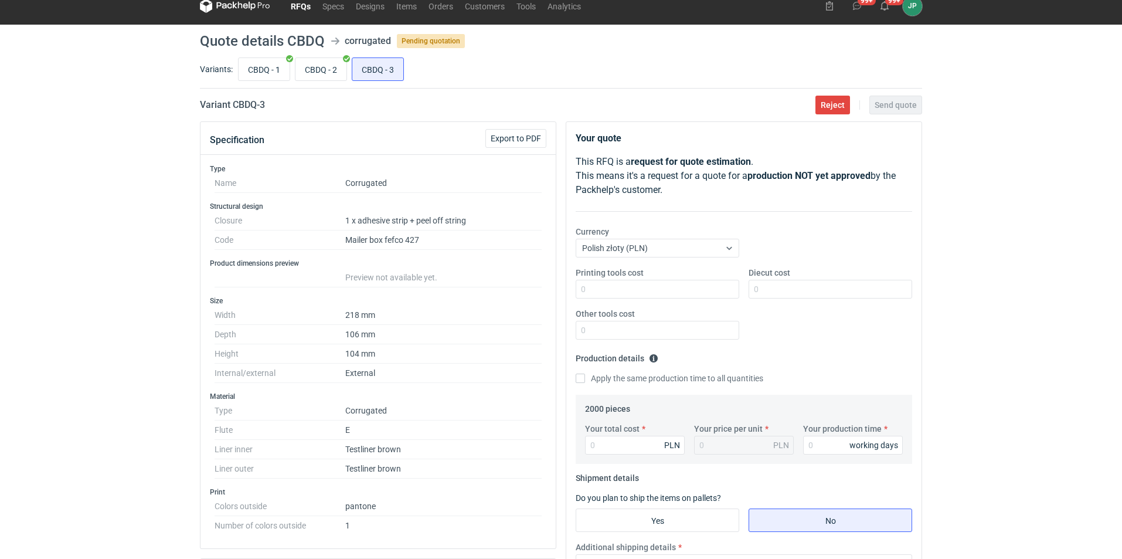
scroll to position [0, 0]
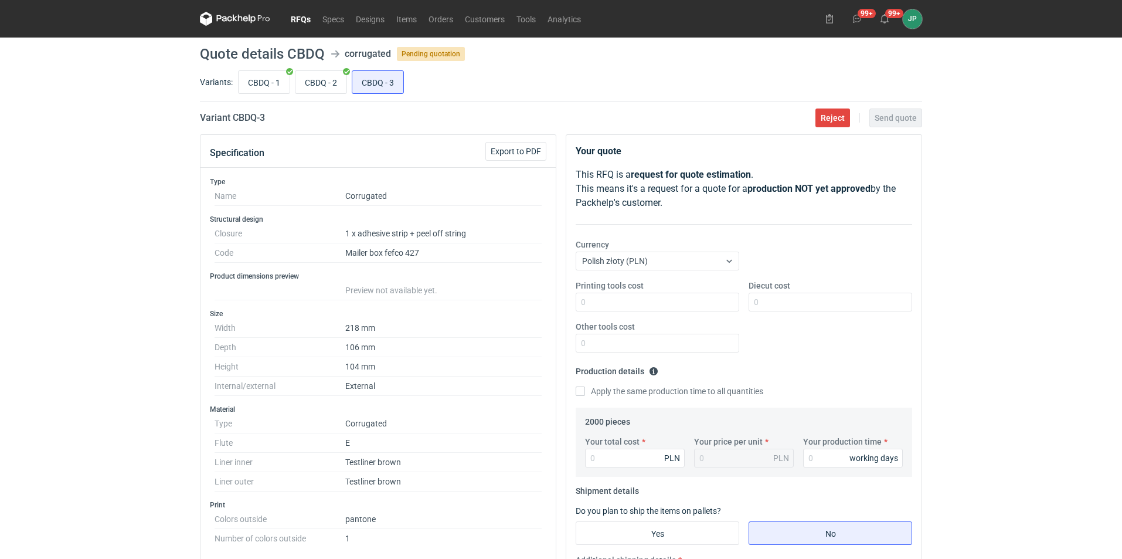
type textarea "Powtórka R009845163_UUUP"
click at [373, 78] on input "CBDQ - 3" at bounding box center [377, 82] width 51 height 22
drag, startPoint x: 269, startPoint y: 79, endPoint x: 410, endPoint y: 87, distance: 141.5
click at [410, 87] on div "CBDQ - 1 CBDQ - 2 CBDQ - 3" at bounding box center [579, 82] width 686 height 28
click at [268, 86] on input "CBDQ - 1" at bounding box center [264, 82] width 51 height 22
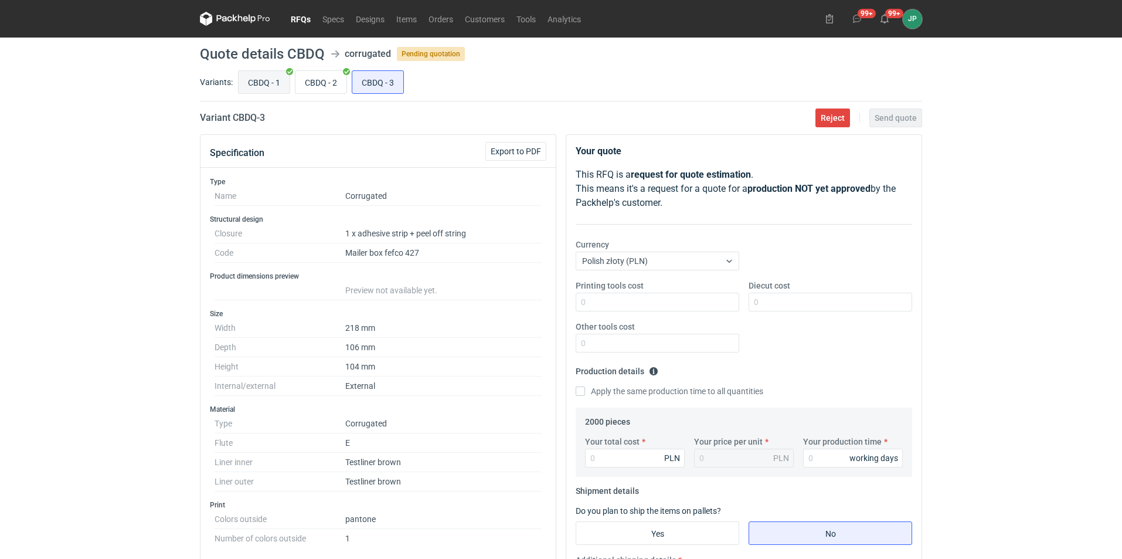
radio input "true"
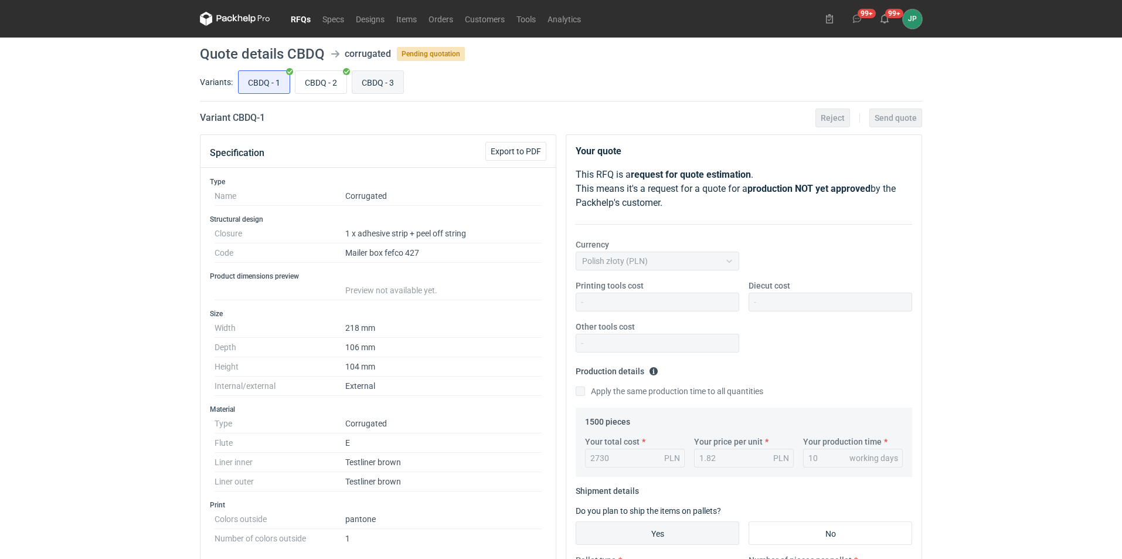
click at [377, 83] on input "CBDQ - 3" at bounding box center [377, 82] width 51 height 22
radio input "true"
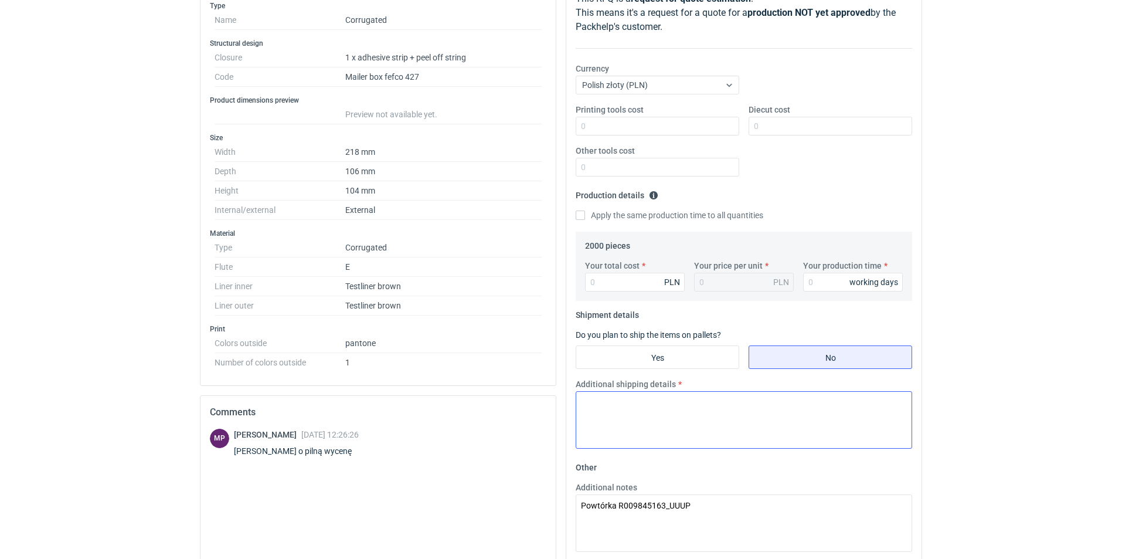
scroll to position [117, 0]
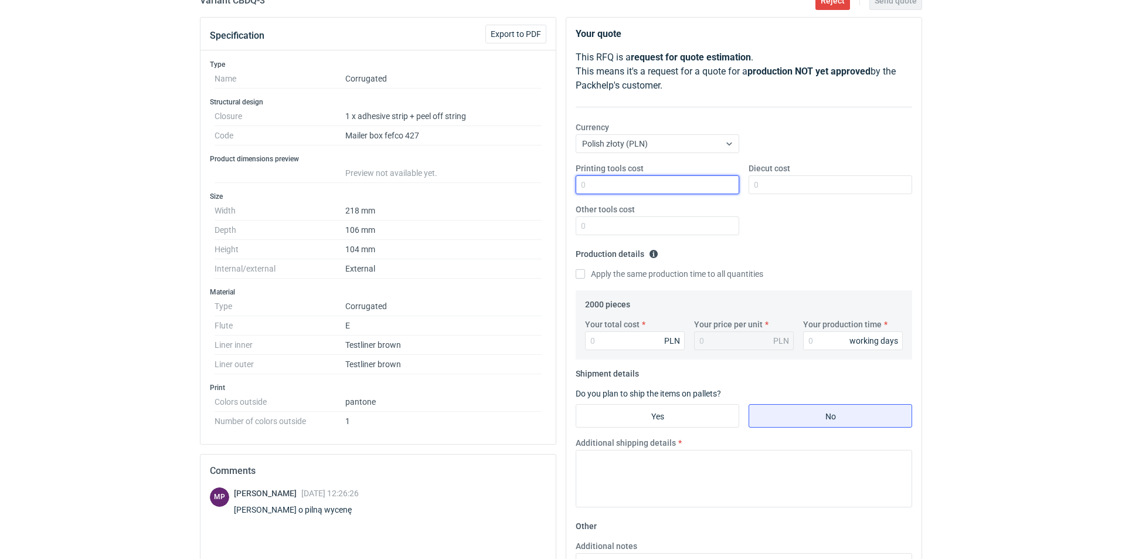
click at [625, 184] on input "Printing tools cost" at bounding box center [658, 184] width 164 height 19
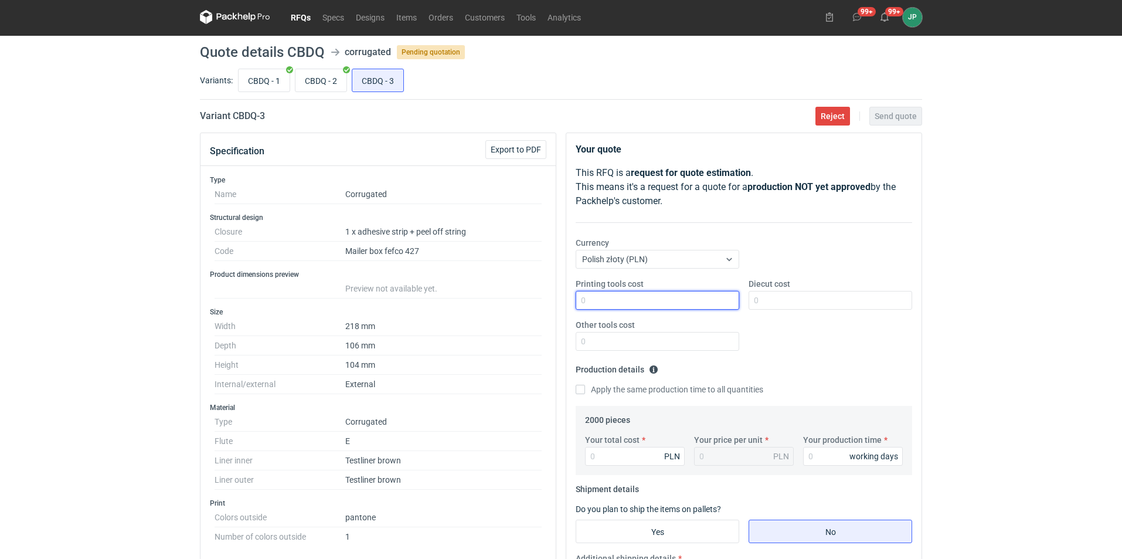
scroll to position [0, 0]
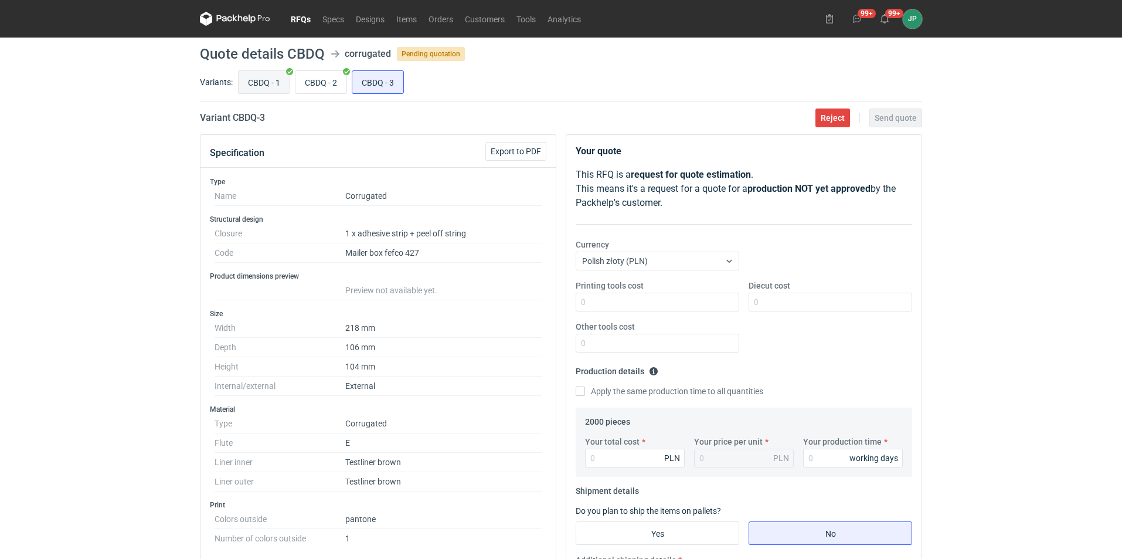
click at [261, 89] on input "CBDQ - 1" at bounding box center [264, 82] width 51 height 22
radio input "true"
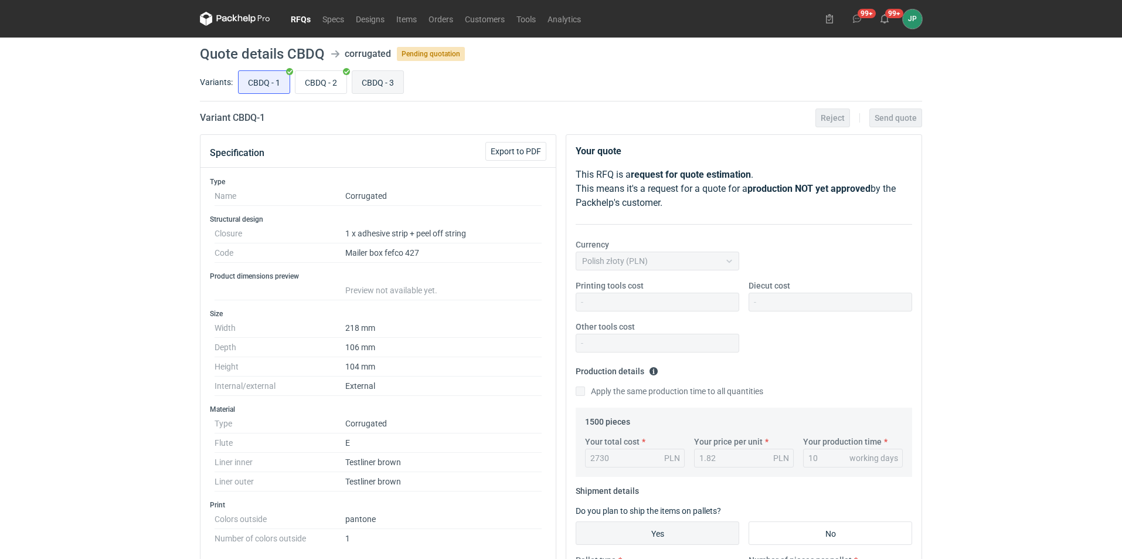
click at [383, 91] on input "CBDQ - 3" at bounding box center [377, 82] width 51 height 22
radio input "true"
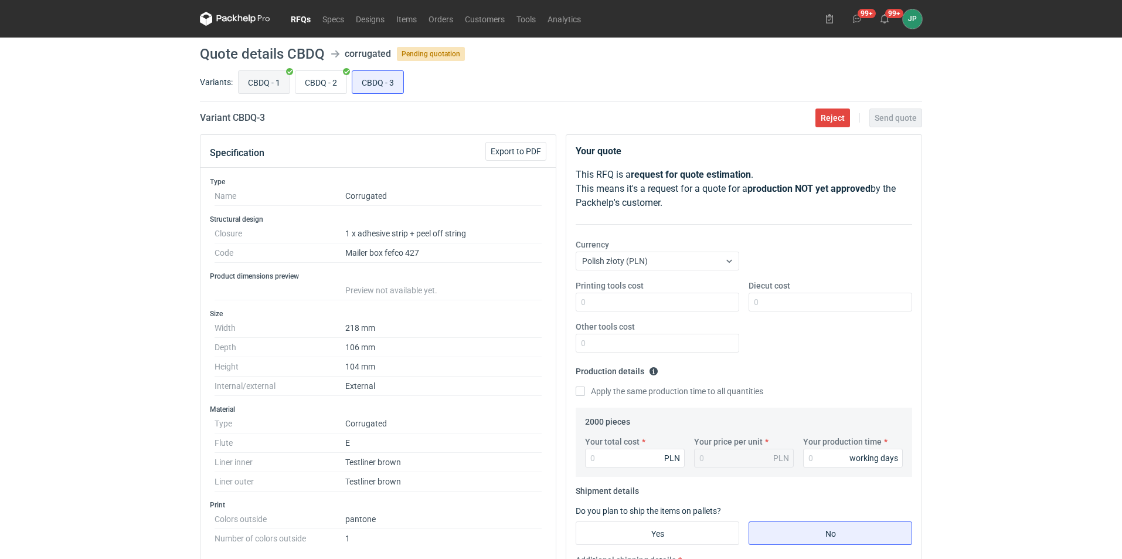
click at [257, 86] on input "CBDQ - 1" at bounding box center [264, 82] width 51 height 22
radio input "true"
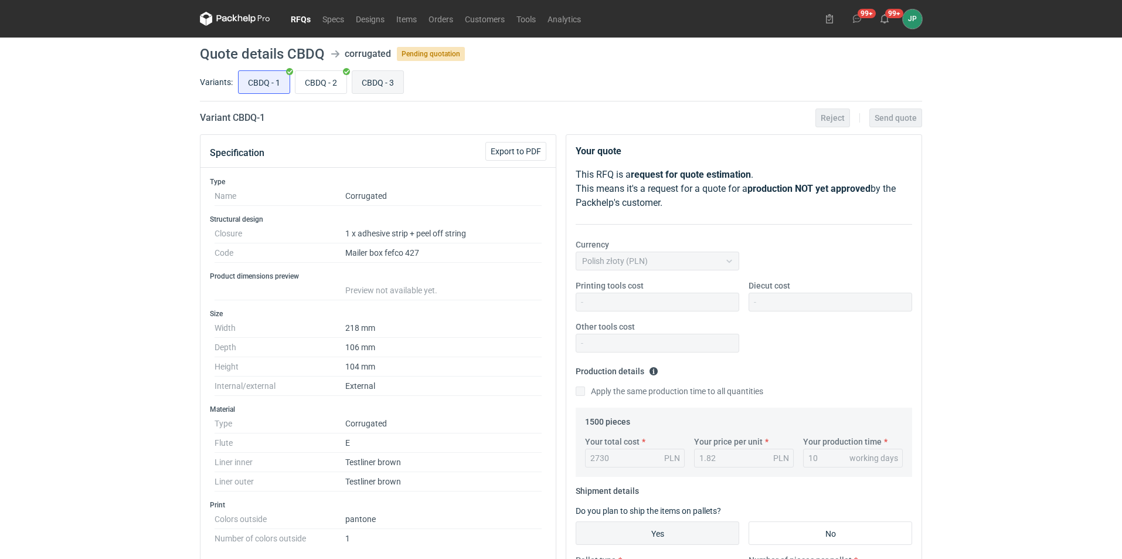
click at [382, 84] on input "CBDQ - 3" at bounding box center [377, 82] width 51 height 22
radio input "true"
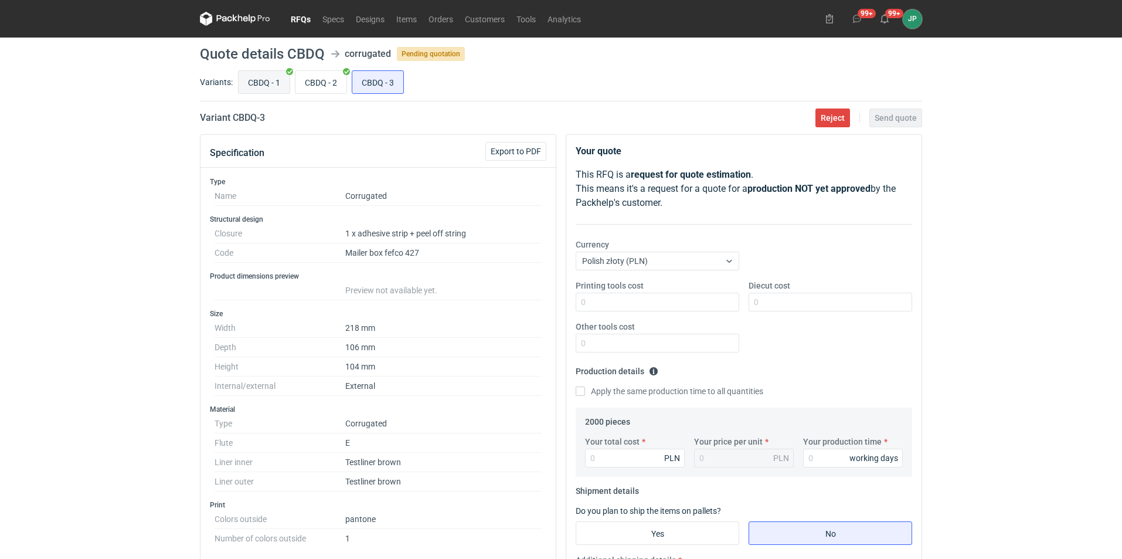
click at [268, 86] on input "CBDQ - 1" at bounding box center [264, 82] width 51 height 22
radio input "true"
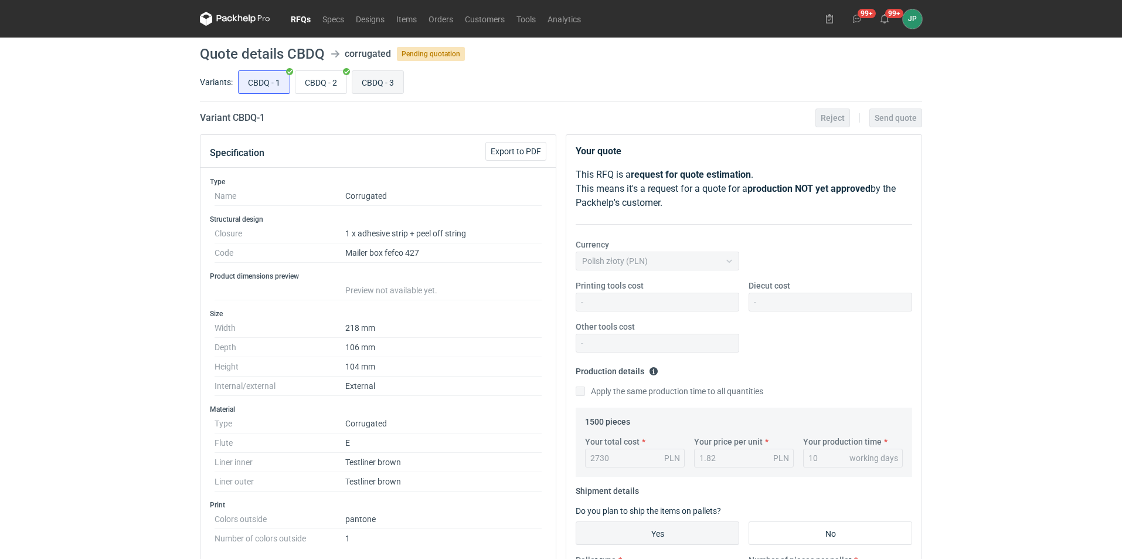
click at [366, 86] on input "CBDQ - 3" at bounding box center [377, 82] width 51 height 22
radio input "true"
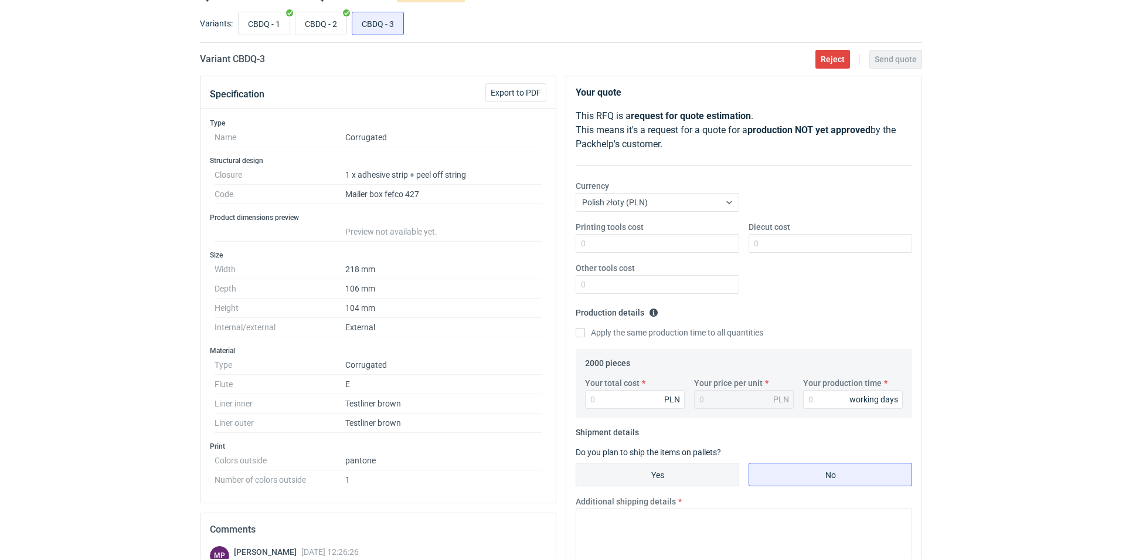
click at [672, 477] on input "Yes" at bounding box center [657, 474] width 162 height 22
radio input "true"
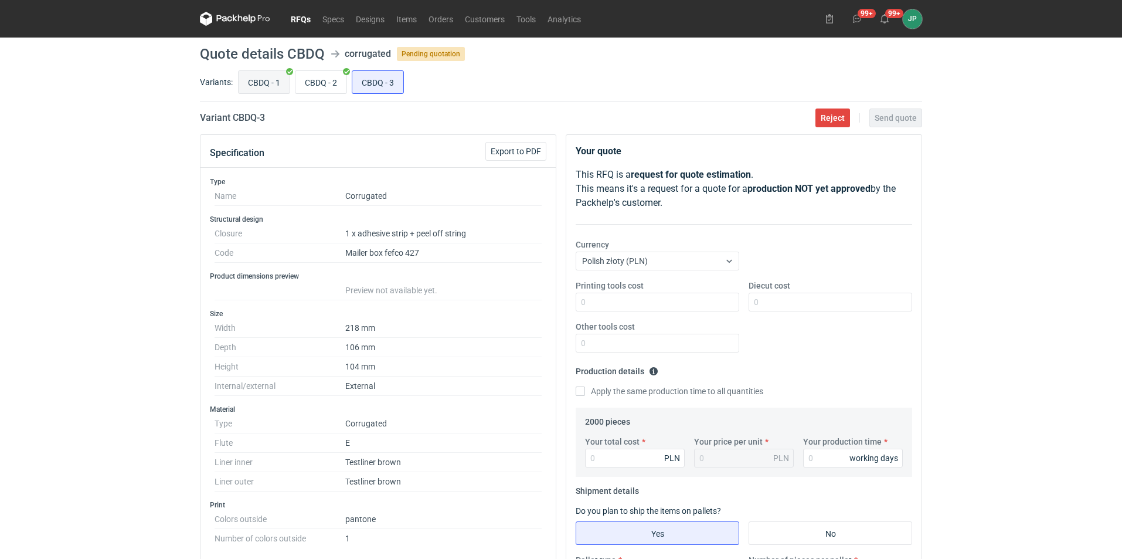
click at [264, 80] on input "CBDQ - 1" at bounding box center [264, 82] width 51 height 22
radio input "true"
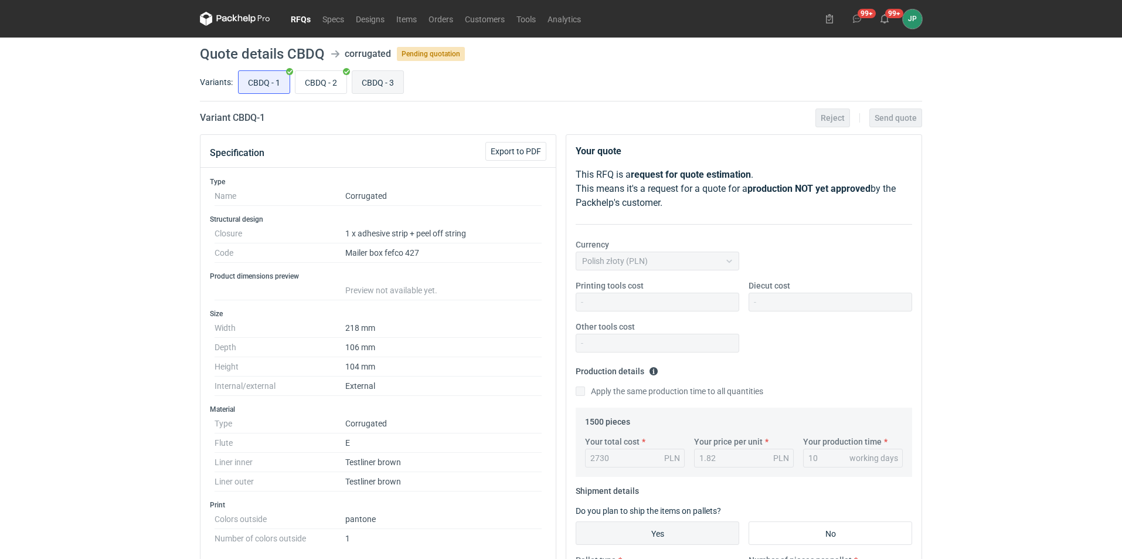
click at [382, 83] on input "CBDQ - 3" at bounding box center [377, 82] width 51 height 22
radio input "true"
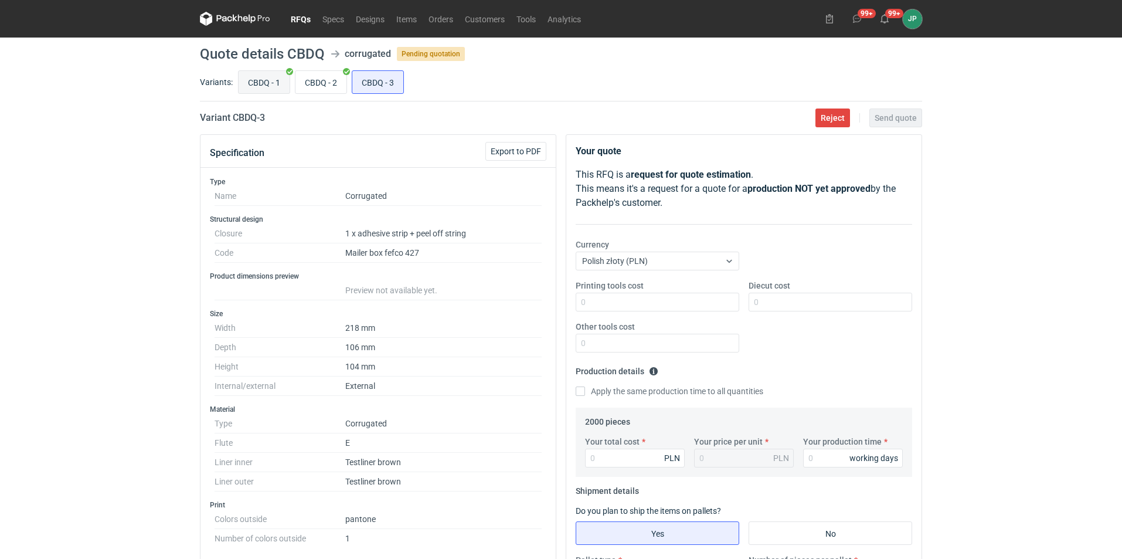
click at [256, 84] on input "CBDQ - 1" at bounding box center [264, 82] width 51 height 22
radio input "true"
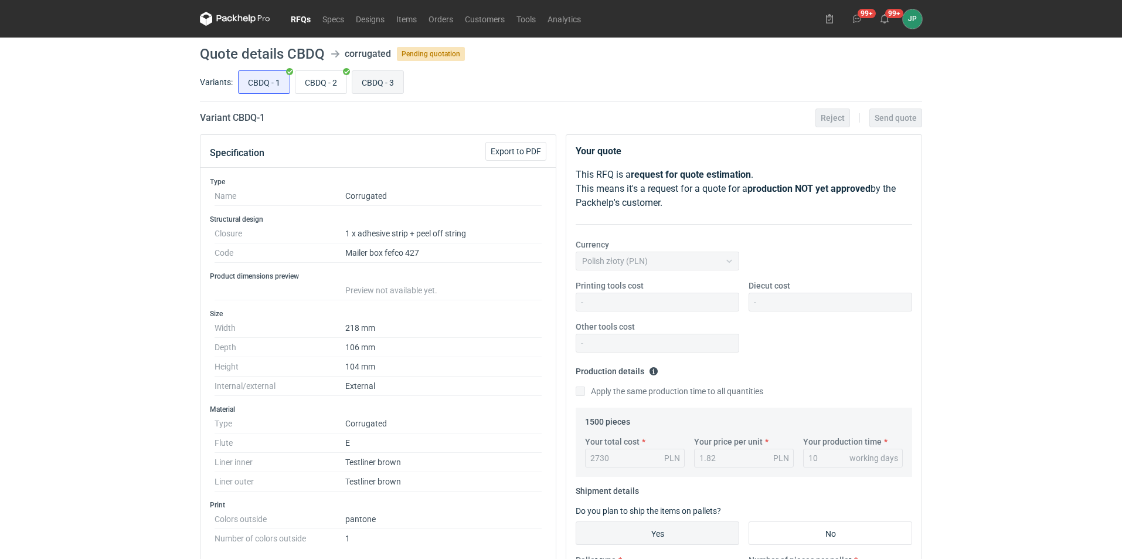
click at [386, 86] on input "CBDQ - 3" at bounding box center [377, 82] width 51 height 22
radio input "true"
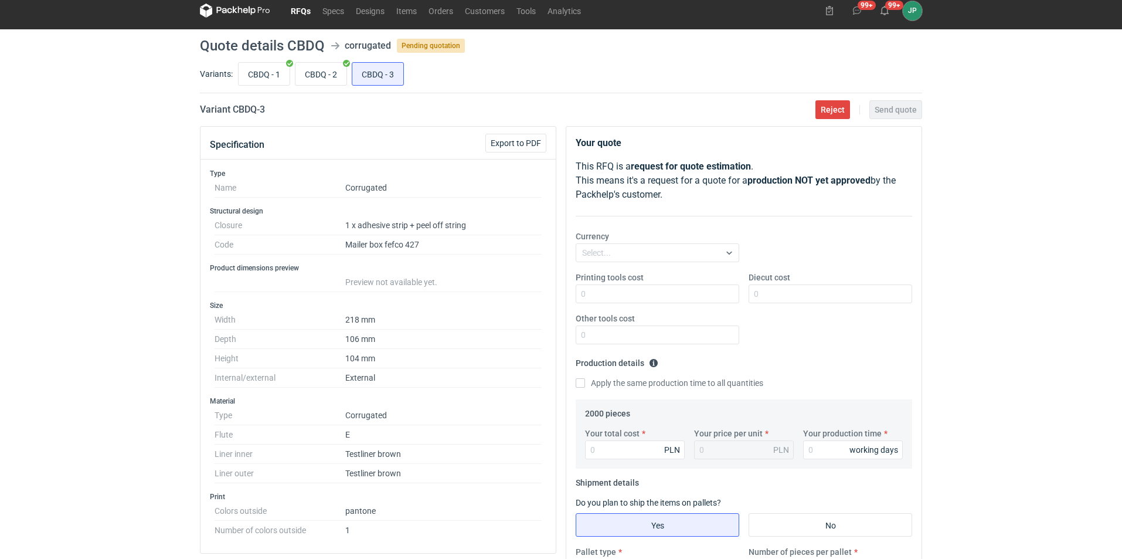
scroll to position [234, 0]
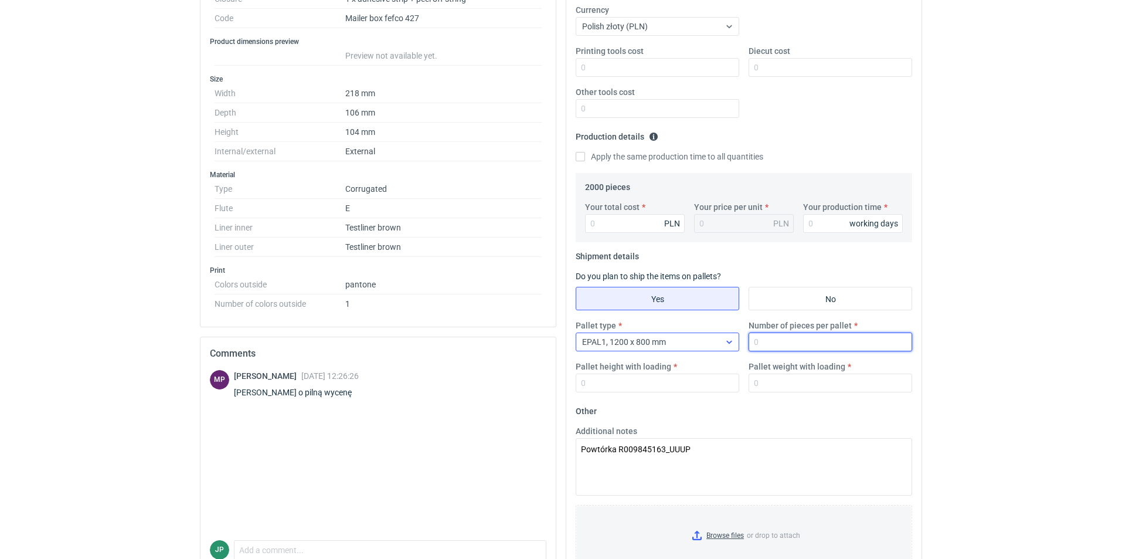
drag, startPoint x: 809, startPoint y: 337, endPoint x: 707, endPoint y: 346, distance: 102.4
click at [707, 346] on div "Pallet type EPAL1, 1200 x 800 mm Number of pieces per pallet Pallet height with…" at bounding box center [744, 360] width 346 height 82
type input "1840"
click at [654, 394] on div "Pallet type EPAL1, 1200 x 800 mm Number of pieces per pallet 1840 Pallet height…" at bounding box center [744, 360] width 346 height 82
click at [653, 387] on input "Pallet height with loading" at bounding box center [658, 382] width 164 height 19
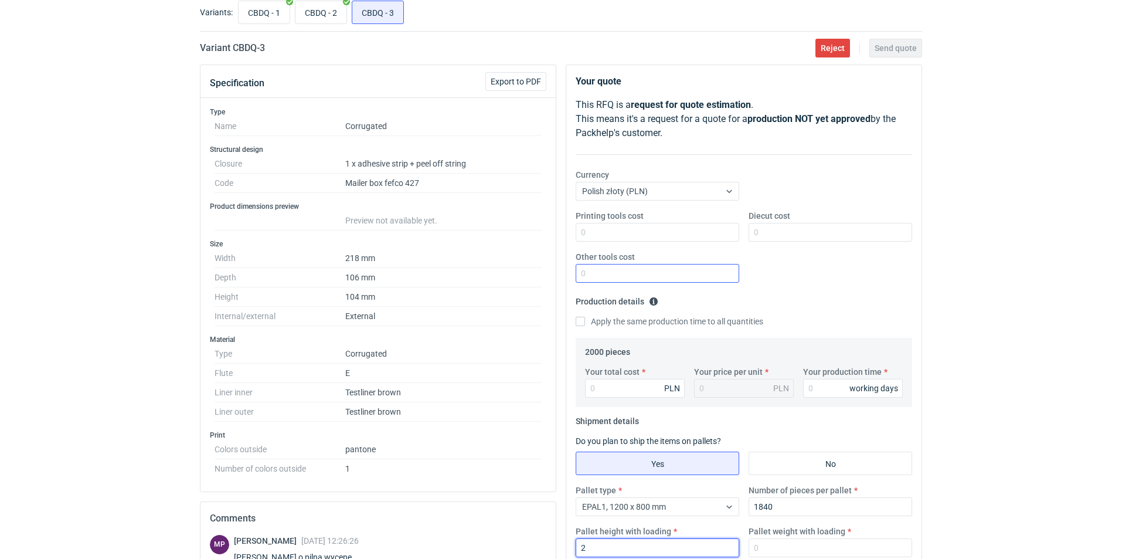
scroll to position [0, 0]
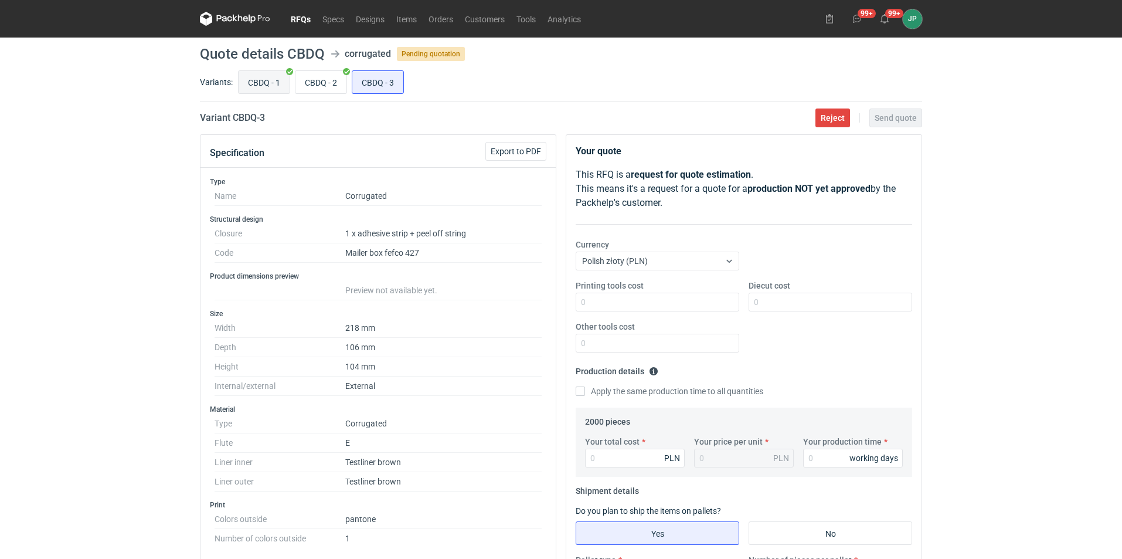
type input "2"
click at [266, 82] on input "CBDQ - 1" at bounding box center [264, 82] width 51 height 22
radio input "true"
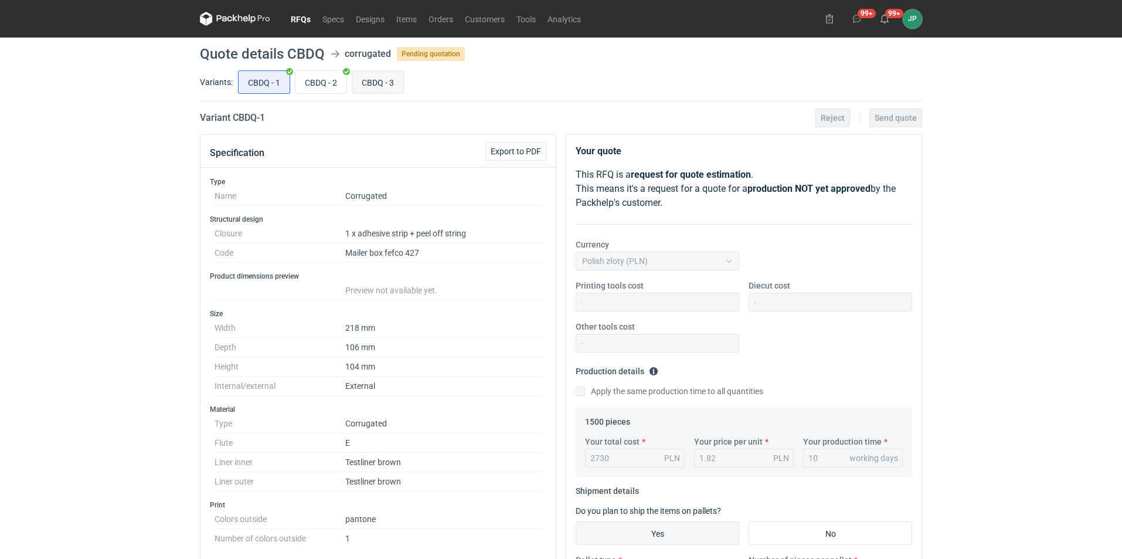
click at [383, 72] on input "CBDQ - 3" at bounding box center [377, 82] width 51 height 22
radio input "true"
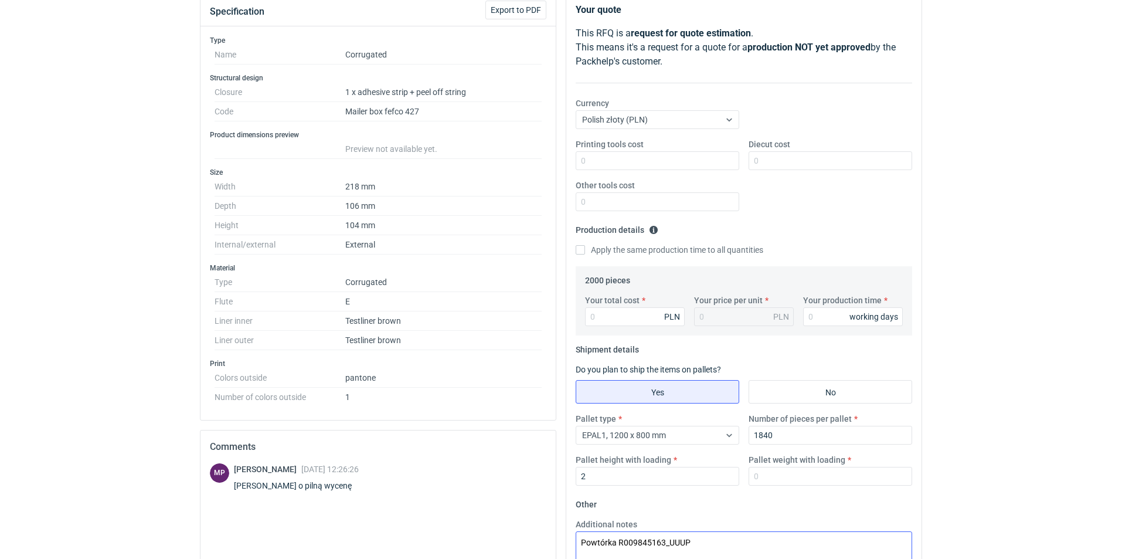
scroll to position [293, 0]
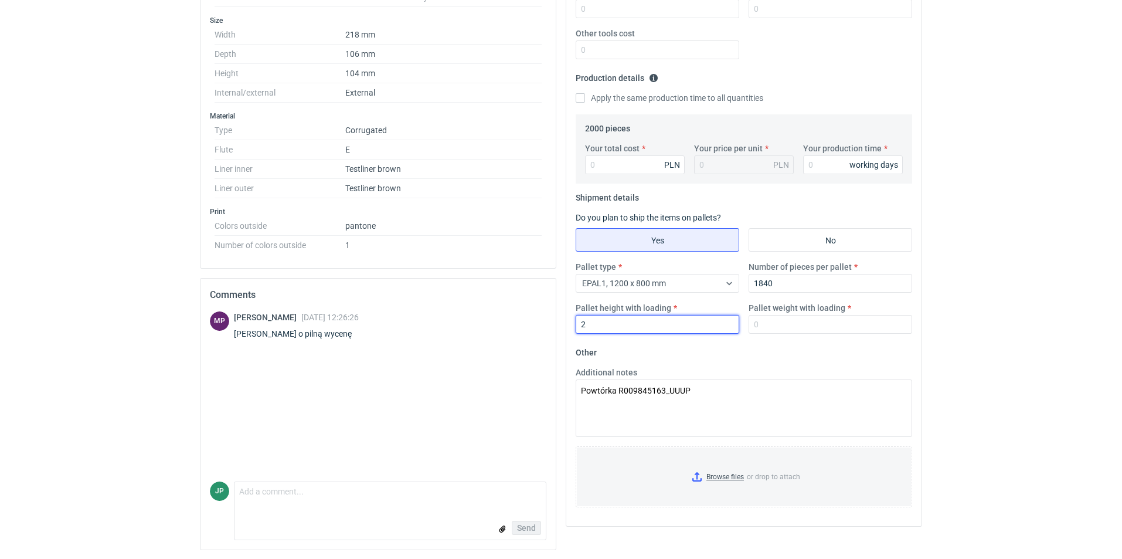
drag, startPoint x: 605, startPoint y: 315, endPoint x: 553, endPoint y: 319, distance: 51.7
click at [553, 319] on div "Specification Export to PDF Type Name Corrugated Structural design Closure 1 x …" at bounding box center [561, 200] width 732 height 718
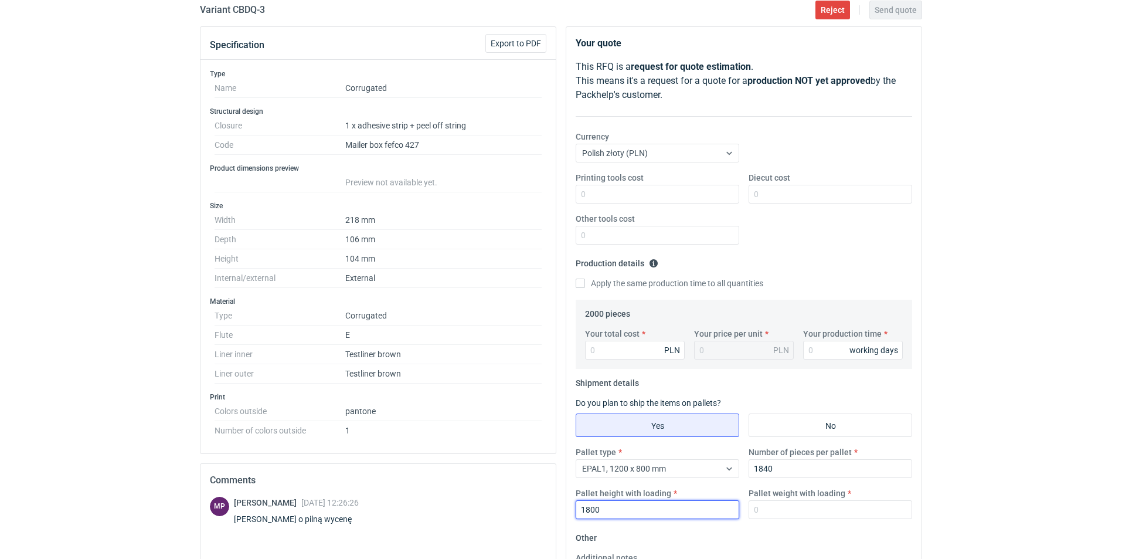
scroll to position [59, 0]
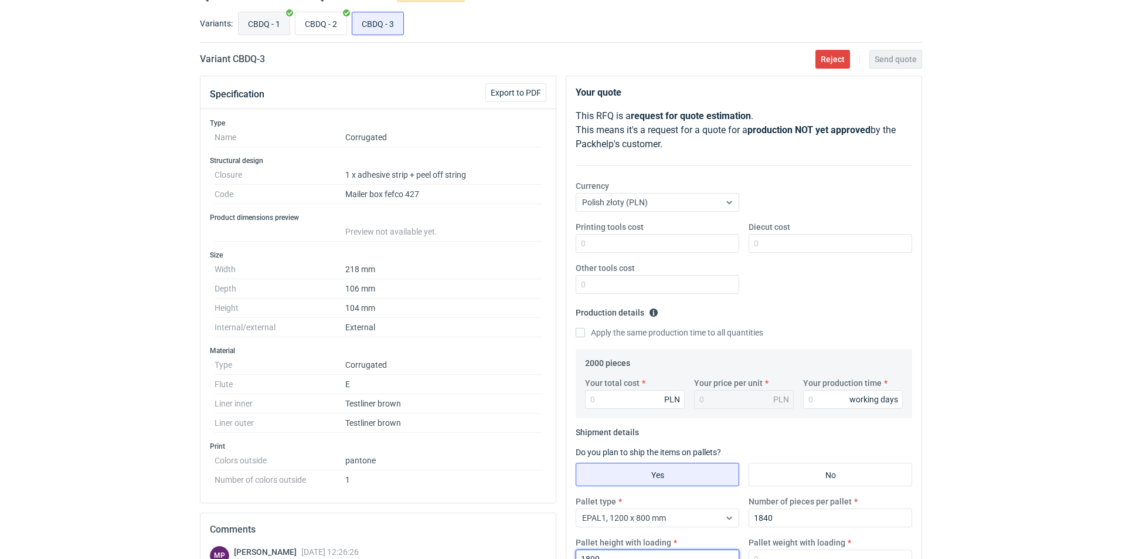
type input "1800"
click at [257, 22] on input "CBDQ - 1" at bounding box center [264, 23] width 51 height 22
radio input "true"
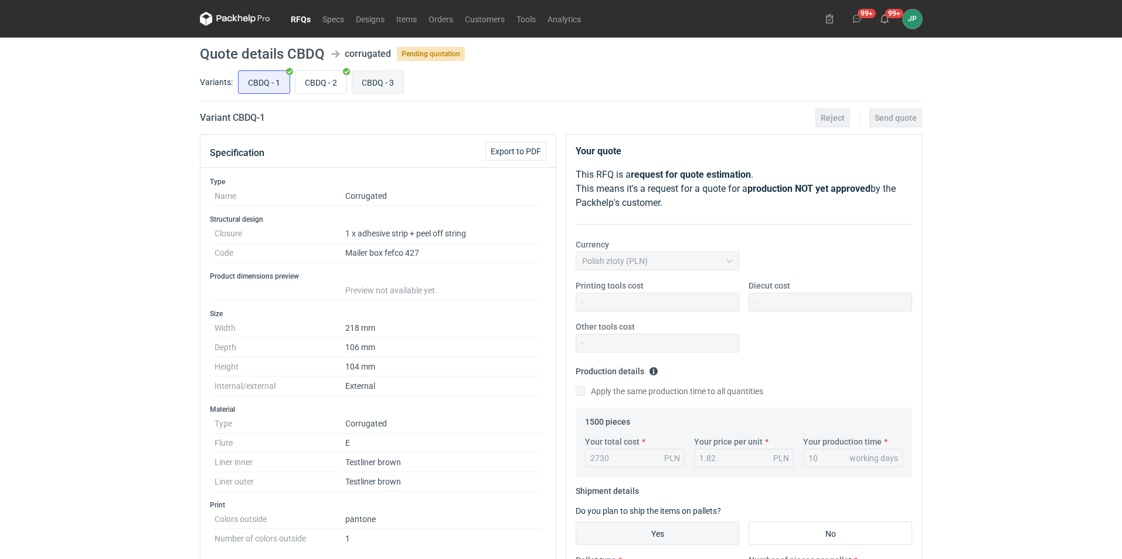
click at [380, 74] on input "CBDQ - 3" at bounding box center [377, 82] width 51 height 22
radio input "true"
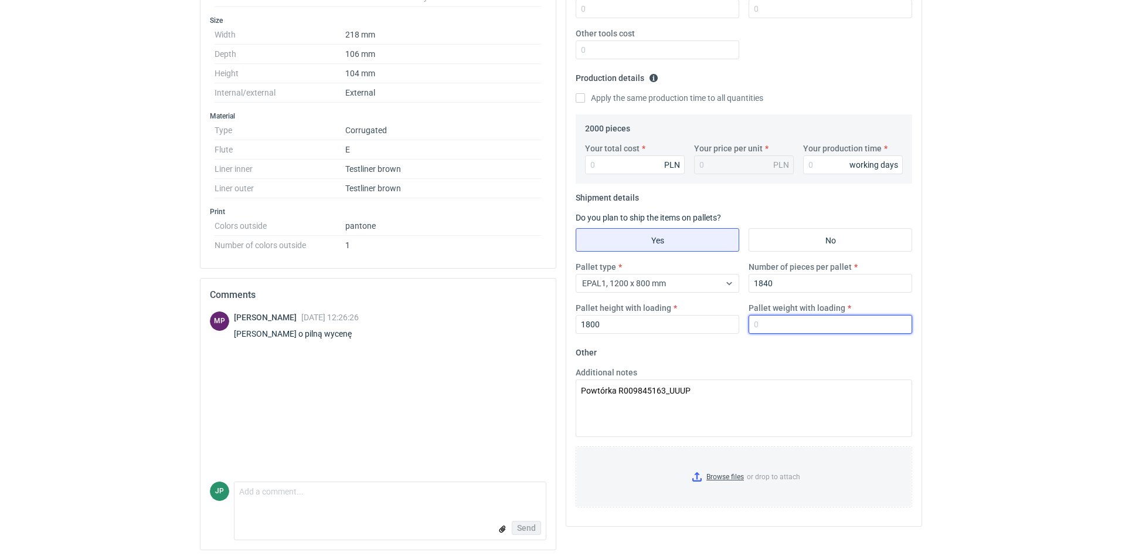
click at [784, 325] on input "Pallet weight with loading" at bounding box center [831, 324] width 164 height 19
type input "260"
click at [752, 356] on fieldset "Other Additional notes Powtórka R009845163_UUUP Browse files or drop to attach" at bounding box center [744, 430] width 336 height 174
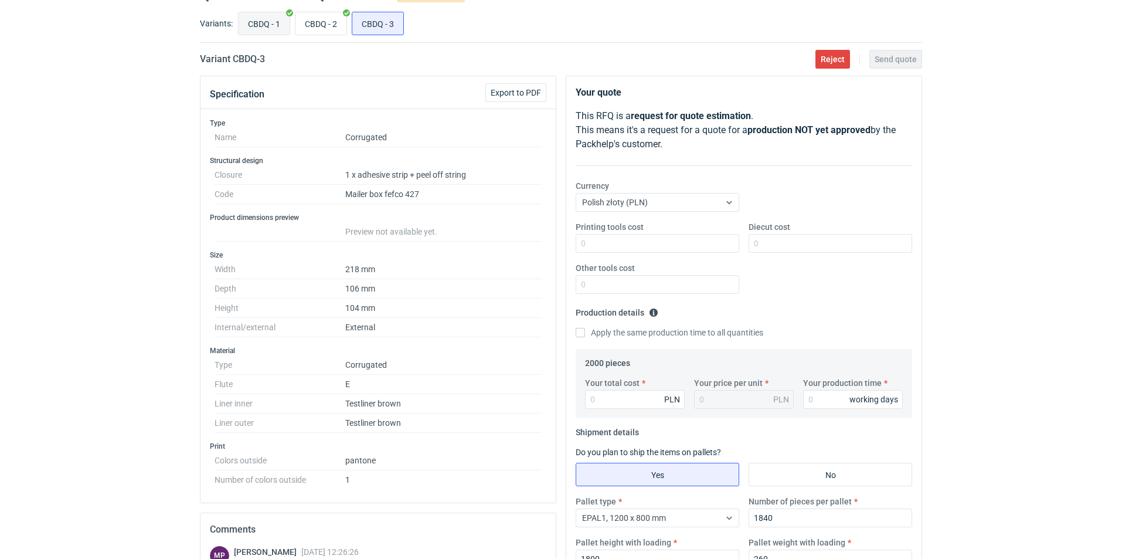
click at [253, 23] on input "CBDQ - 1" at bounding box center [264, 23] width 51 height 22
radio input "true"
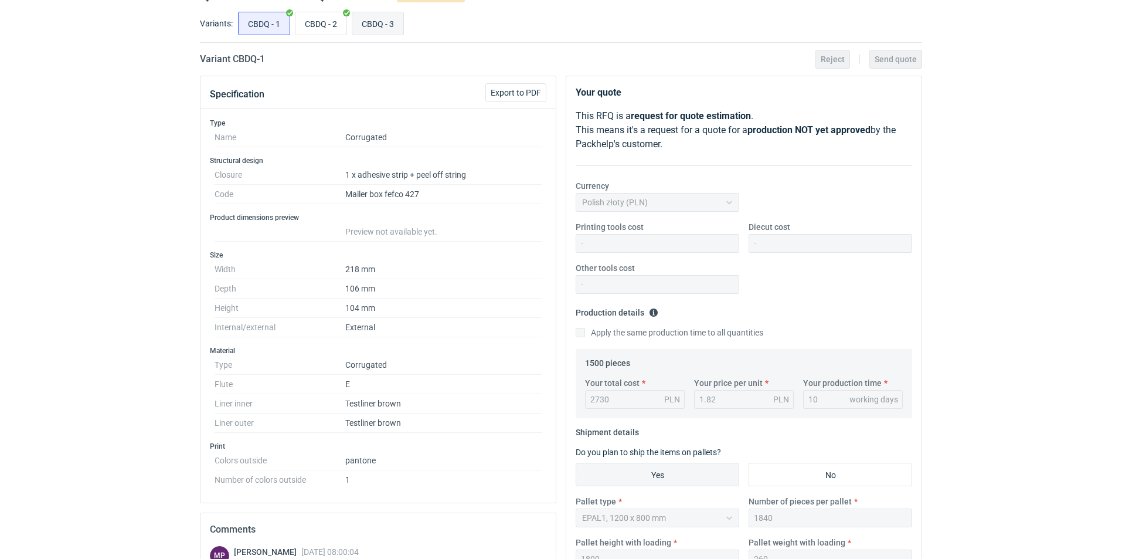
click at [379, 29] on input "CBDQ - 3" at bounding box center [377, 23] width 51 height 22
radio input "true"
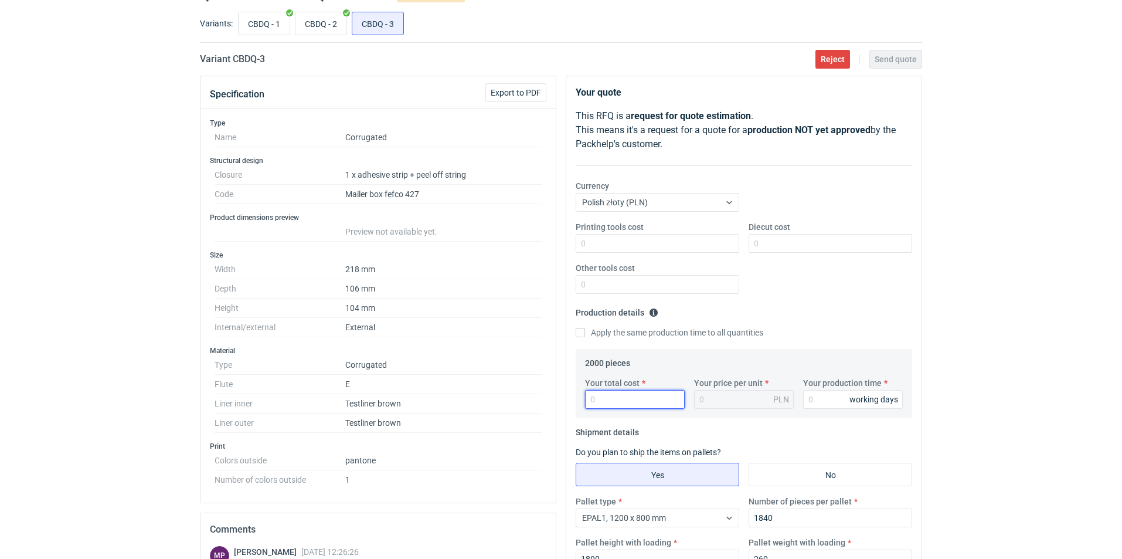
drag, startPoint x: 591, startPoint y: 401, endPoint x: 505, endPoint y: 401, distance: 86.2
click at [505, 401] on div "Specification Export to PDF Type Name Corrugated Structural design Closure 1 x …" at bounding box center [561, 435] width 732 height 718
type input "3180"
type input "1.59"
type input "3180"
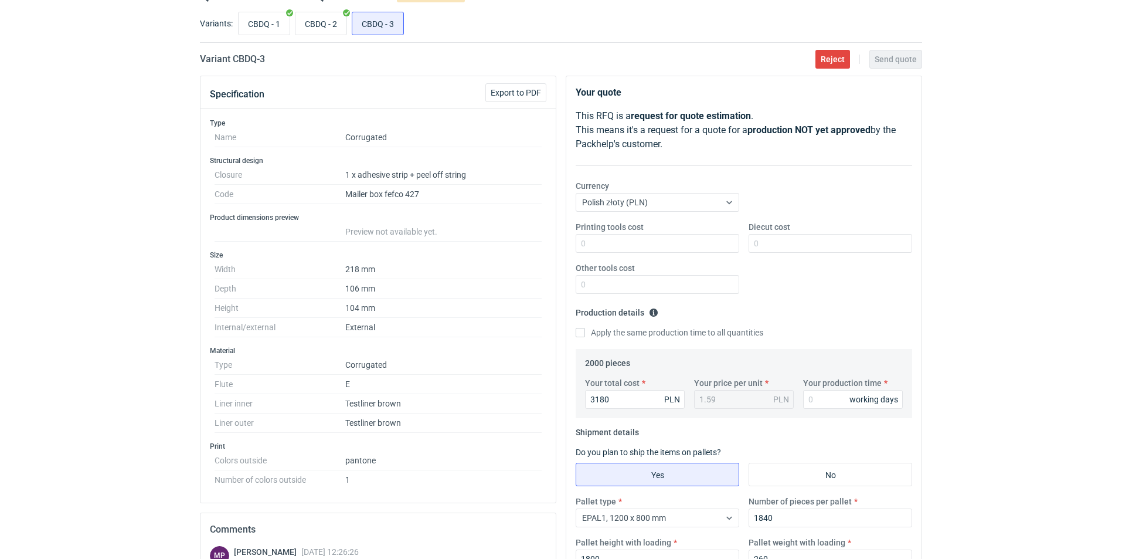
click at [763, 428] on fieldset "Shipment details Do you plan to ship the items on pallets? Yes No Pallet type E…" at bounding box center [744, 500] width 336 height 155
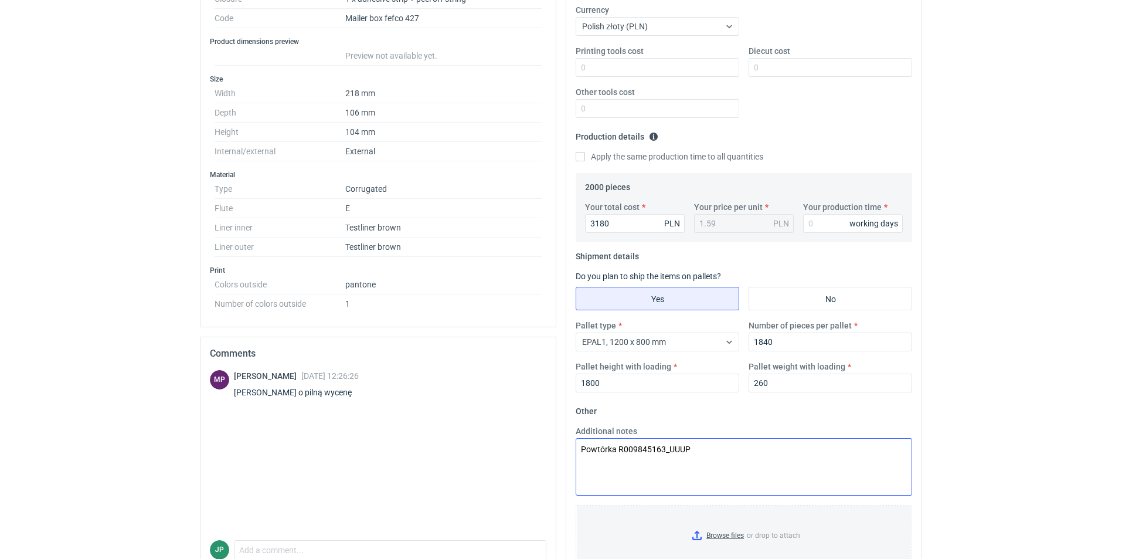
scroll to position [293, 0]
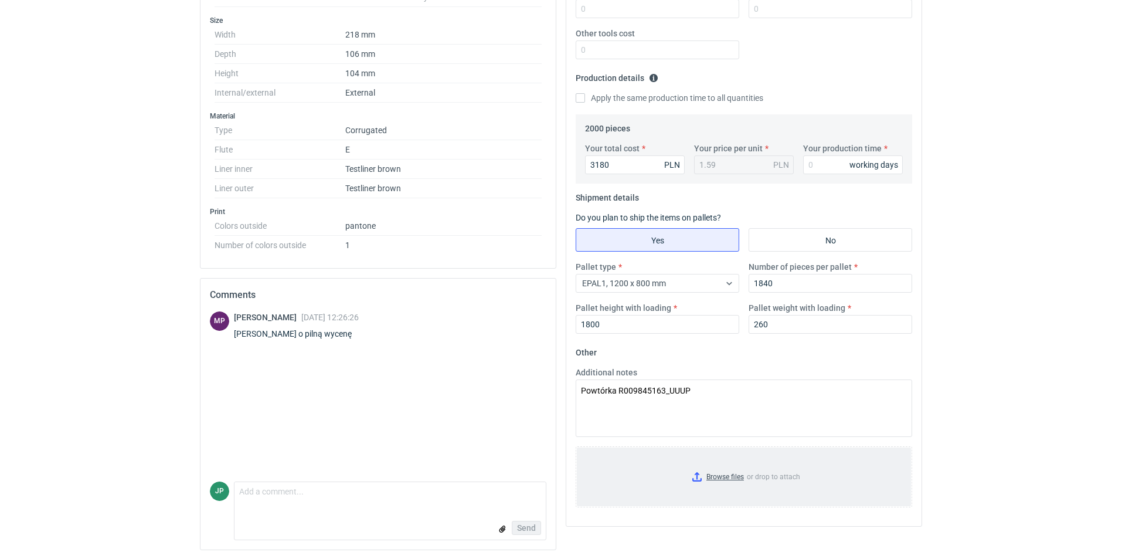
click at [719, 472] on input "Browse files or drop to attach" at bounding box center [744, 476] width 334 height 59
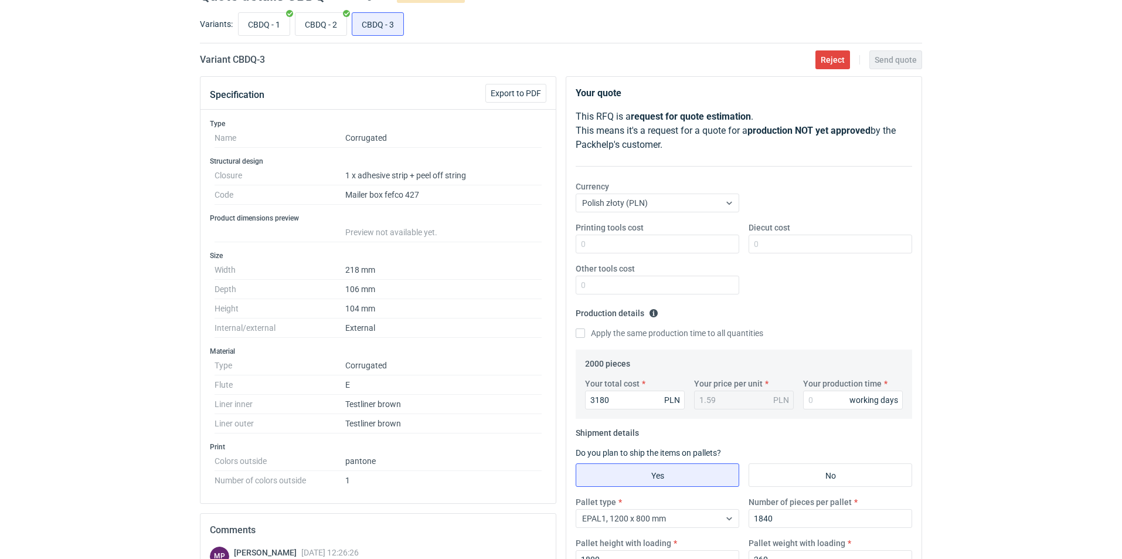
scroll to position [0, 0]
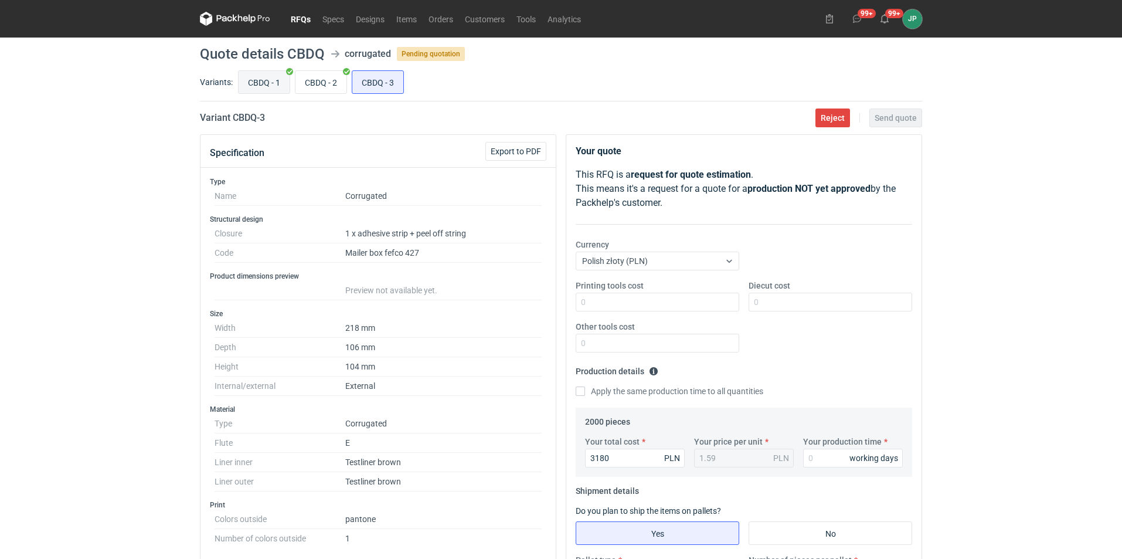
click at [261, 86] on input "CBDQ - 1" at bounding box center [264, 82] width 51 height 22
radio input "true"
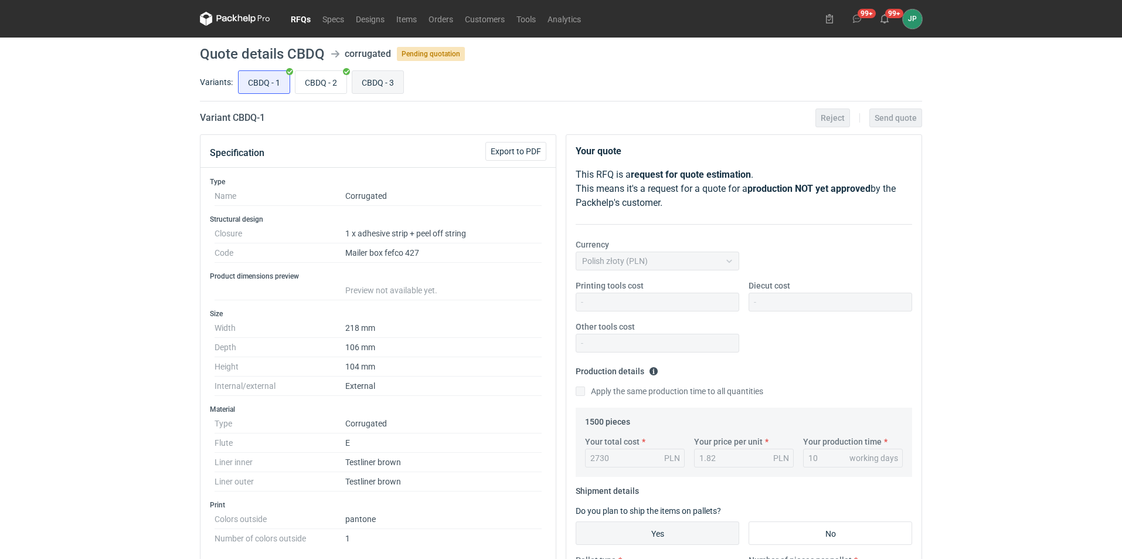
click at [375, 90] on input "CBDQ - 3" at bounding box center [377, 82] width 51 height 22
radio input "true"
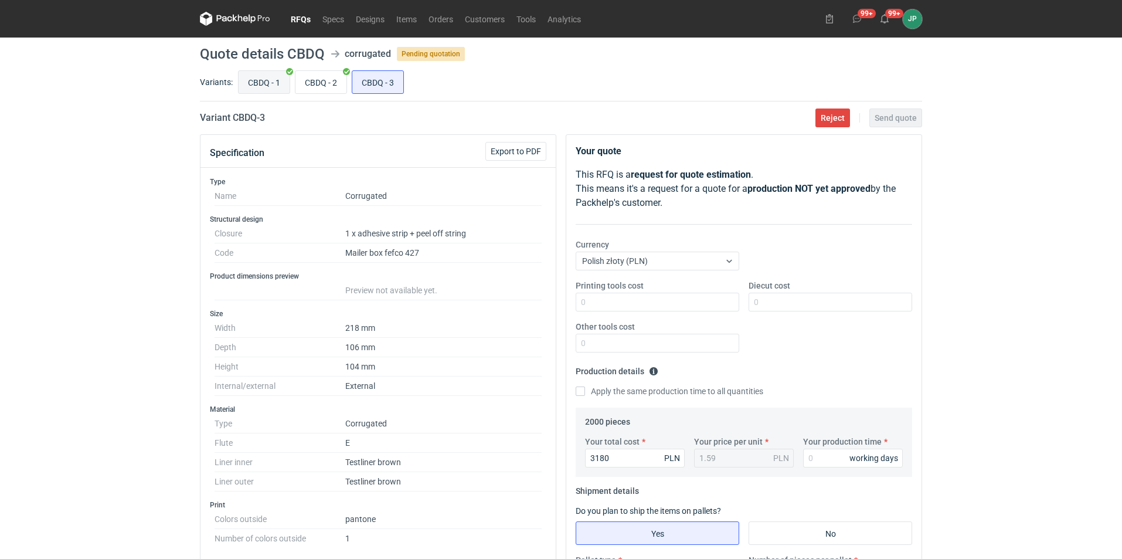
click at [253, 84] on input "CBDQ - 1" at bounding box center [264, 82] width 51 height 22
radio input "true"
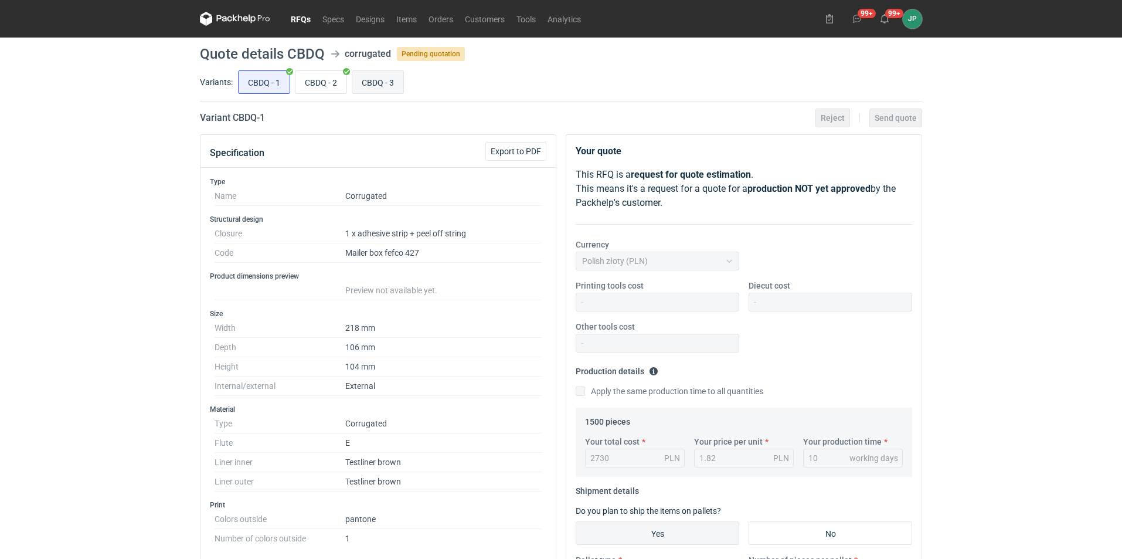
click at [390, 75] on input "CBDQ - 3" at bounding box center [377, 82] width 51 height 22
radio input "true"
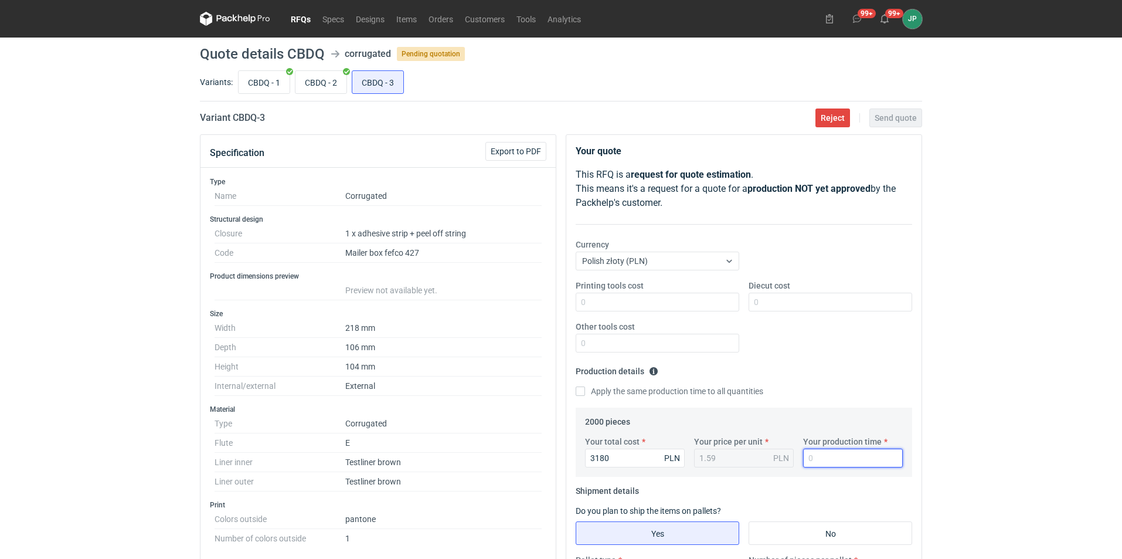
click at [838, 458] on input "Your production time" at bounding box center [853, 457] width 100 height 19
type input "10"
click at [997, 384] on div "RFQs Specs Designs Items Orders Customers Tools Analytics 99+ 99+ JP Justyna Po…" at bounding box center [561, 279] width 1122 height 559
click at [265, 82] on input "CBDQ - 1" at bounding box center [264, 82] width 51 height 22
radio input "true"
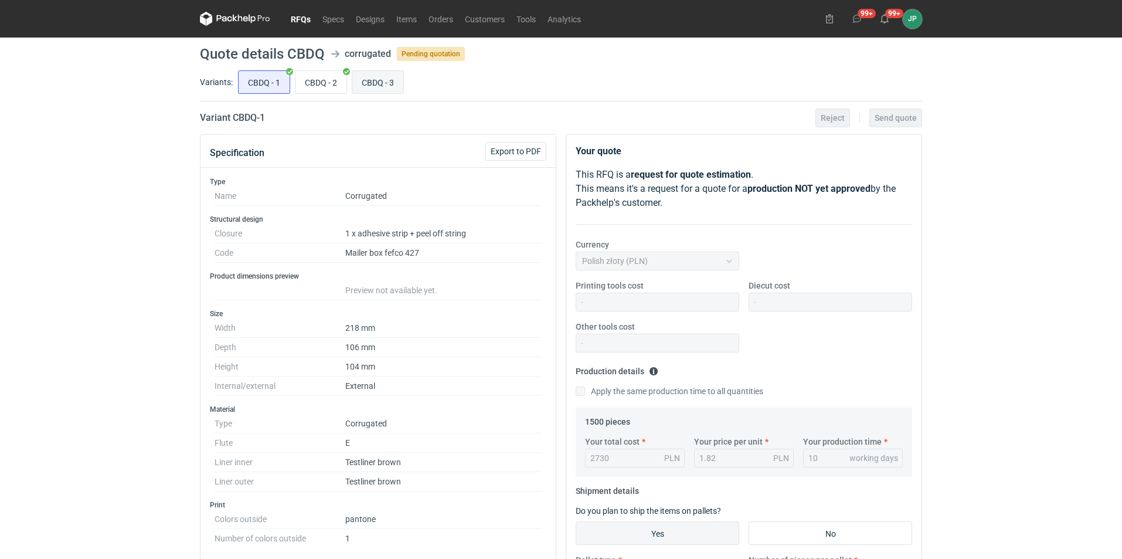
click at [383, 80] on input "CBDQ - 3" at bounding box center [377, 82] width 51 height 22
radio input "true"
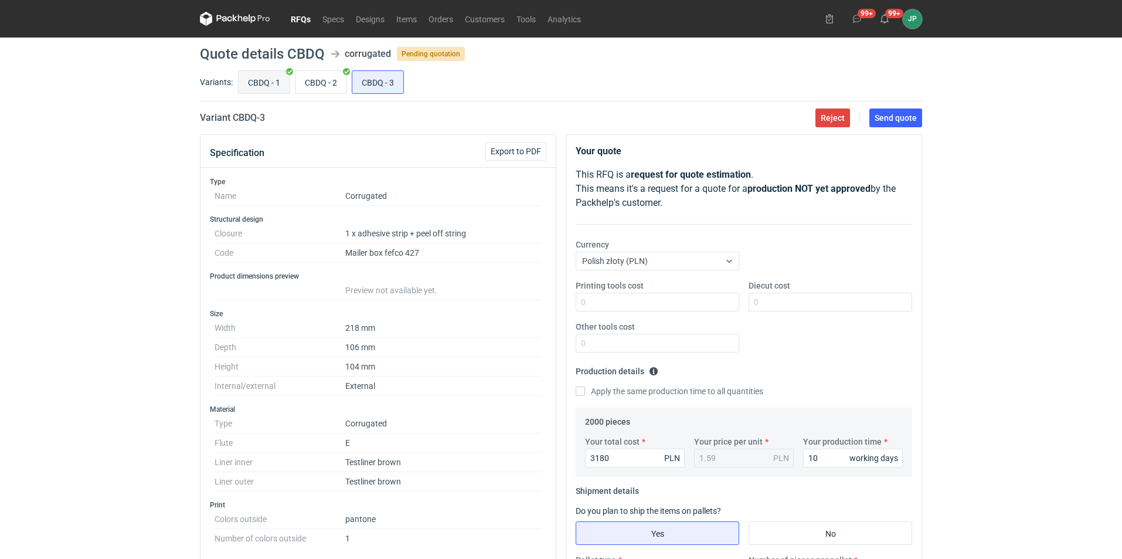
click at [266, 77] on input "CBDQ - 1" at bounding box center [264, 82] width 51 height 22
radio input "true"
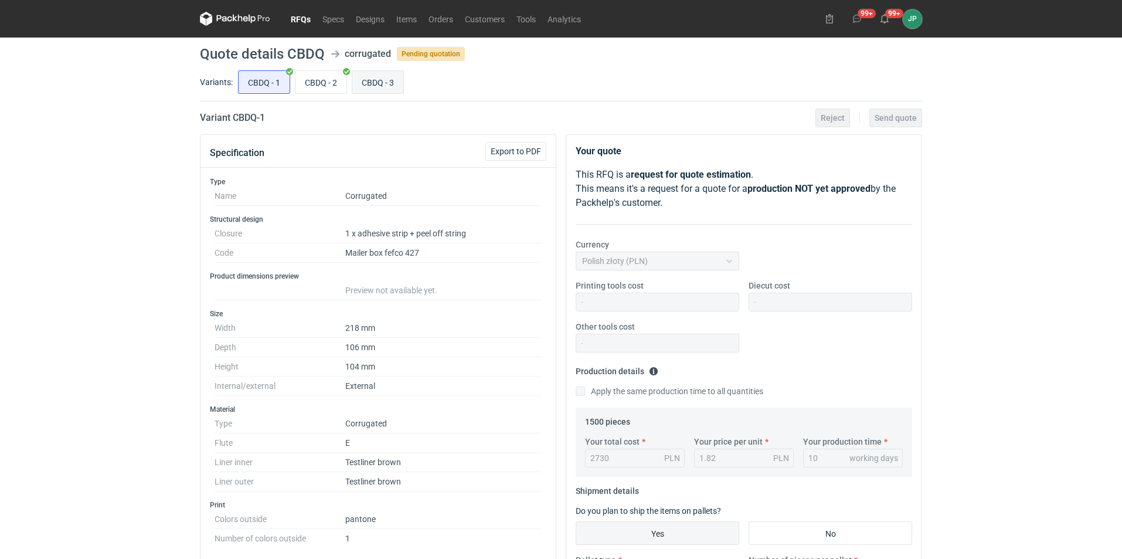
click at [380, 83] on input "CBDQ - 3" at bounding box center [377, 82] width 51 height 22
radio input "true"
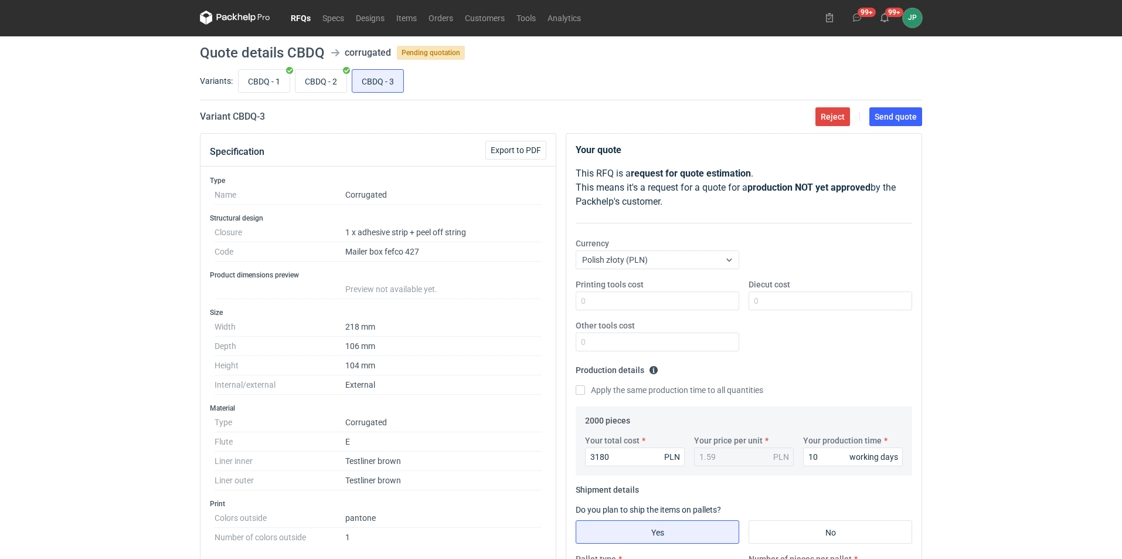
scroll to position [1, 0]
click at [905, 121] on span "Send quote" at bounding box center [896, 117] width 42 height 8
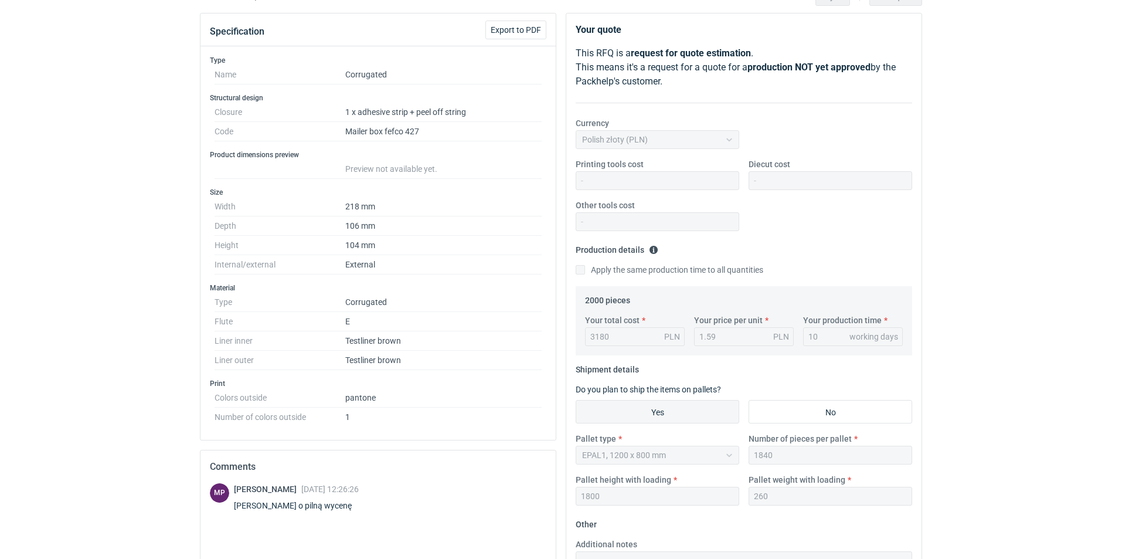
scroll to position [0, 0]
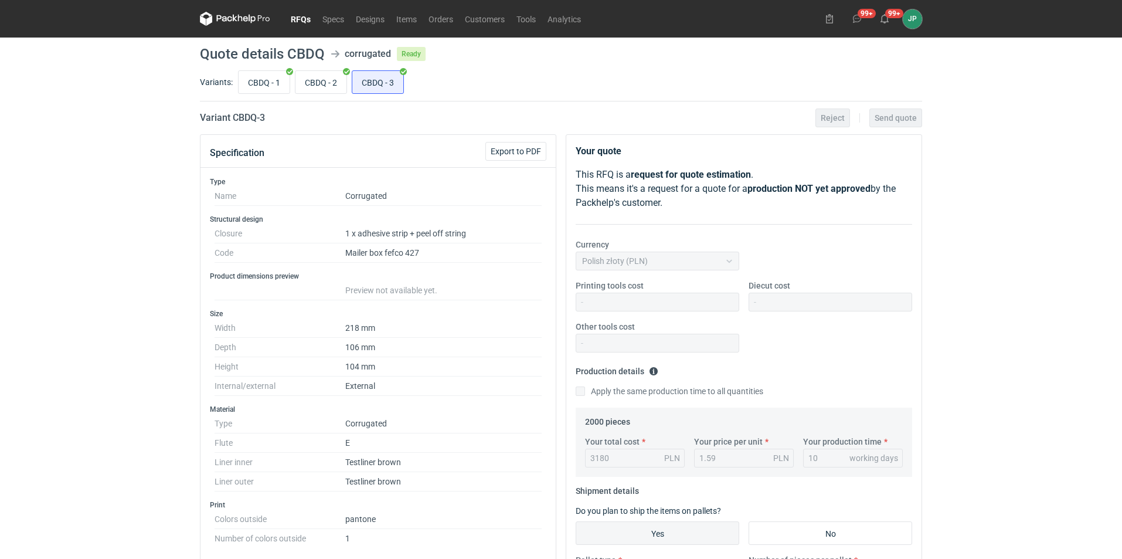
click at [308, 18] on link "RFQs" at bounding box center [301, 19] width 32 height 14
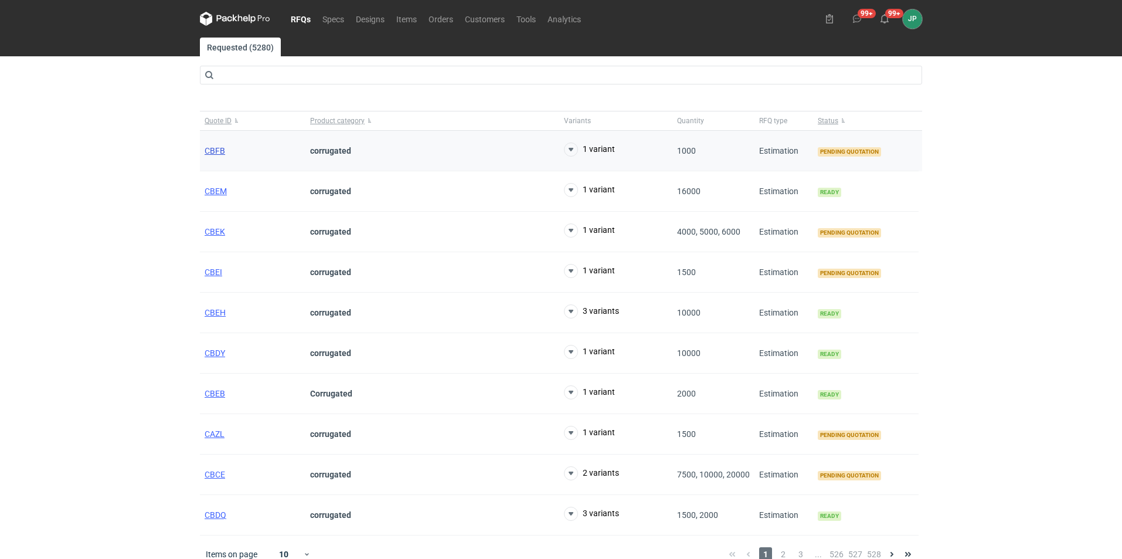
click at [215, 151] on span "CBFB" at bounding box center [215, 150] width 21 height 9
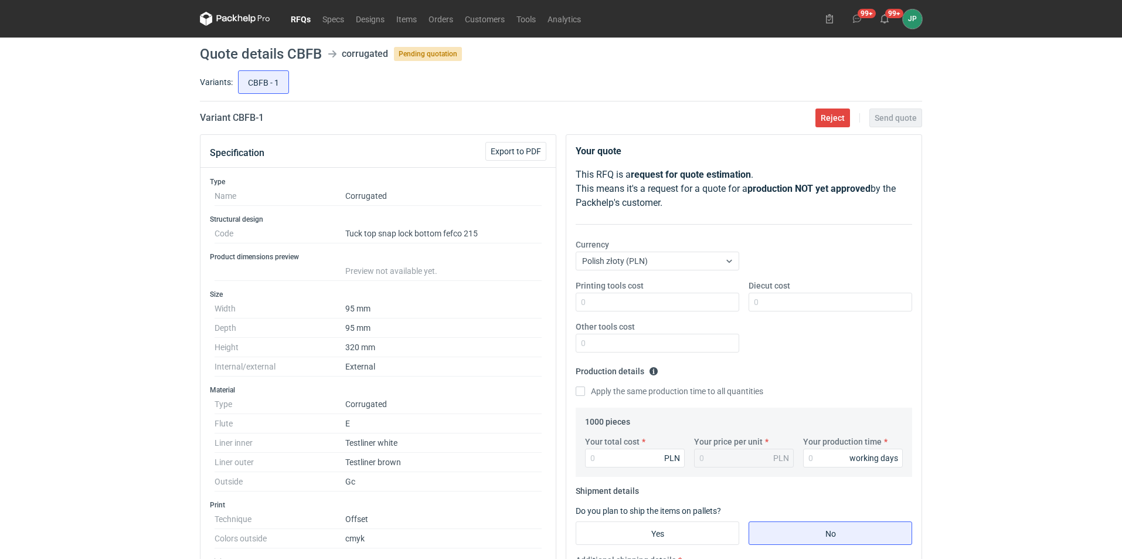
click at [350, 232] on dd "Tuck top snap lock bottom fefco 215" at bounding box center [443, 233] width 196 height 19
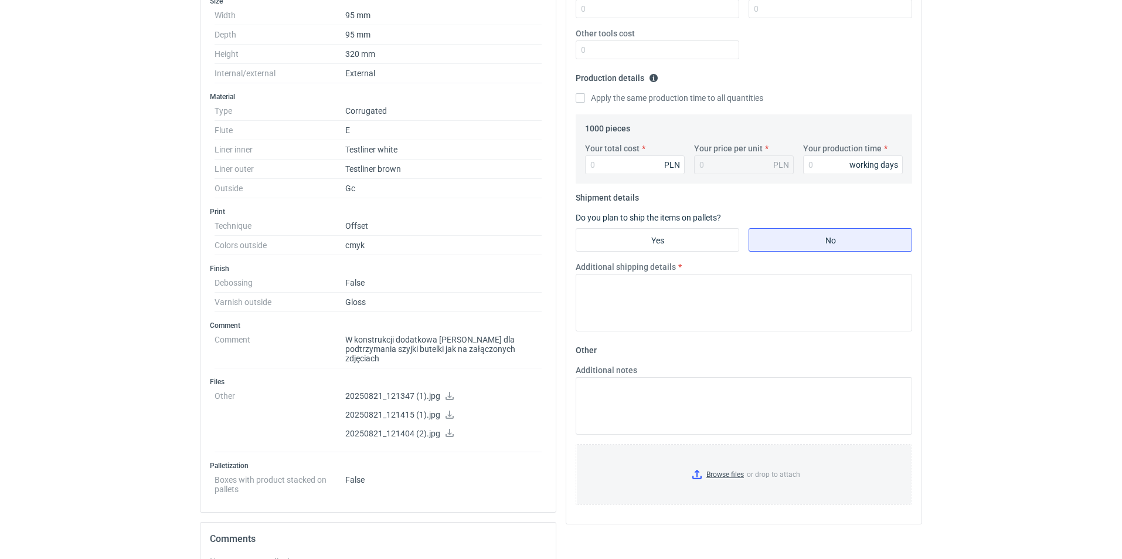
click at [448, 392] on icon at bounding box center [450, 396] width 8 height 8
click at [447, 410] on icon at bounding box center [449, 414] width 9 height 8
click at [388, 429] on p "20250821_121404 (2).jpg" at bounding box center [443, 434] width 196 height 11
click at [451, 429] on icon at bounding box center [449, 433] width 9 height 8
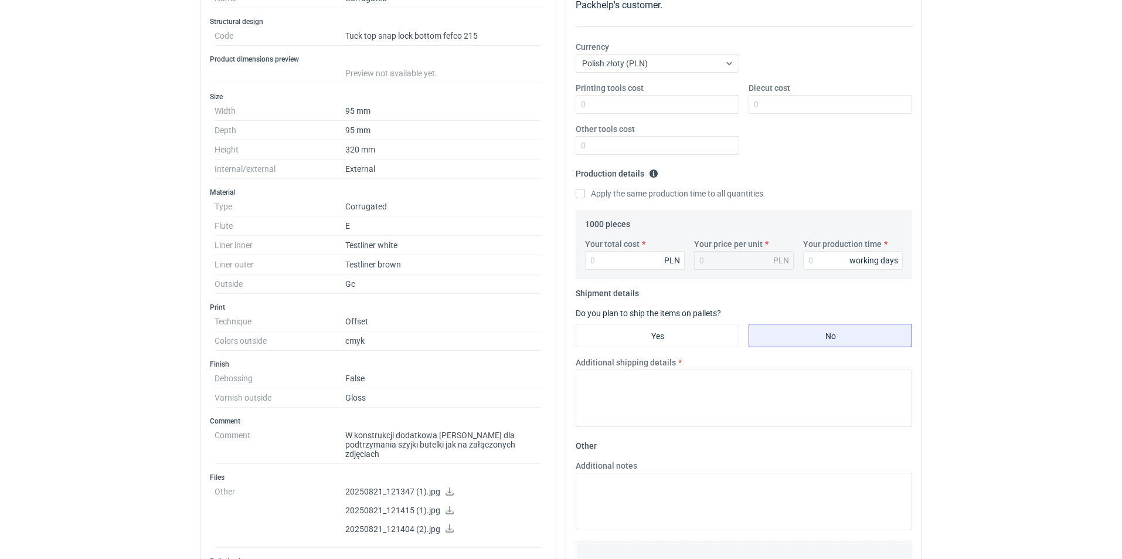
scroll to position [177, 0]
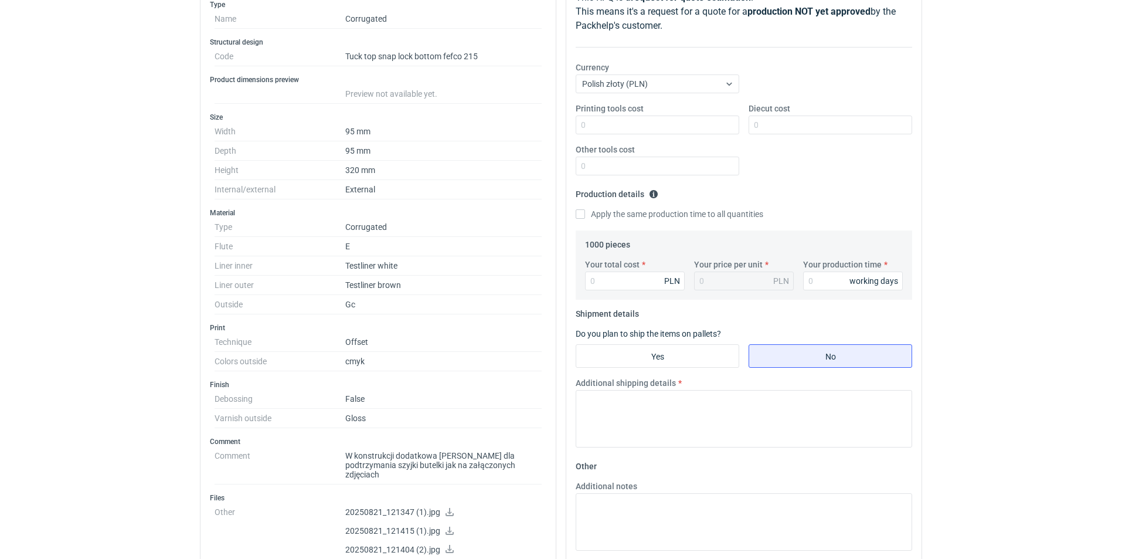
click at [426, 319] on div "Type Name Corrugated Structural design Code Tuck top snap lock bottom fefco 215…" at bounding box center [377, 309] width 355 height 637
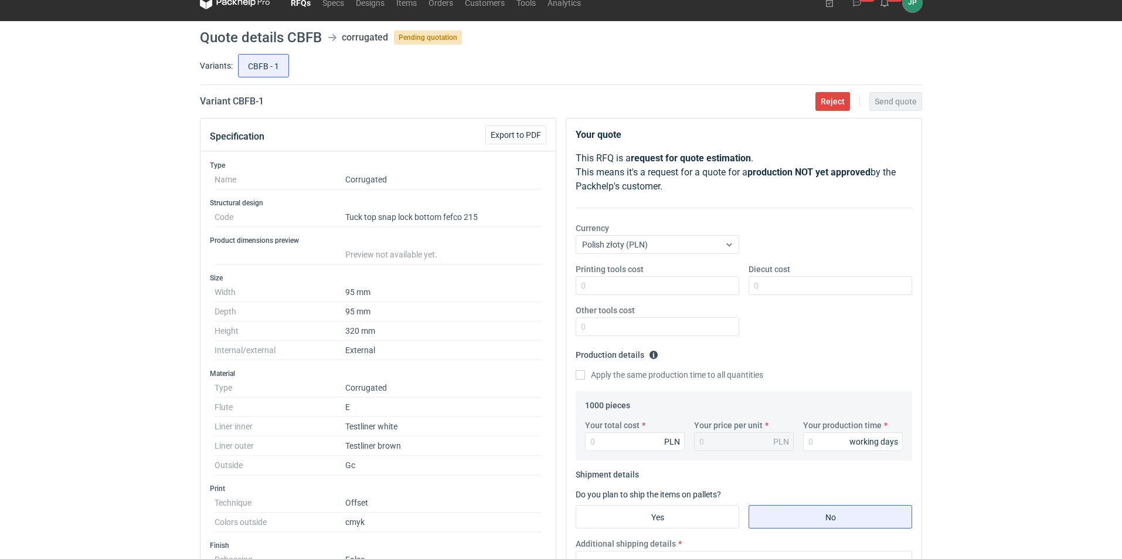
scroll to position [1, 0]
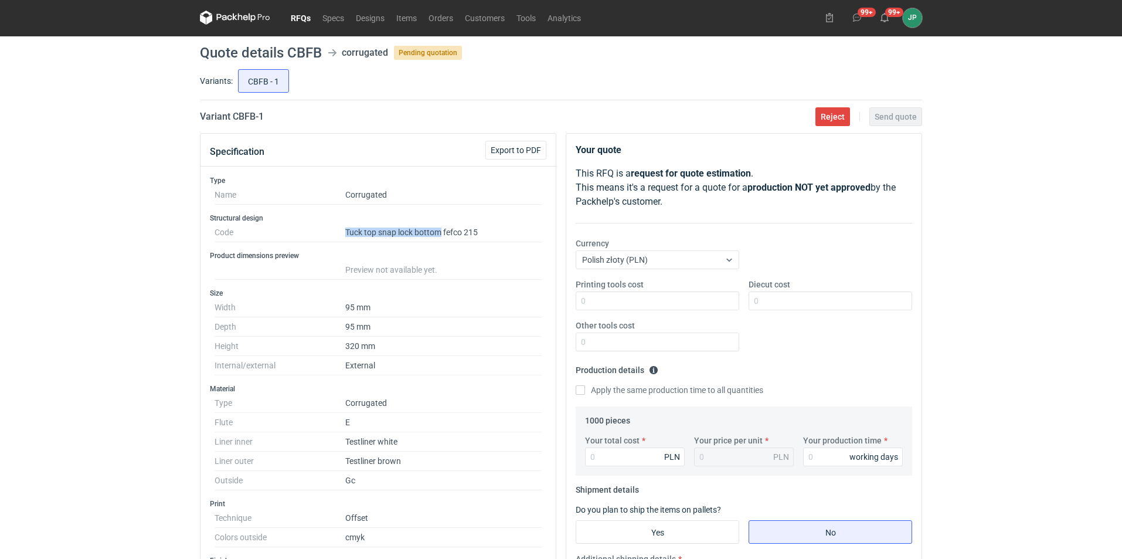
drag, startPoint x: 359, startPoint y: 234, endPoint x: 441, endPoint y: 230, distance: 82.1
click at [441, 230] on dl "Code Tuck top snap lock bottom fefco 215" at bounding box center [378, 232] width 327 height 19
click at [480, 380] on div "Type Name Corrugated Structural design Code Tuck top snap lock bottom fefco 215…" at bounding box center [377, 484] width 355 height 637
drag, startPoint x: 362, startPoint y: 229, endPoint x: 482, endPoint y: 227, distance: 120.2
click at [482, 227] on dl "Code Tuck top snap lock bottom fefco 215" at bounding box center [378, 232] width 327 height 19
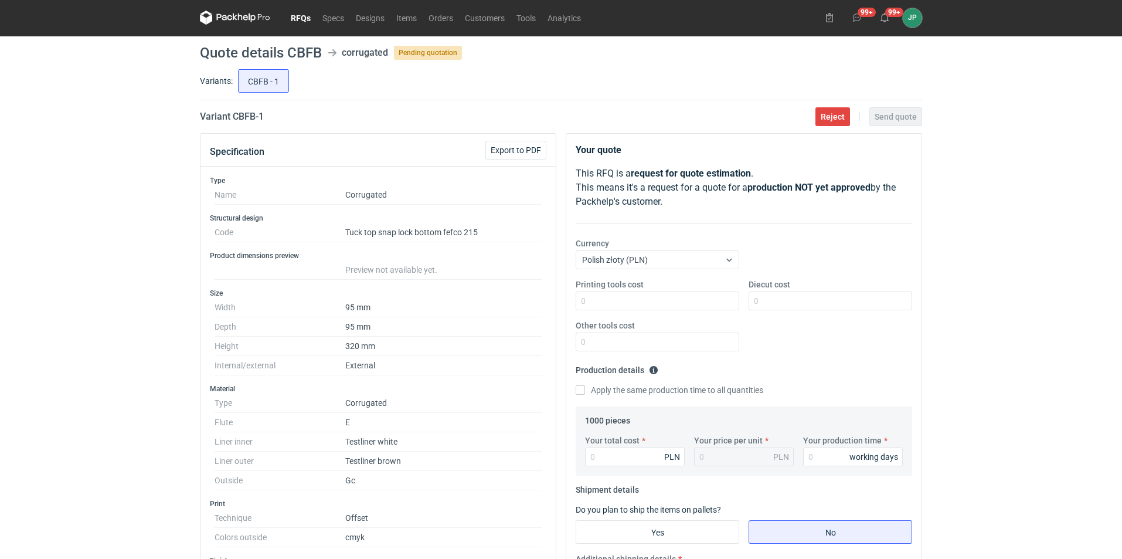
click at [454, 248] on div "Type Name Corrugated Structural design Code Tuck top snap lock bottom fefco 215…" at bounding box center [377, 484] width 355 height 637
drag, startPoint x: 383, startPoint y: 235, endPoint x: 474, endPoint y: 242, distance: 91.1
click at [474, 242] on div "Type Name Corrugated Structural design Code Tuck top snap lock bottom fefco 215…" at bounding box center [377, 484] width 355 height 637
click at [324, 53] on header "Quote details CBFB corrugated Pending quotation" at bounding box center [561, 53] width 722 height 14
drag, startPoint x: 271, startPoint y: 117, endPoint x: 232, endPoint y: 117, distance: 39.3
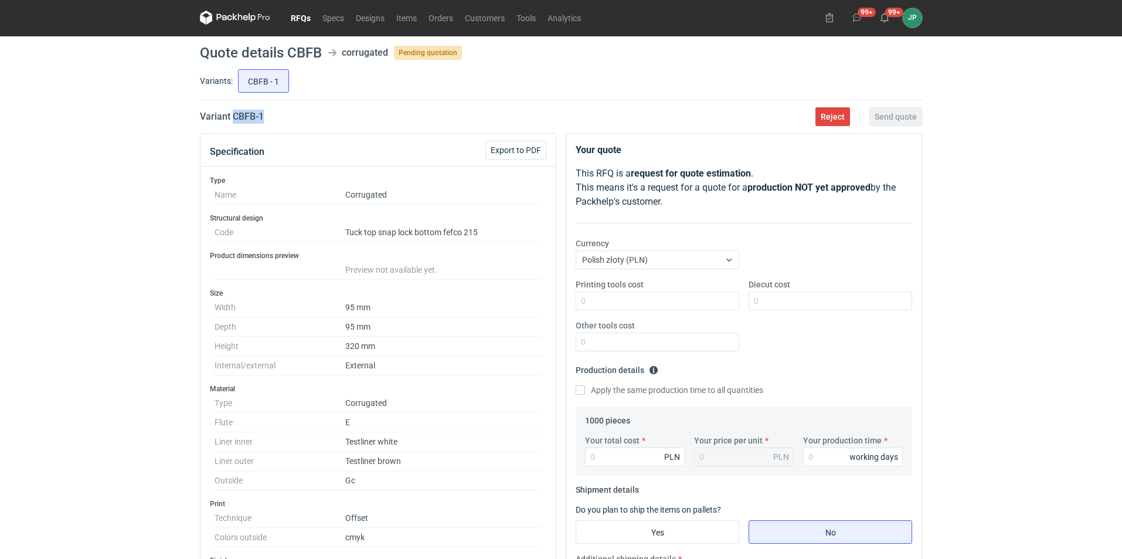
click at [232, 117] on div "Variant CBFB - 1 Reject Send quote" at bounding box center [561, 117] width 722 height 14
copy h2 "CBFB - 1"
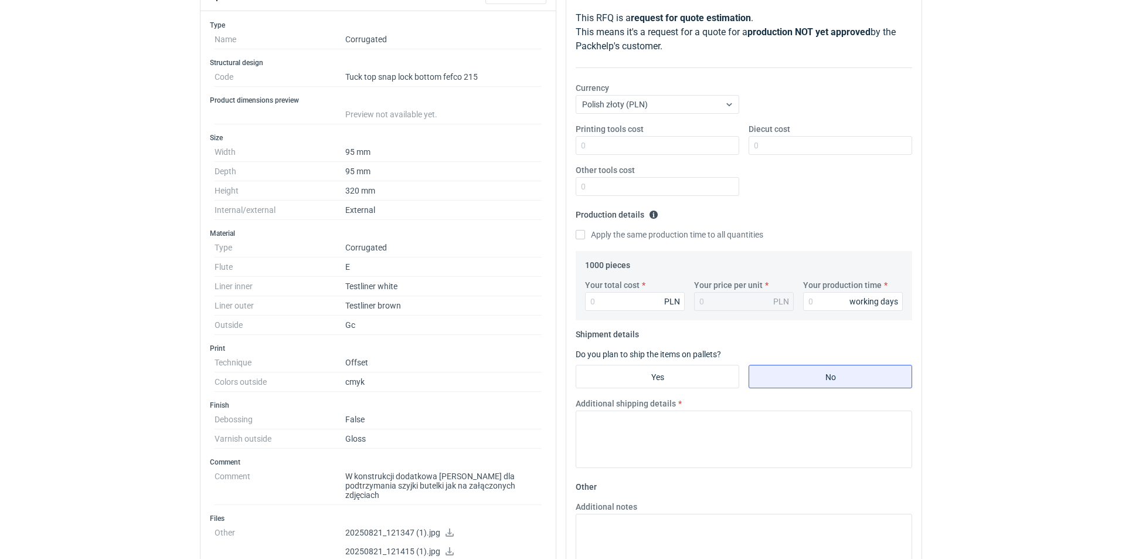
scroll to position [177, 0]
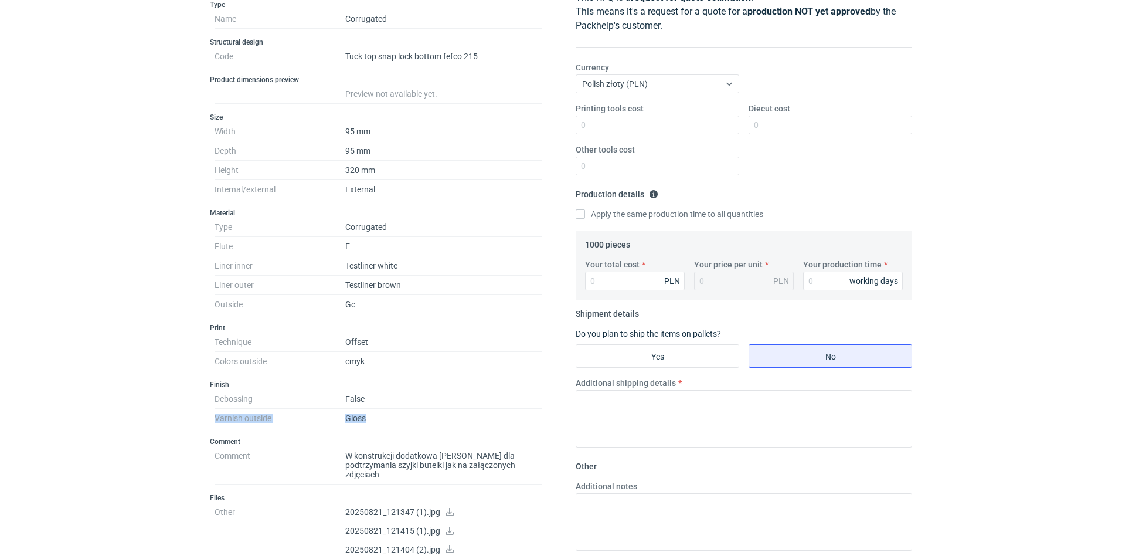
drag, startPoint x: 365, startPoint y: 419, endPoint x: 203, endPoint y: 424, distance: 161.9
click at [203, 424] on div "Type Name Corrugated Structural design Code Tuck top snap lock bottom fefco 215…" at bounding box center [377, 309] width 355 height 637
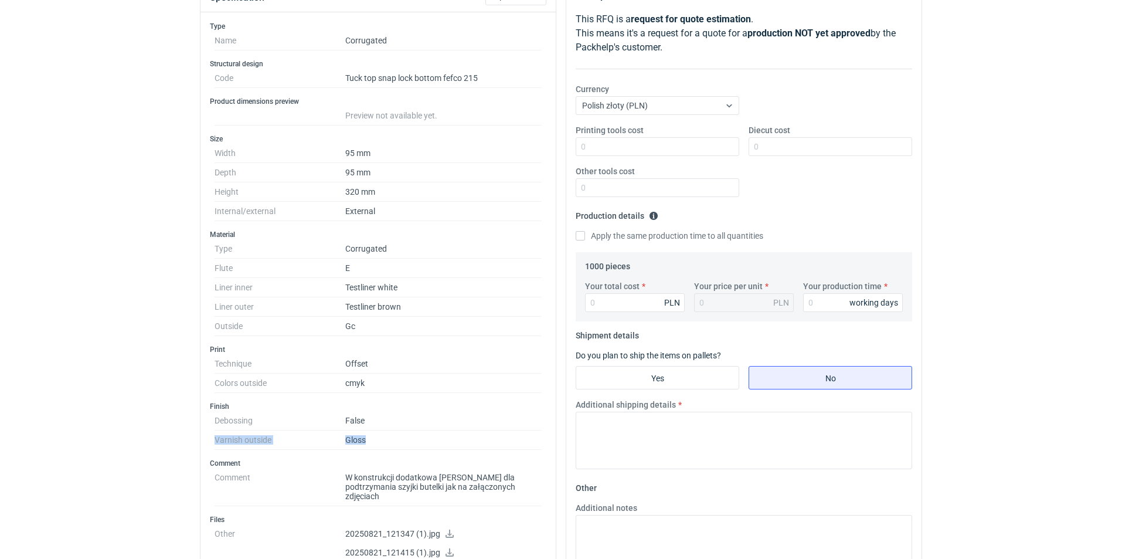
scroll to position [176, 0]
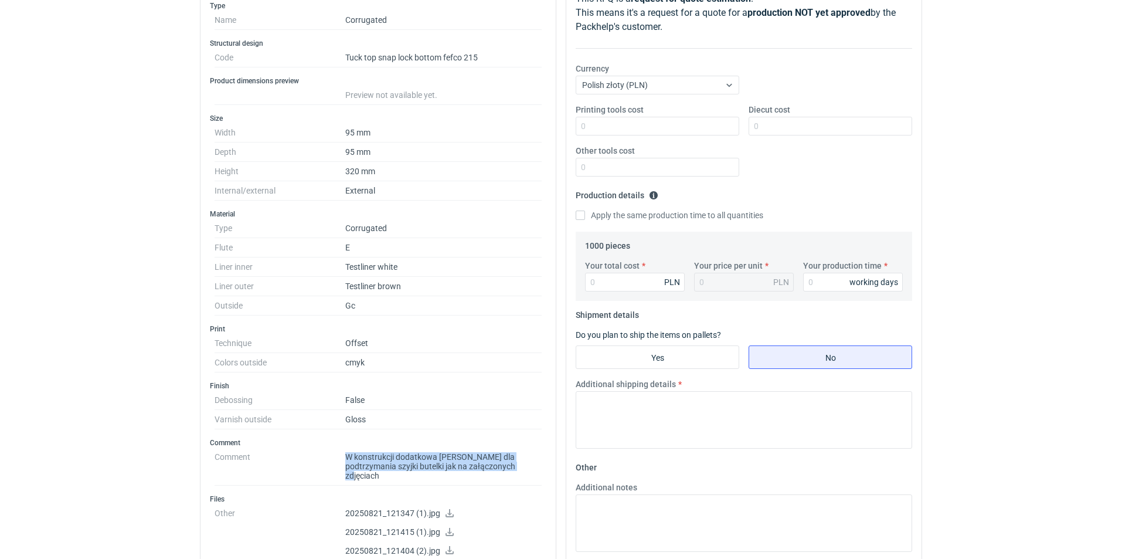
drag, startPoint x: 341, startPoint y: 450, endPoint x: 508, endPoint y: 475, distance: 169.5
click at [508, 475] on dl "Comment W konstrukcji dodatkowa klapka dla podtrzymania szyjki butelki jak na z…" at bounding box center [378, 466] width 327 height 38
click at [507, 469] on dd "W konstrukcji dodatkowa klapka dla podtrzymania szyjki butelki jak na załączony…" at bounding box center [443, 466] width 196 height 38
click at [504, 469] on dd "W konstrukcji dodatkowa klapka dla podtrzymania szyjki butelki jak na załączony…" at bounding box center [443, 466] width 196 height 38
click at [510, 471] on dd "W konstrukcji dodatkowa klapka dla podtrzymania szyjki butelki jak na załączony…" at bounding box center [443, 466] width 196 height 38
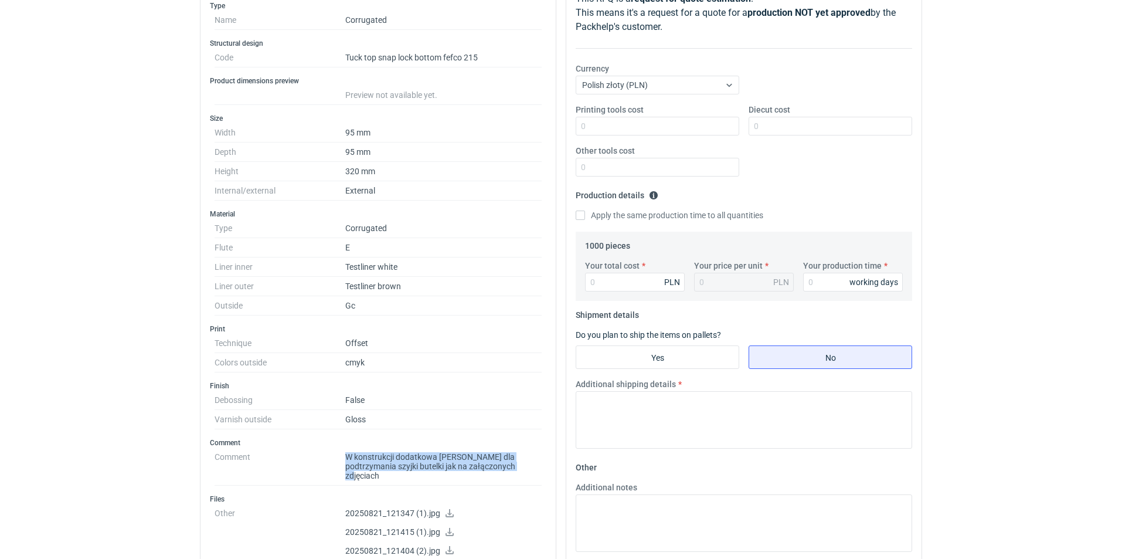
drag, startPoint x: 508, startPoint y: 471, endPoint x: 321, endPoint y: 463, distance: 187.2
click at [321, 463] on dl "Comment W konstrukcji dodatkowa klapka dla podtrzymania szyjki butelki jak na z…" at bounding box center [378, 466] width 327 height 38
click at [514, 447] on dd "W konstrukcji dodatkowa klapka dla podtrzymania szyjki butelki jak na załączony…" at bounding box center [443, 466] width 196 height 38
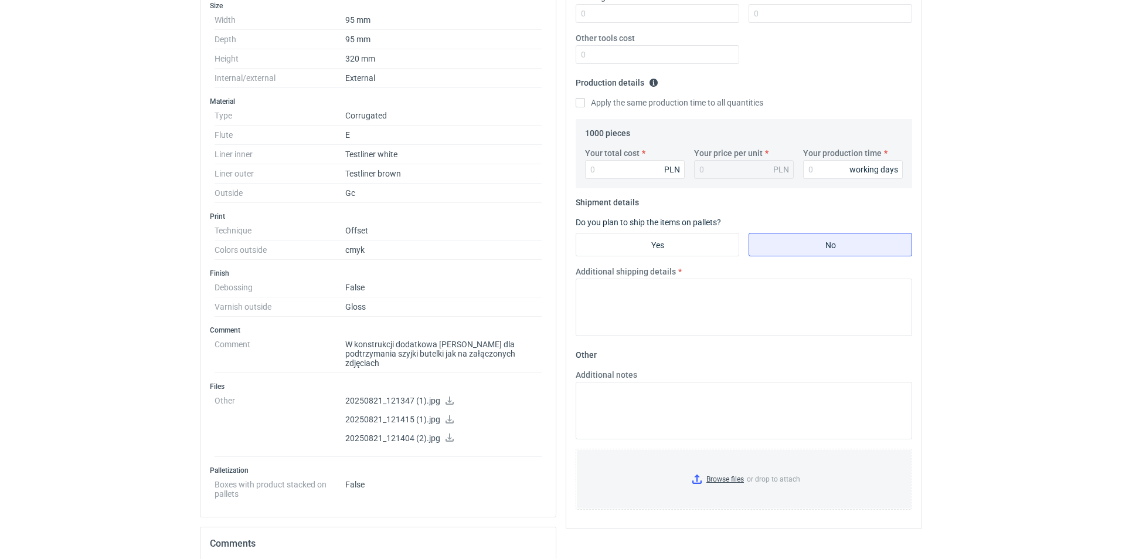
scroll to position [293, 0]
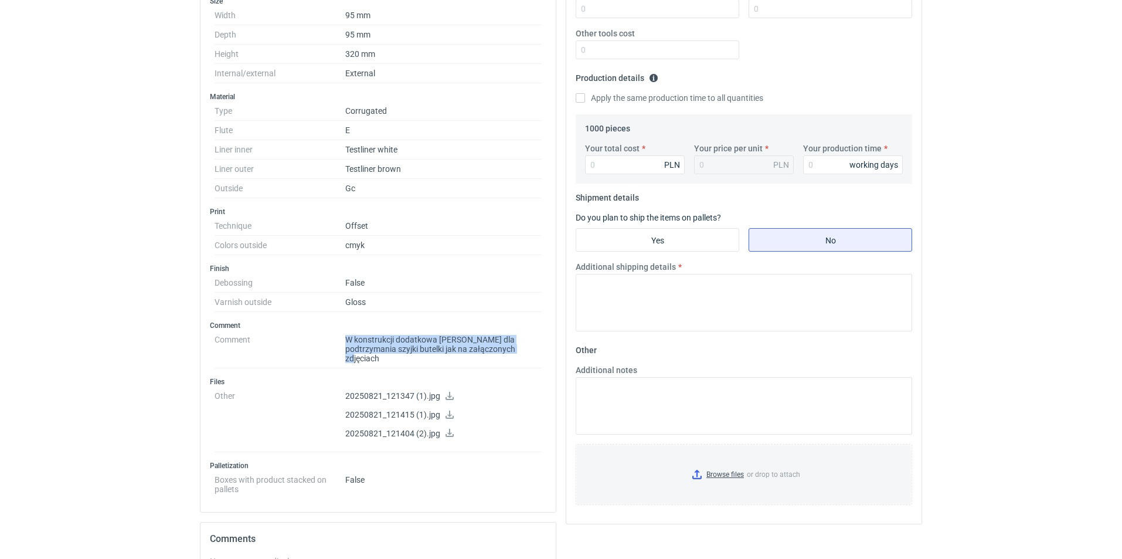
drag, startPoint x: 342, startPoint y: 337, endPoint x: 538, endPoint y: 355, distance: 196.6
click at [538, 355] on dl "Comment W konstrukcji dodatkowa klapka dla podtrzymania szyjki butelki jak na z…" at bounding box center [378, 349] width 327 height 38
click at [445, 392] on icon at bounding box center [449, 396] width 9 height 8
click at [448, 410] on icon at bounding box center [450, 414] width 8 height 8
click at [372, 227] on dd "Offset" at bounding box center [443, 225] width 196 height 19
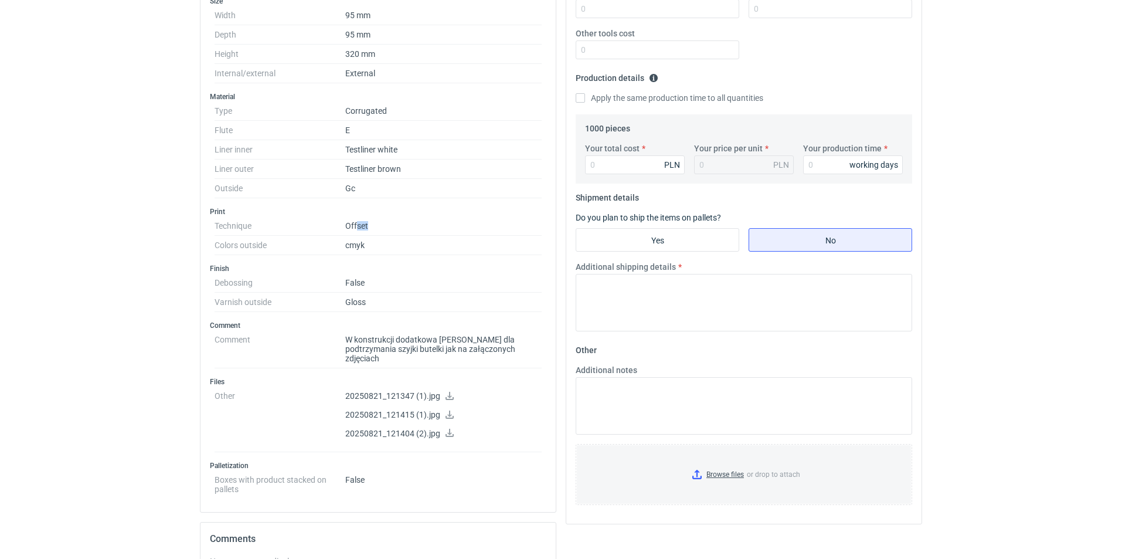
drag, startPoint x: 369, startPoint y: 226, endPoint x: 353, endPoint y: 226, distance: 15.8
click at [355, 226] on dd "Offset" at bounding box center [443, 225] width 196 height 19
click at [444, 274] on dd "False" at bounding box center [443, 282] width 196 height 19
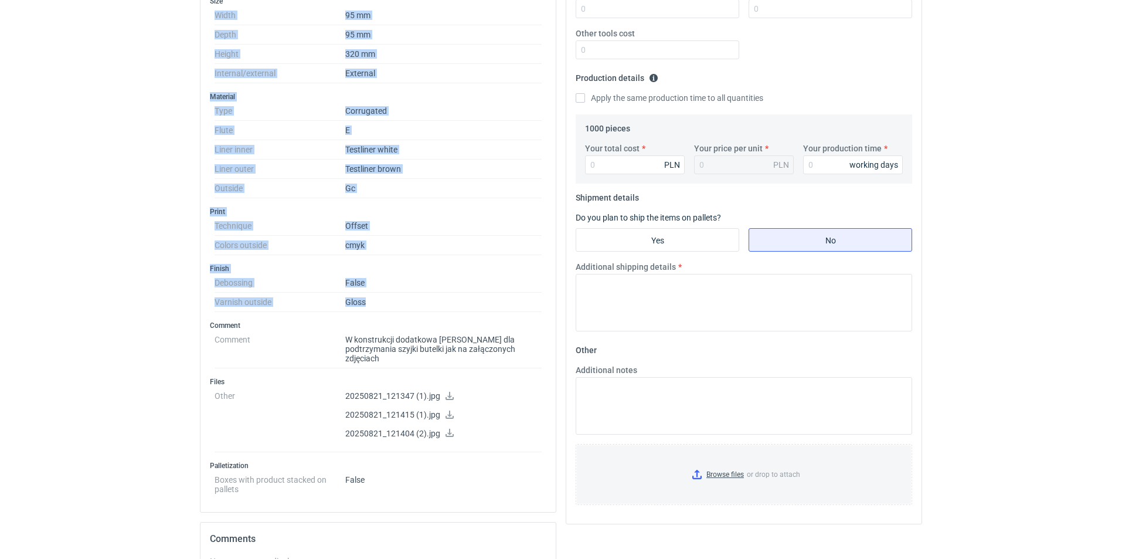
drag, startPoint x: 374, startPoint y: 298, endPoint x: 193, endPoint y: 301, distance: 180.6
click at [528, 290] on dd "False" at bounding box center [443, 282] width 196 height 19
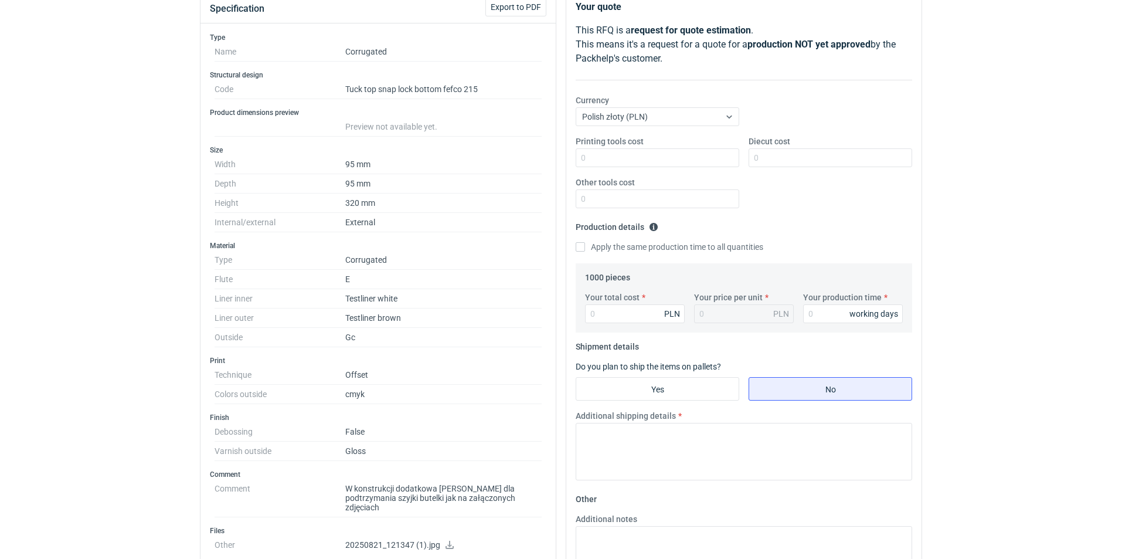
scroll to position [59, 0]
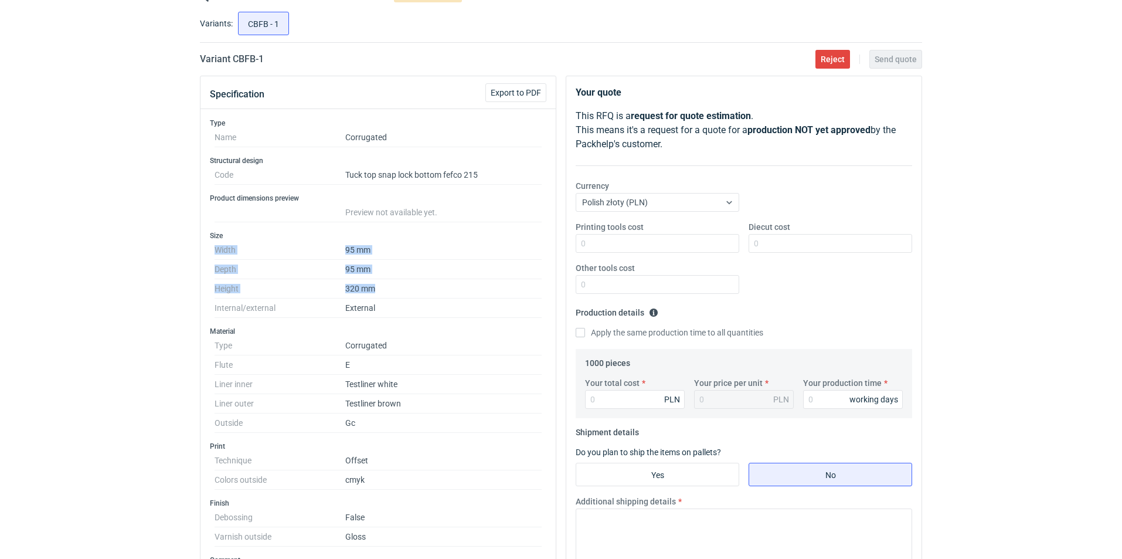
drag, startPoint x: 380, startPoint y: 277, endPoint x: 406, endPoint y: 296, distance: 32.2
click at [406, 296] on div "Size Width 95 mm Depth 95 mm Height 320 mm Internal/external External" at bounding box center [378, 274] width 336 height 87
click at [447, 302] on dd "External" at bounding box center [443, 307] width 196 height 19
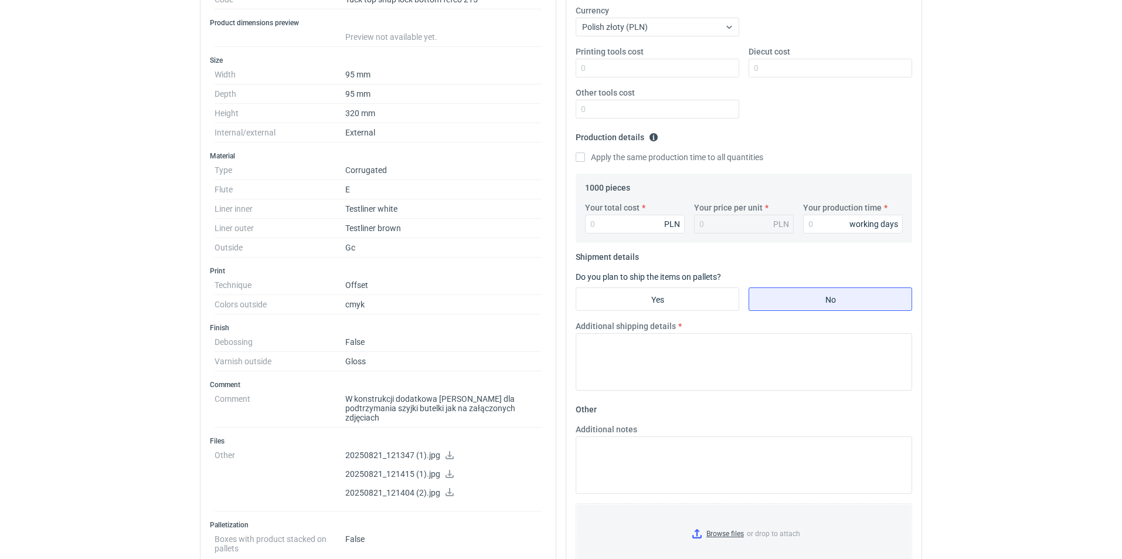
scroll to position [234, 0]
drag, startPoint x: 377, startPoint y: 358, endPoint x: 223, endPoint y: 357, distance: 153.6
click at [223, 357] on dl "Debossing False Varnish outside Gloss" at bounding box center [378, 351] width 327 height 39
click at [423, 372] on div "Type Name Corrugated Structural design Code Tuck top snap lock bottom fefco 215…" at bounding box center [377, 251] width 355 height 637
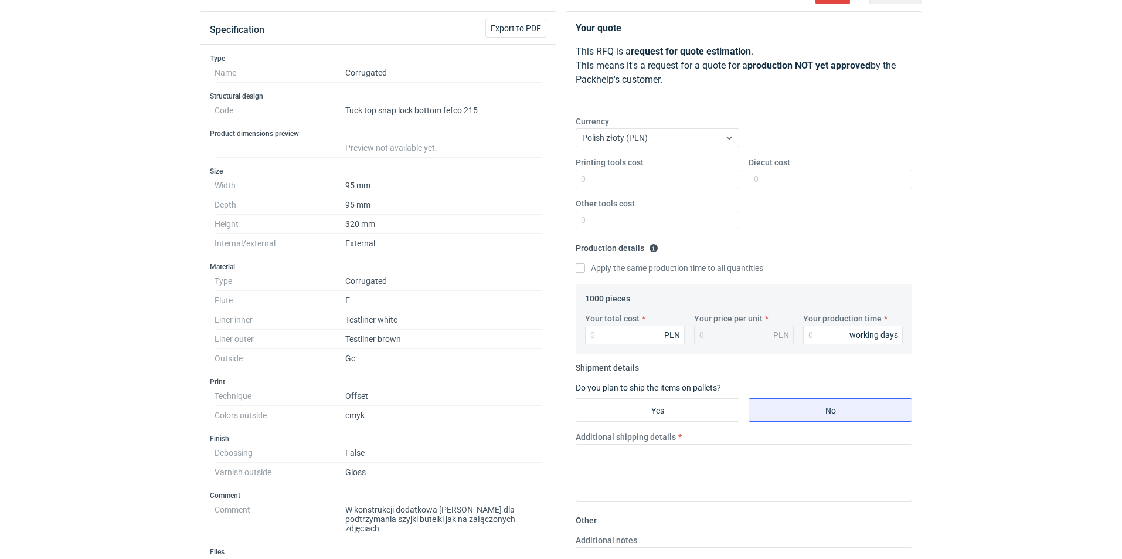
scroll to position [0, 0]
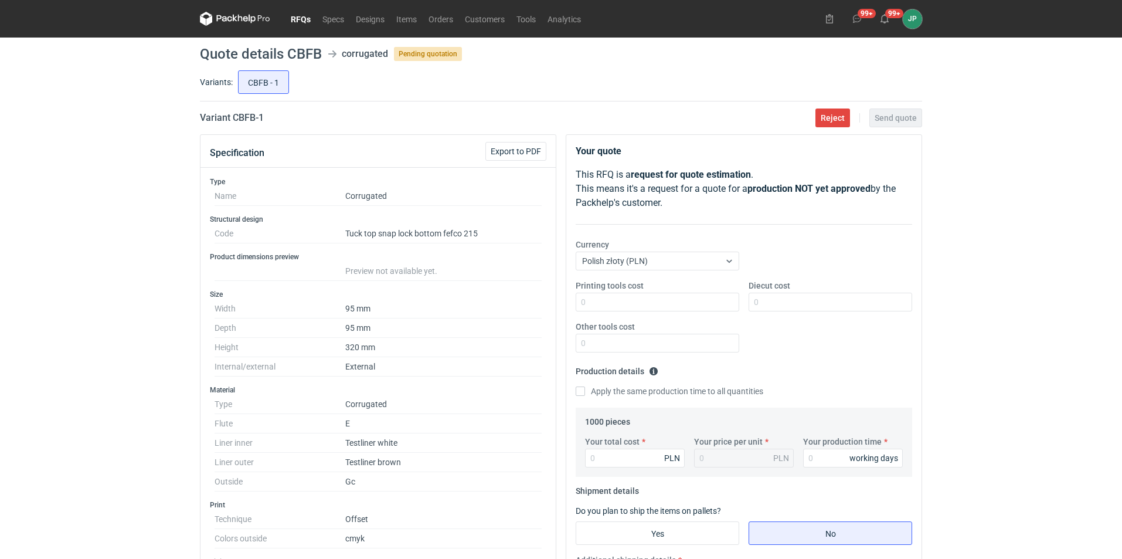
click at [240, 25] on icon at bounding box center [235, 19] width 70 height 14
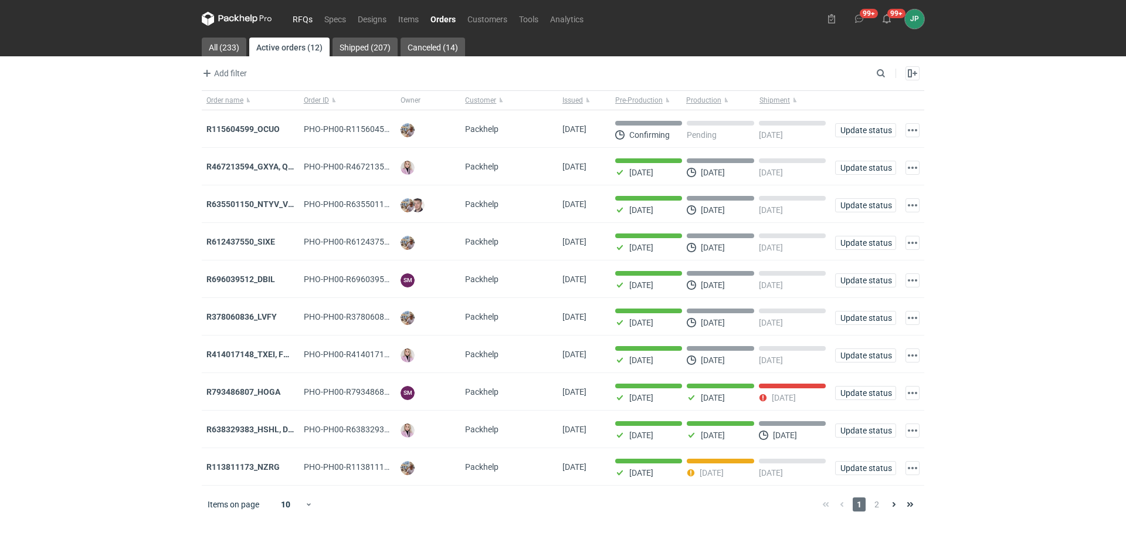
click at [304, 19] on link "RFQs" at bounding box center [303, 19] width 32 height 14
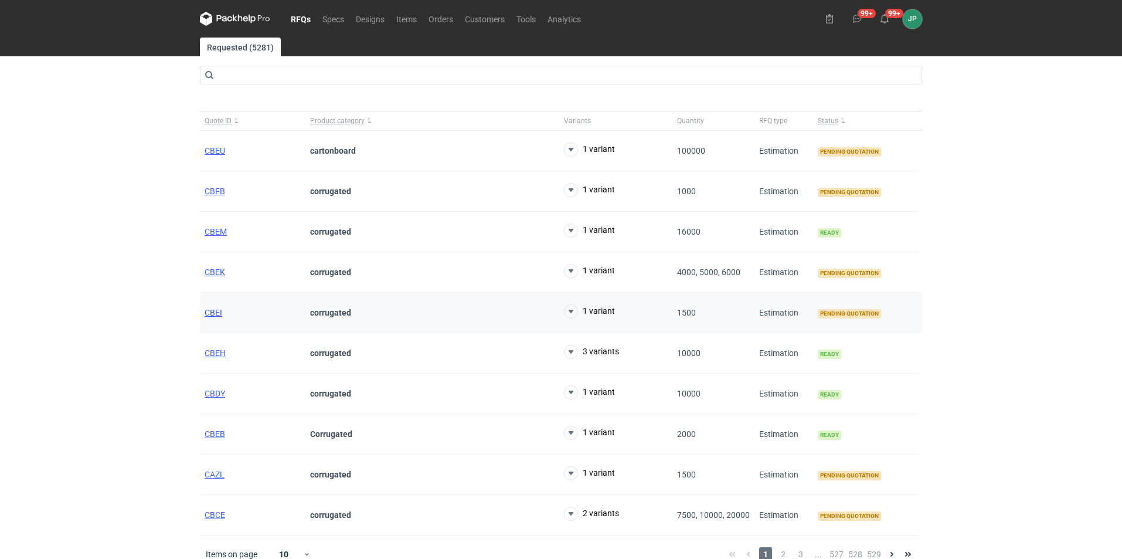
click at [213, 309] on span "CBEI" at bounding box center [214, 312] width 18 height 9
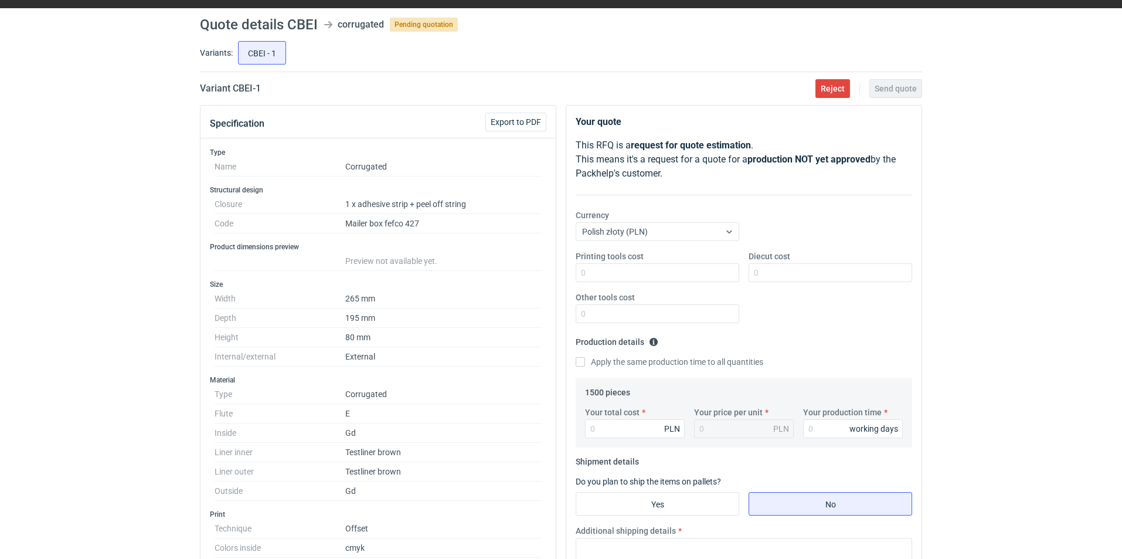
scroll to position [22, 0]
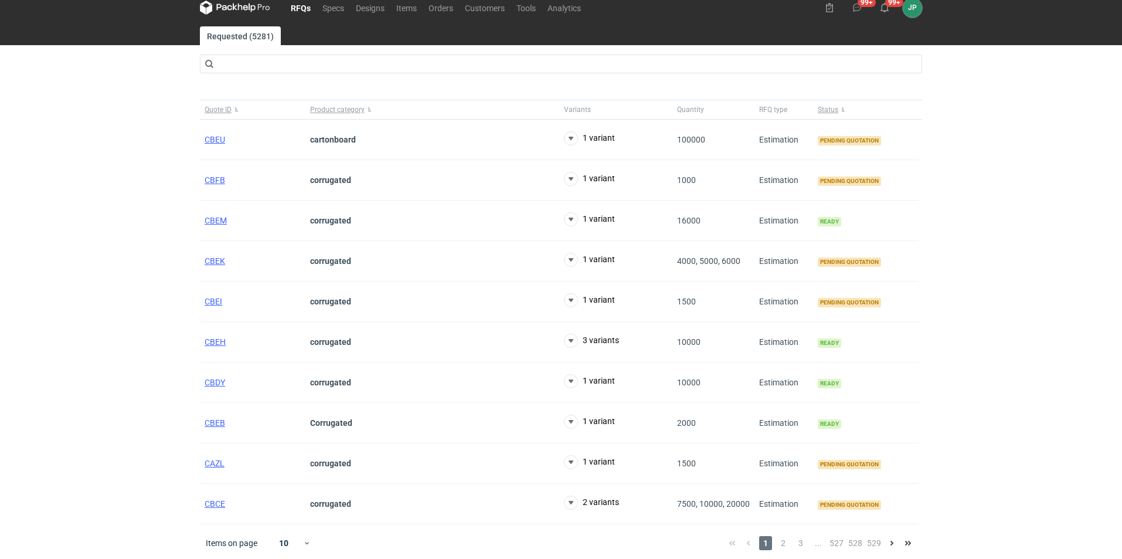
scroll to position [14, 0]
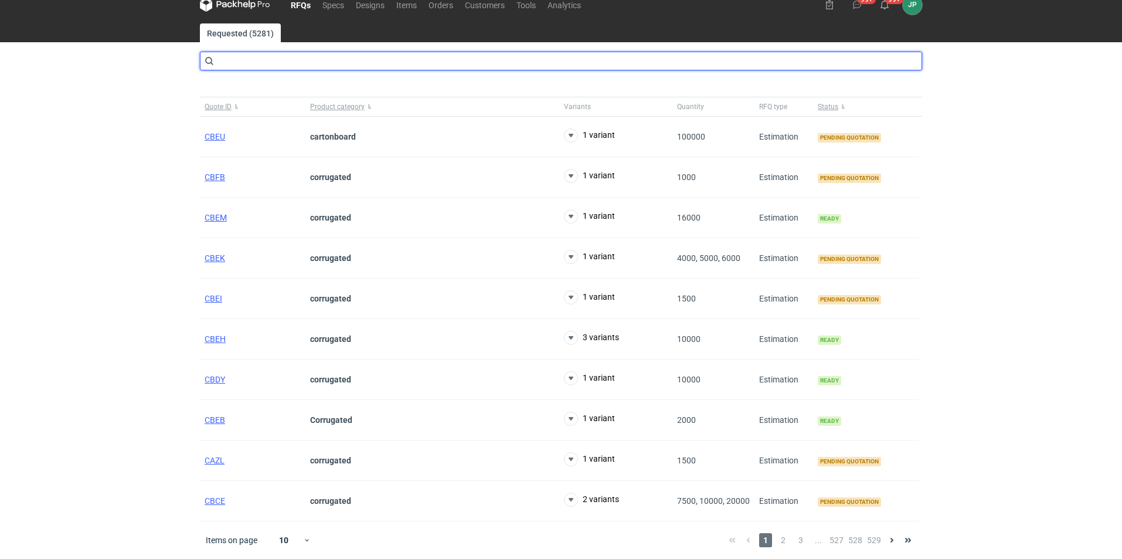
click at [282, 67] on input "text" at bounding box center [561, 61] width 722 height 19
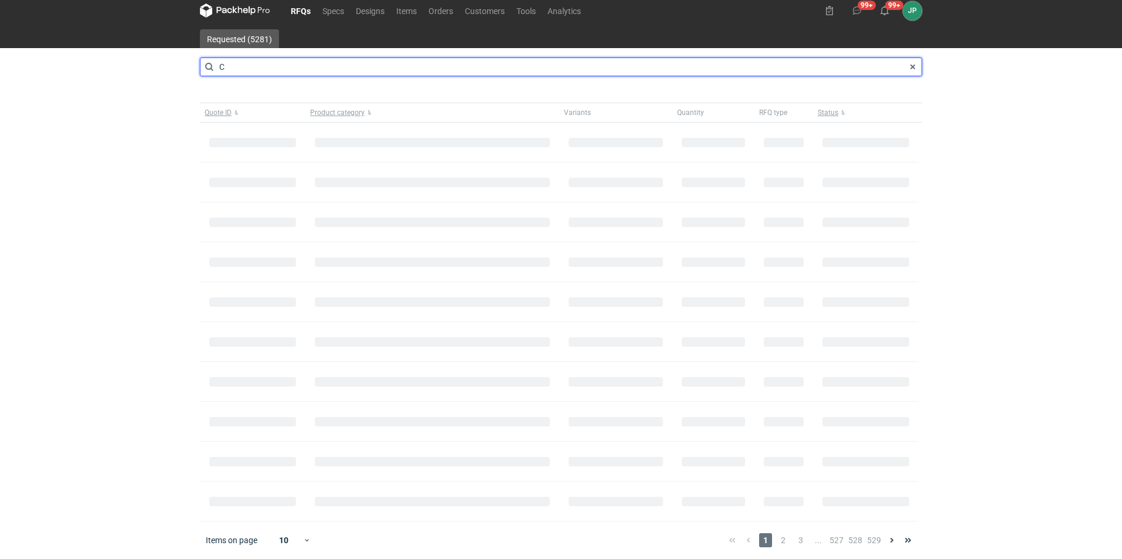
scroll to position [8, 0]
type input "C"
type input "CBDQ"
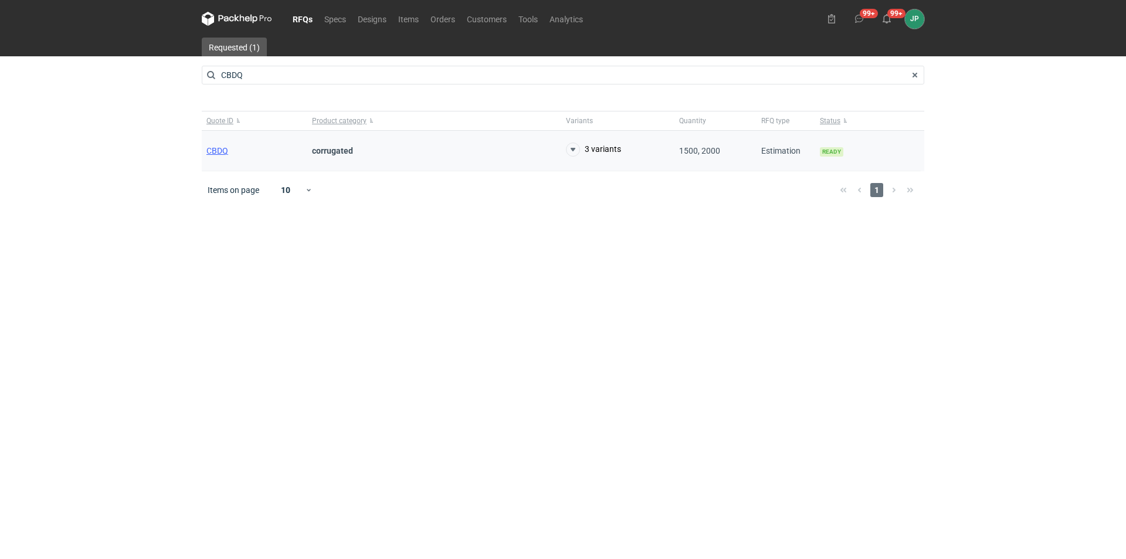
click at [219, 156] on div "CBDQ" at bounding box center [255, 151] width 106 height 40
click at [218, 150] on span "CBDQ" at bounding box center [217, 150] width 22 height 9
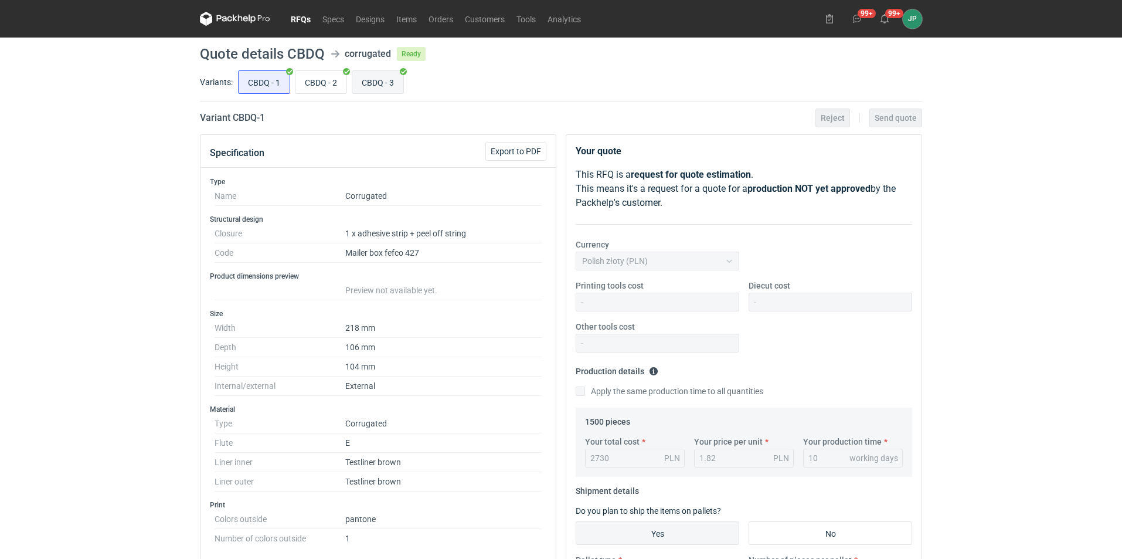
click at [377, 85] on input "CBDQ - 3" at bounding box center [377, 82] width 51 height 22
radio input "true"
click at [656, 397] on div "Apply the same production time to all quantities" at bounding box center [744, 391] width 336 height 13
click at [258, 79] on input "CBDQ - 1" at bounding box center [264, 82] width 51 height 22
radio input "true"
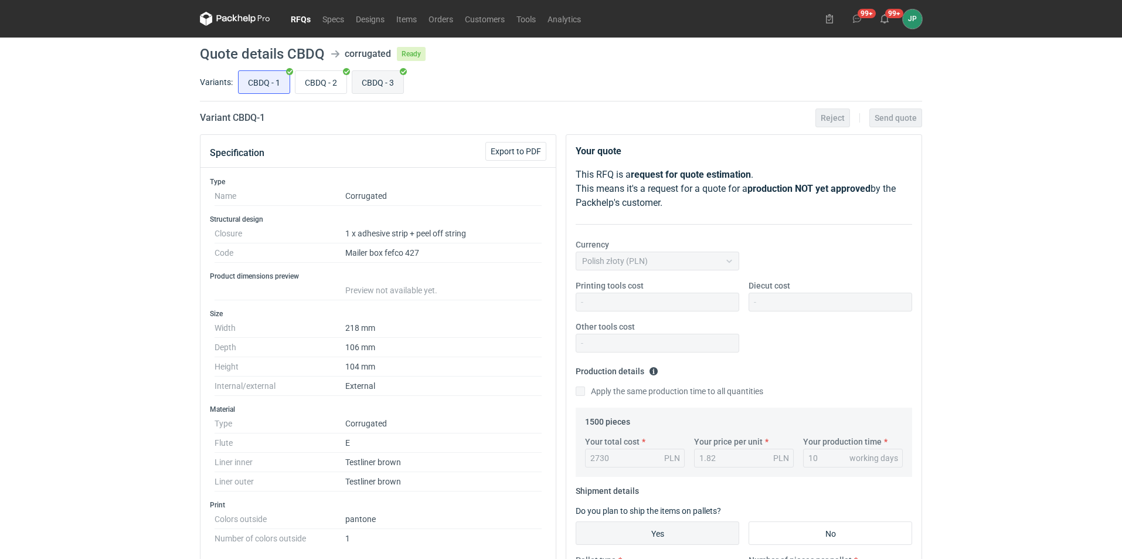
click at [373, 83] on input "CBDQ - 3" at bounding box center [377, 82] width 51 height 22
radio input "true"
click at [253, 23] on icon at bounding box center [235, 19] width 70 height 14
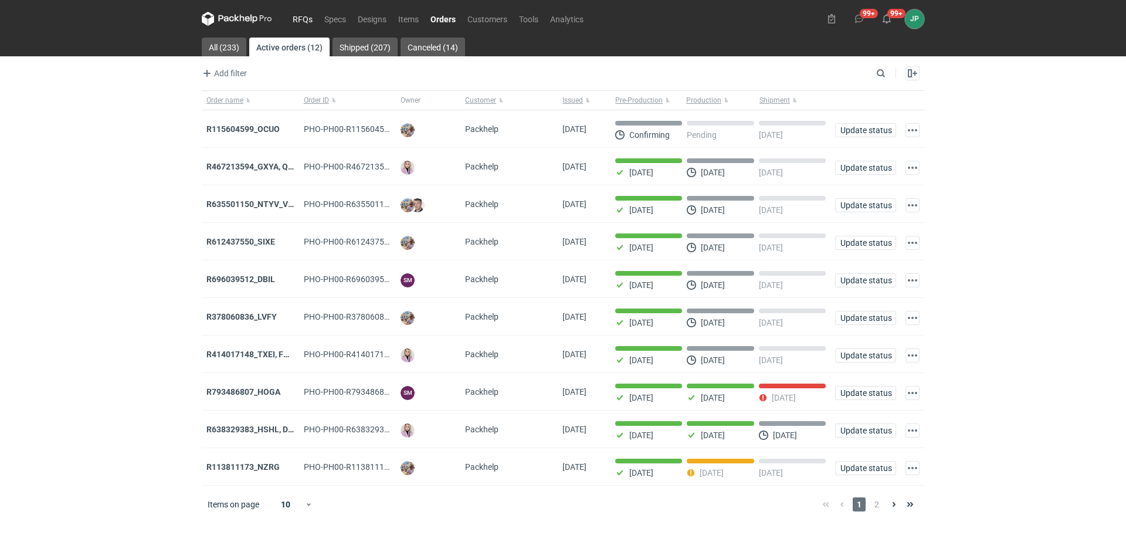
click at [298, 20] on link "RFQs" at bounding box center [303, 19] width 32 height 14
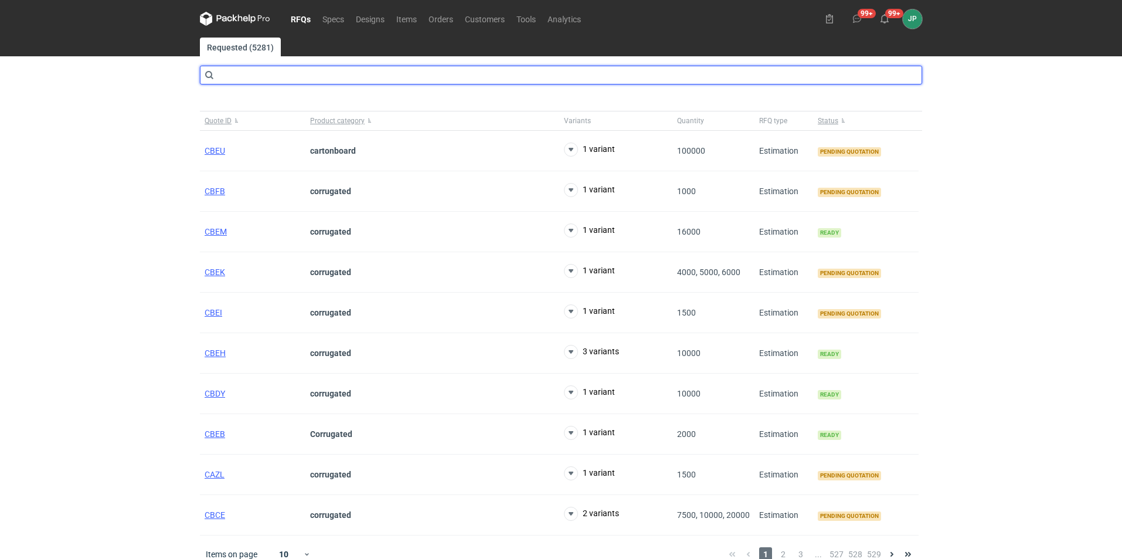
click at [231, 75] on input "text" at bounding box center [561, 75] width 722 height 19
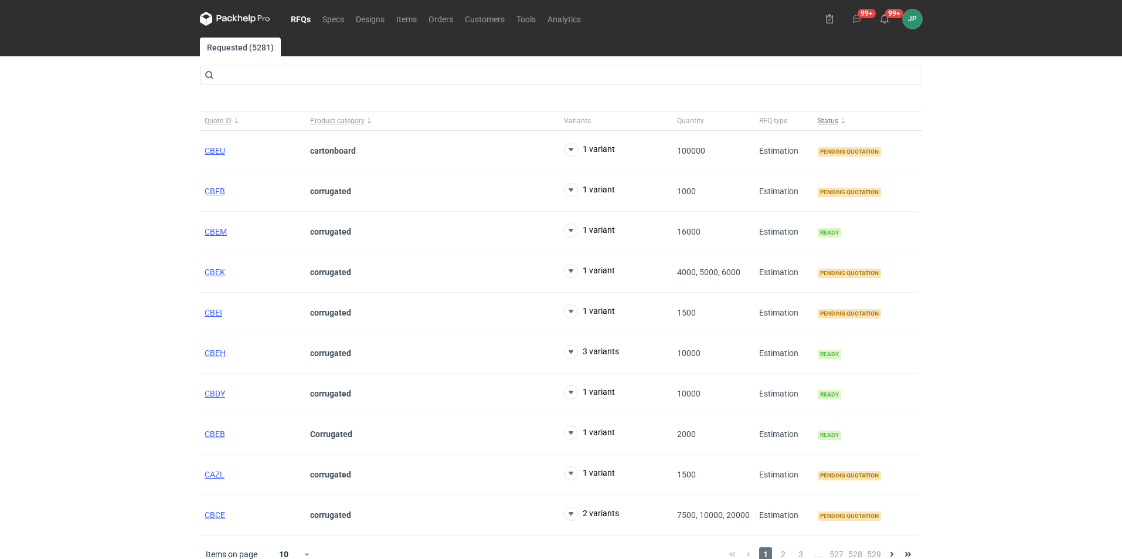
click at [839, 122] on button "Status" at bounding box center [866, 120] width 106 height 19
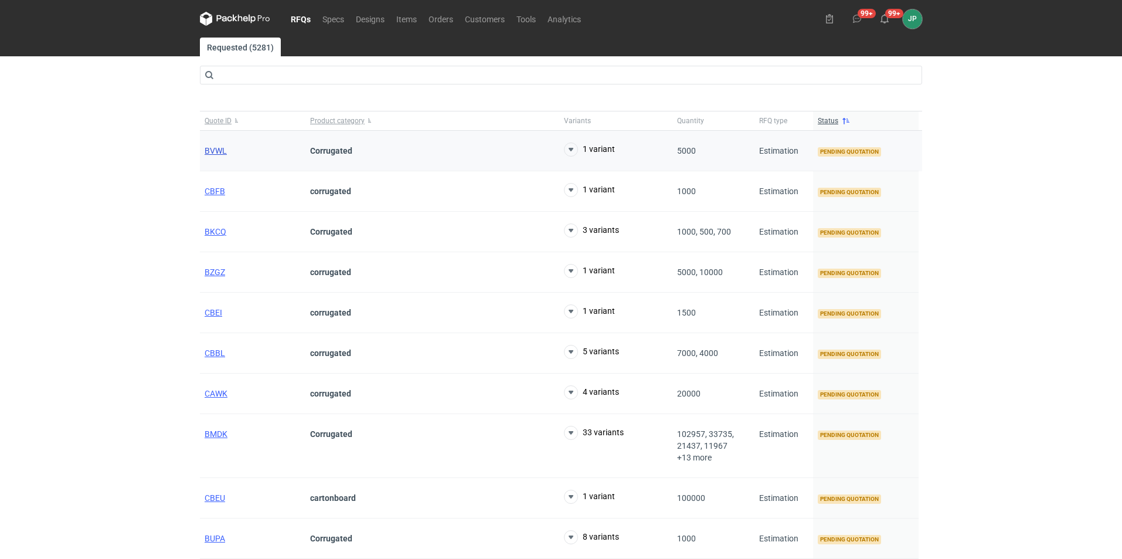
click at [220, 151] on span "BVWL" at bounding box center [216, 150] width 22 height 9
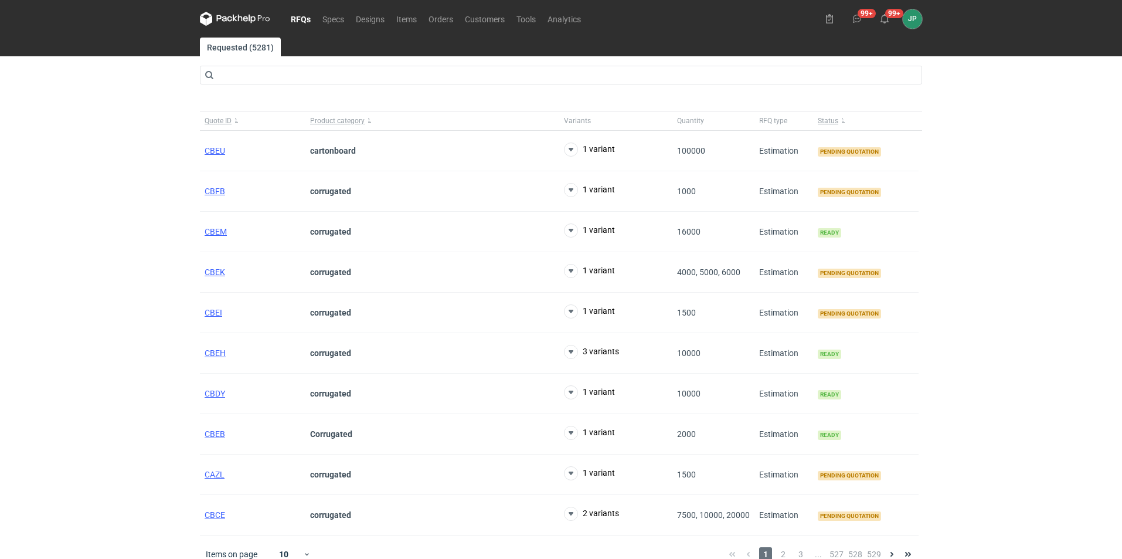
click at [296, 20] on link "RFQs" at bounding box center [301, 19] width 32 height 14
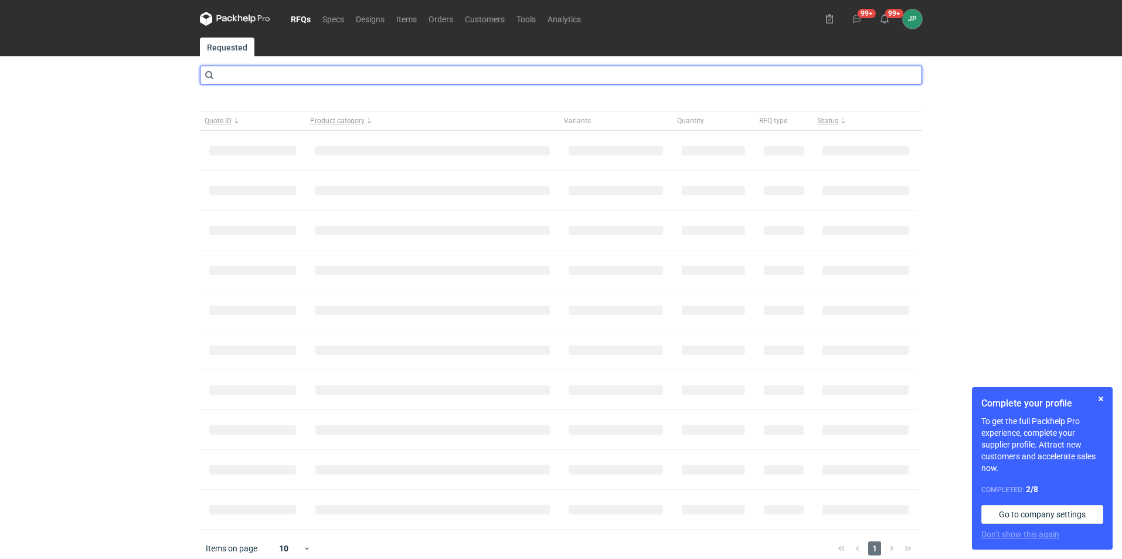
click at [300, 84] on input "text" at bounding box center [561, 75] width 722 height 19
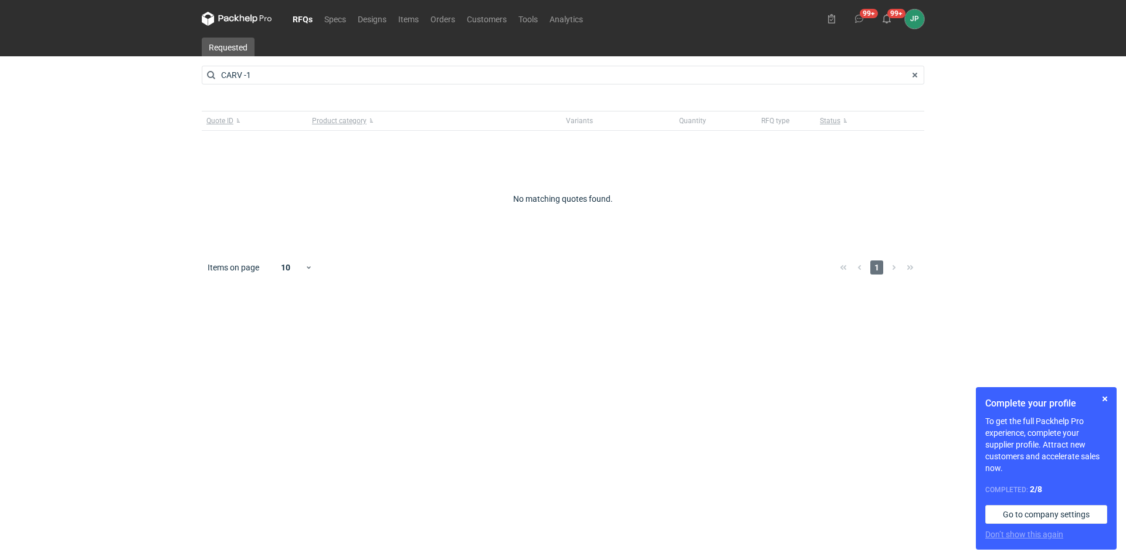
click at [135, 120] on div "RFQs Specs Designs Items Orders Customers Tools Analytics 99+ 99+ JP Justyna Po…" at bounding box center [563, 279] width 1126 height 559
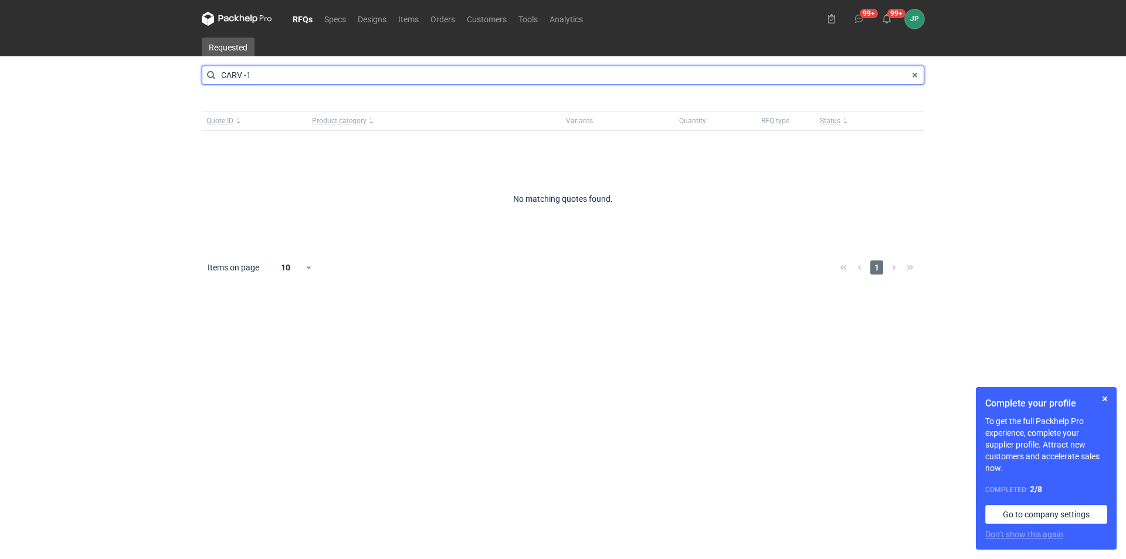
click at [325, 71] on input "CARV -1" at bounding box center [563, 75] width 722 height 19
click at [244, 74] on input "CARV -1" at bounding box center [563, 75] width 722 height 19
click at [247, 74] on input "CARV -1" at bounding box center [563, 75] width 722 height 19
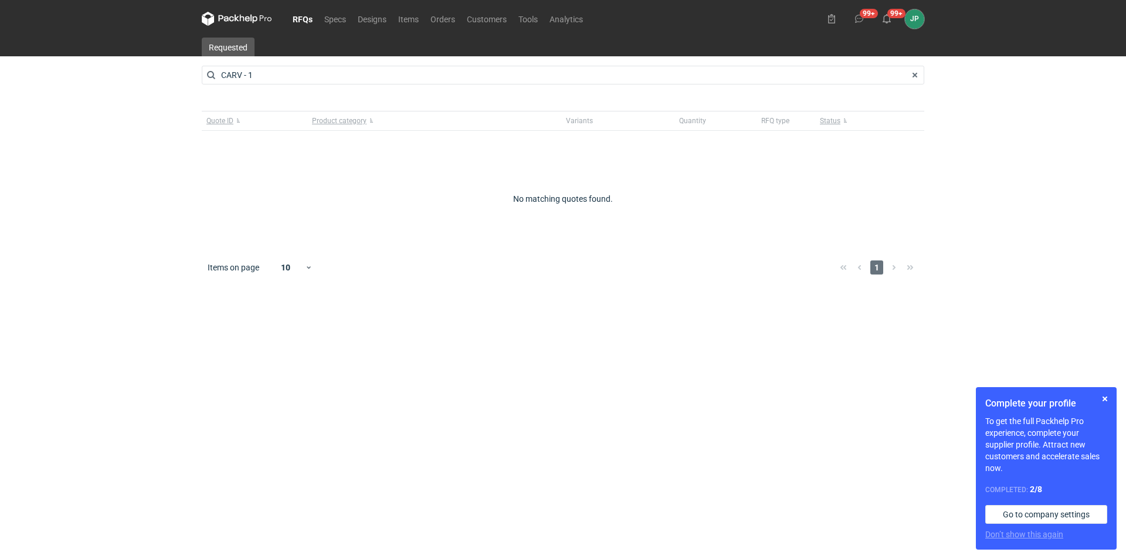
drag, startPoint x: 85, startPoint y: 348, endPoint x: 93, endPoint y: 346, distance: 7.7
click at [85, 348] on div "RFQs Specs Designs Items Orders Customers Tools Analytics 99+ 99+ JP Justyna Po…" at bounding box center [563, 279] width 1126 height 559
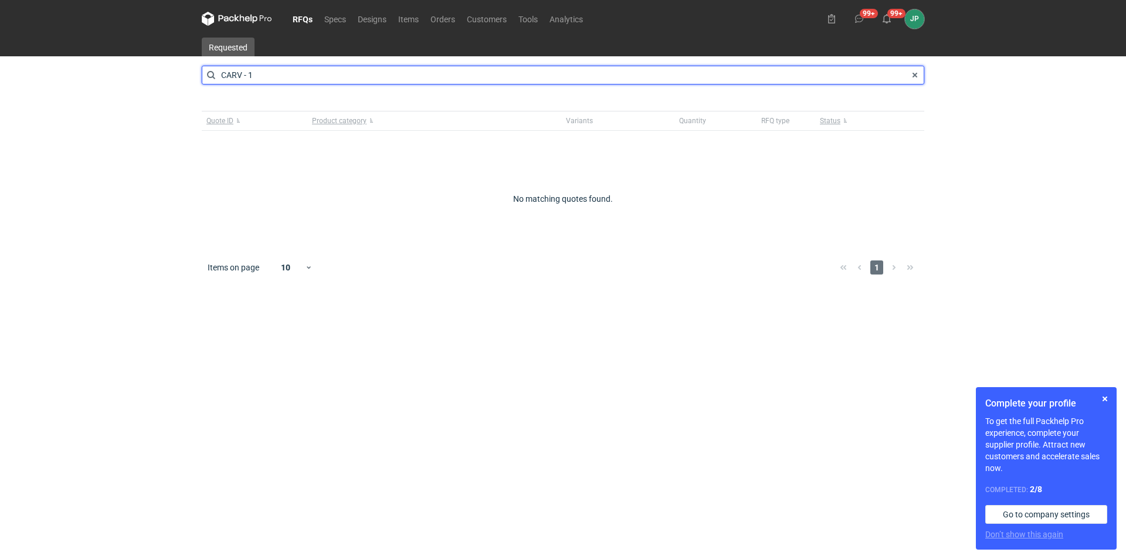
click at [272, 82] on input "CARV - 1" at bounding box center [563, 75] width 722 height 19
drag, startPoint x: 262, startPoint y: 76, endPoint x: 239, endPoint y: 76, distance: 22.9
click at [239, 76] on input "CARV - 1" at bounding box center [563, 75] width 722 height 19
type input "CARv"
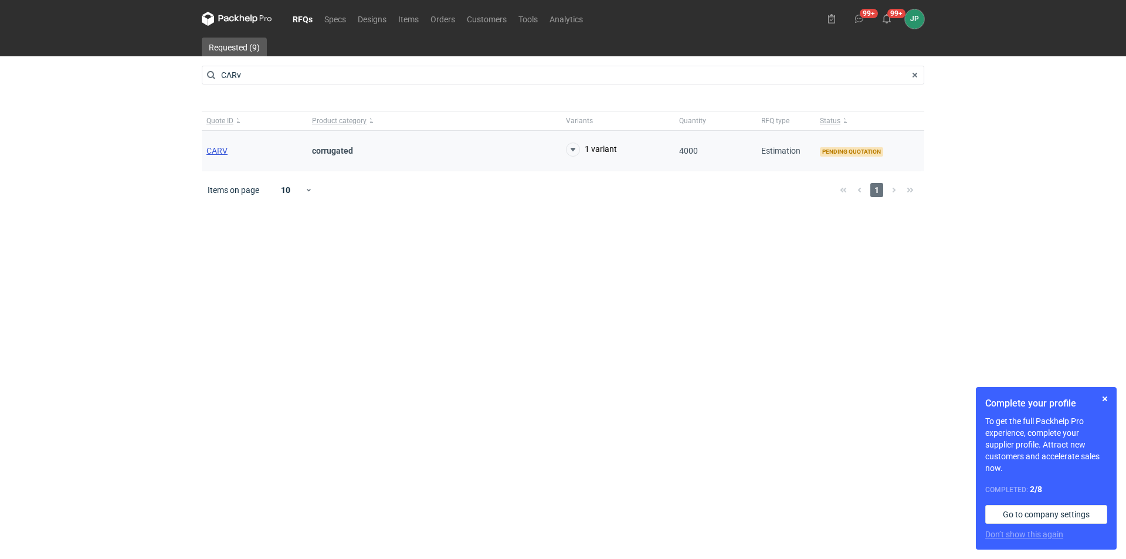
click at [209, 151] on span "CARV" at bounding box center [216, 150] width 21 height 9
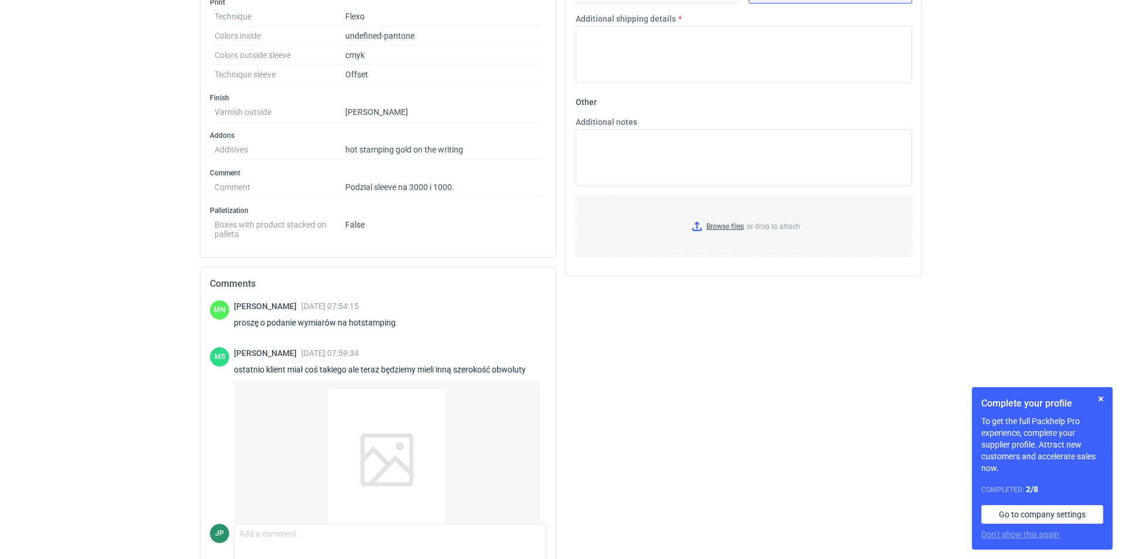
scroll to position [584, 0]
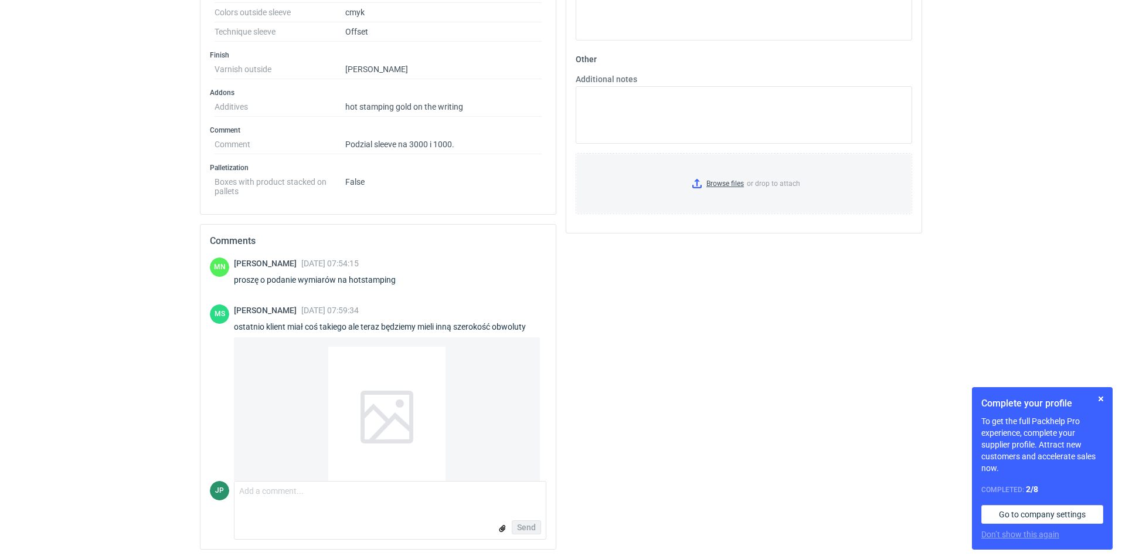
drag, startPoint x: 542, startPoint y: 375, endPoint x: 544, endPoint y: 396, distance: 20.6
click at [543, 397] on div "MN Małgorzata Nowotna 16 Jul 2025 07:54:15 proszę o podanie wymiarów na hotstam…" at bounding box center [377, 402] width 355 height 291
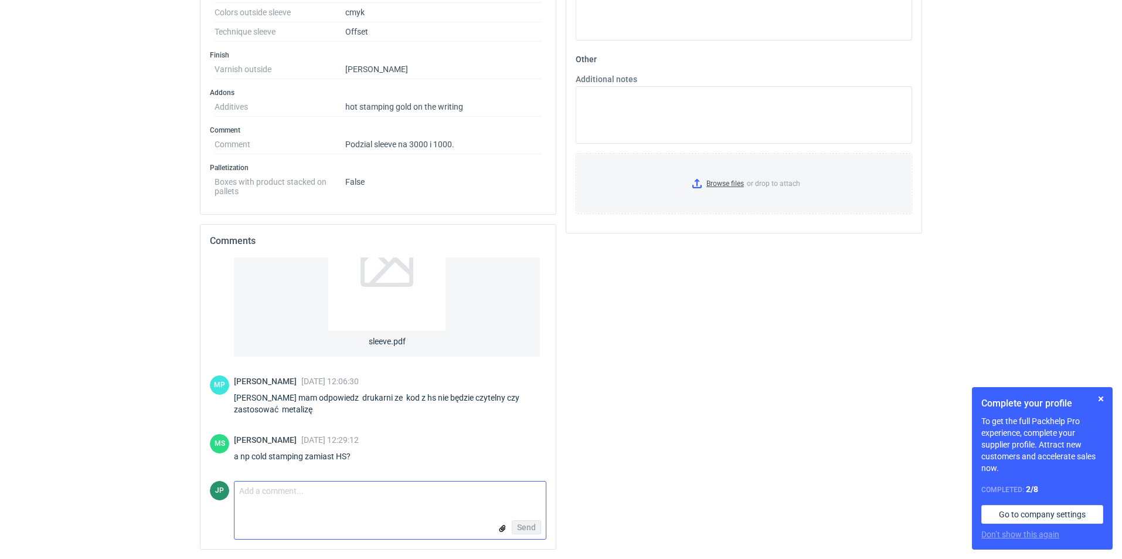
click at [315, 505] on textarea "Comment message" at bounding box center [389, 493] width 311 height 25
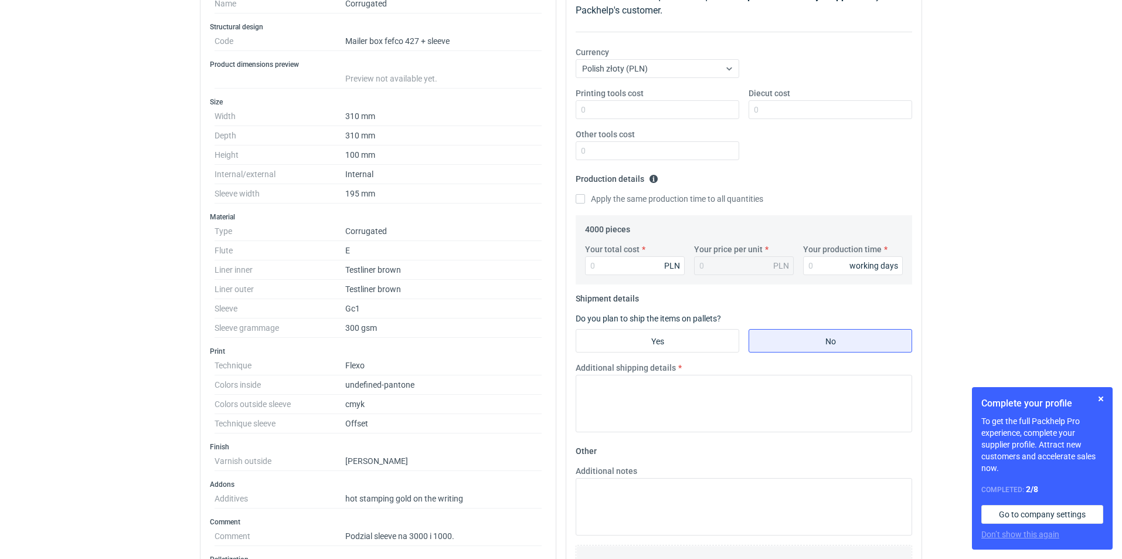
scroll to position [234, 0]
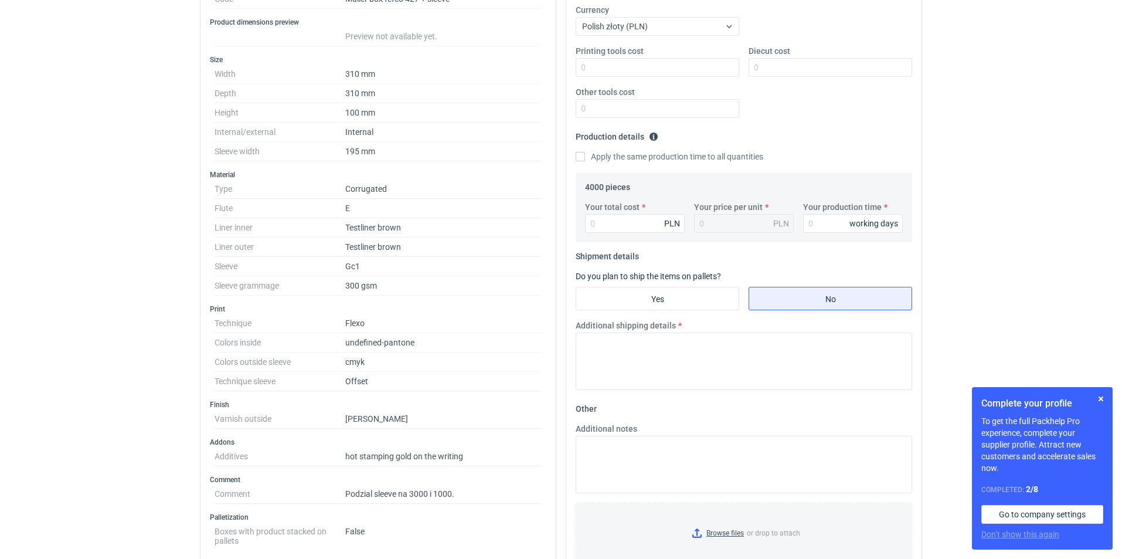
click at [495, 412] on dd "[PERSON_NAME]" at bounding box center [443, 418] width 196 height 19
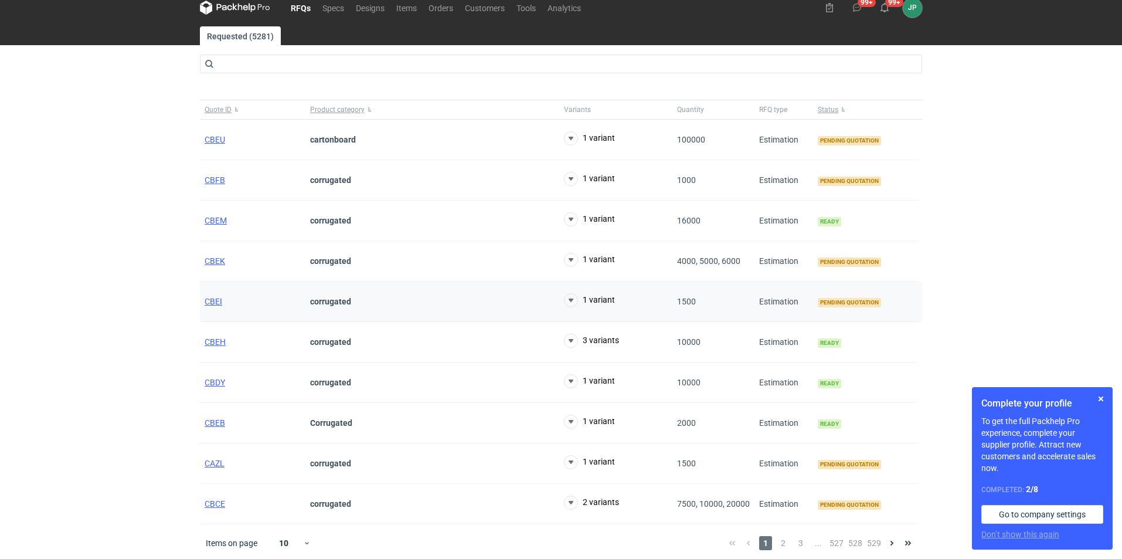
scroll to position [14, 0]
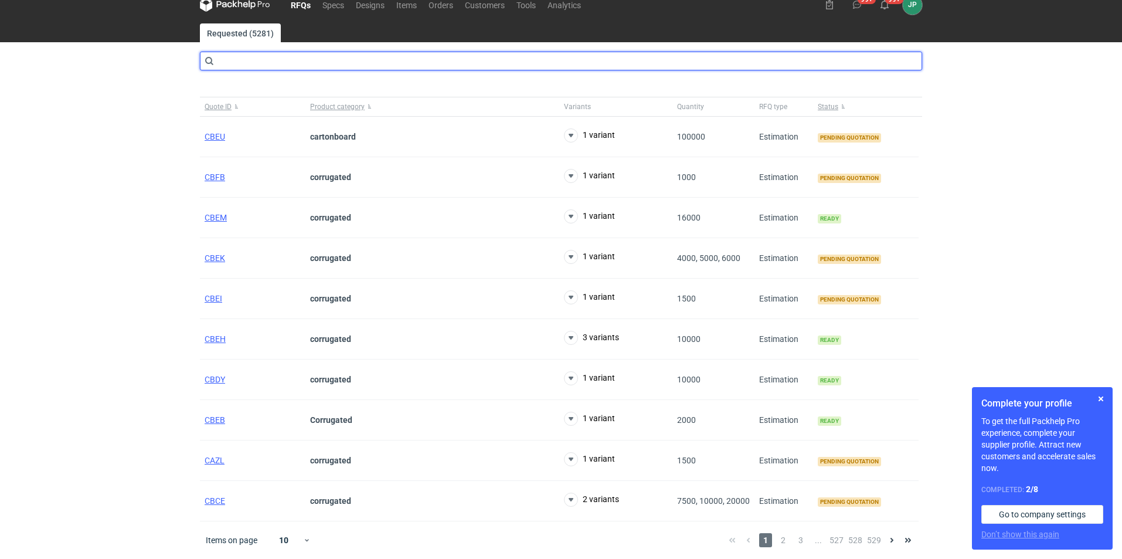
click at [253, 68] on input "text" at bounding box center [561, 61] width 722 height 19
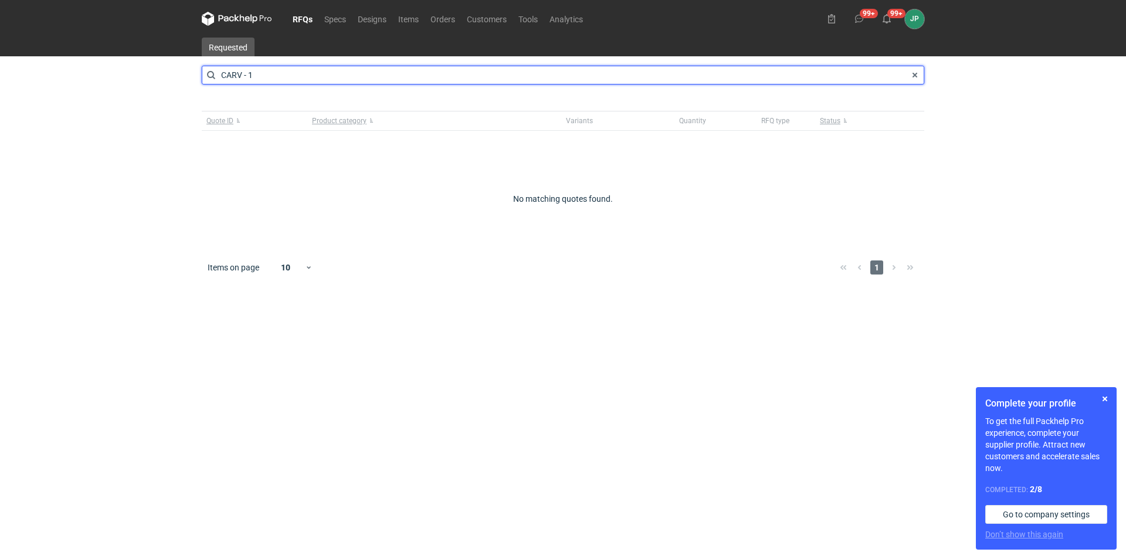
click at [270, 80] on input "CARV - 1" at bounding box center [563, 75] width 722 height 19
type input "CARV"
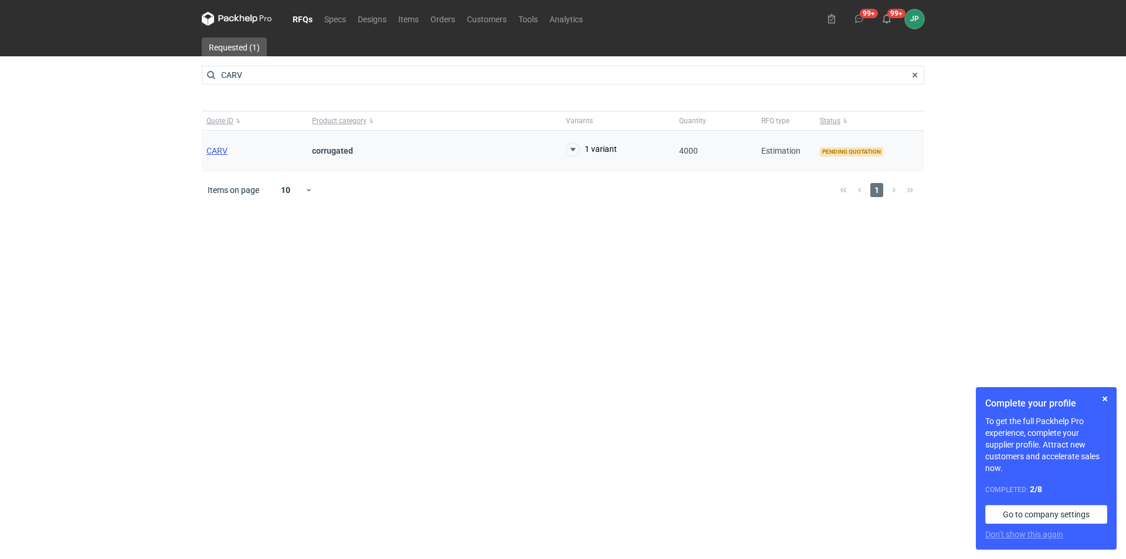
click at [222, 149] on span "CARV" at bounding box center [216, 150] width 21 height 9
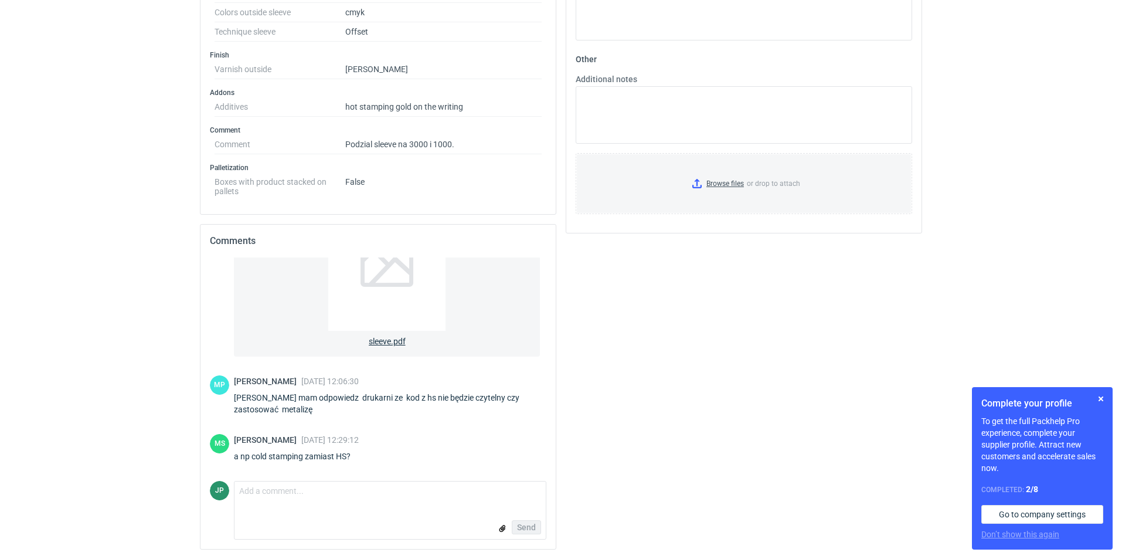
scroll to position [168, 0]
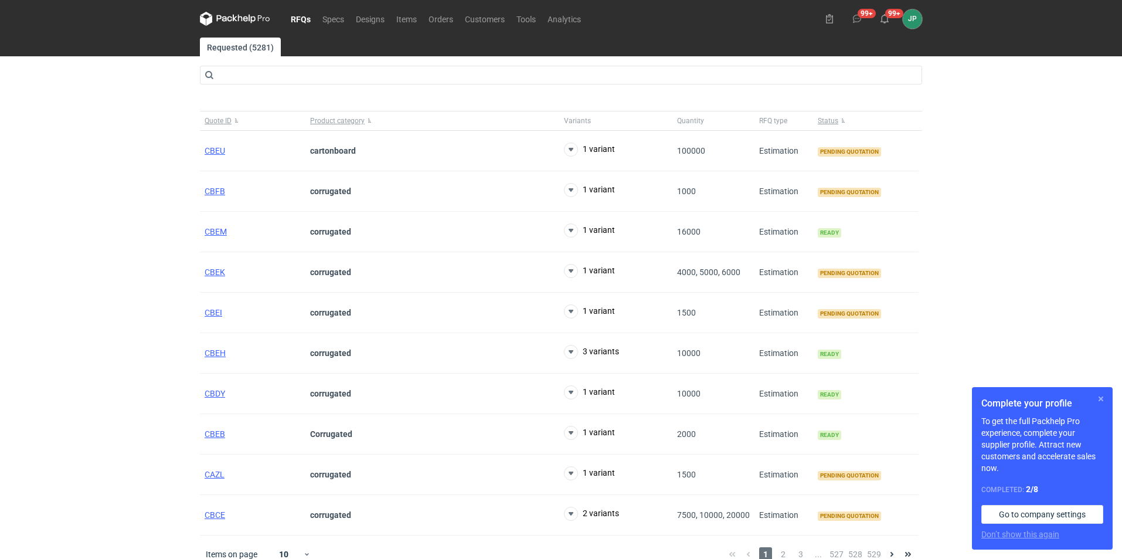
click at [1101, 403] on button "button" at bounding box center [1101, 399] width 14 height 14
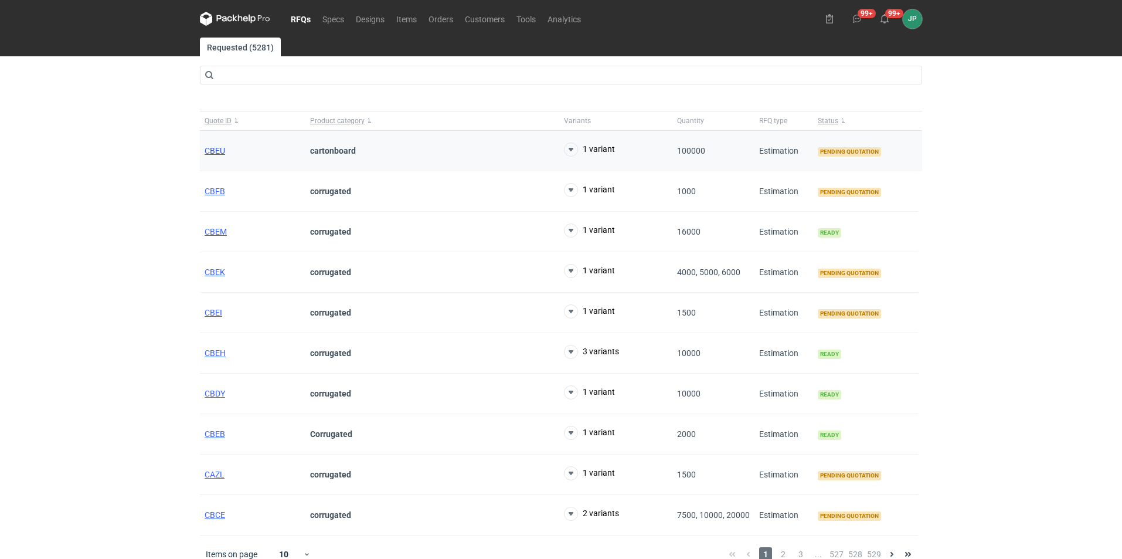
click at [216, 152] on span "CBEU" at bounding box center [215, 150] width 21 height 9
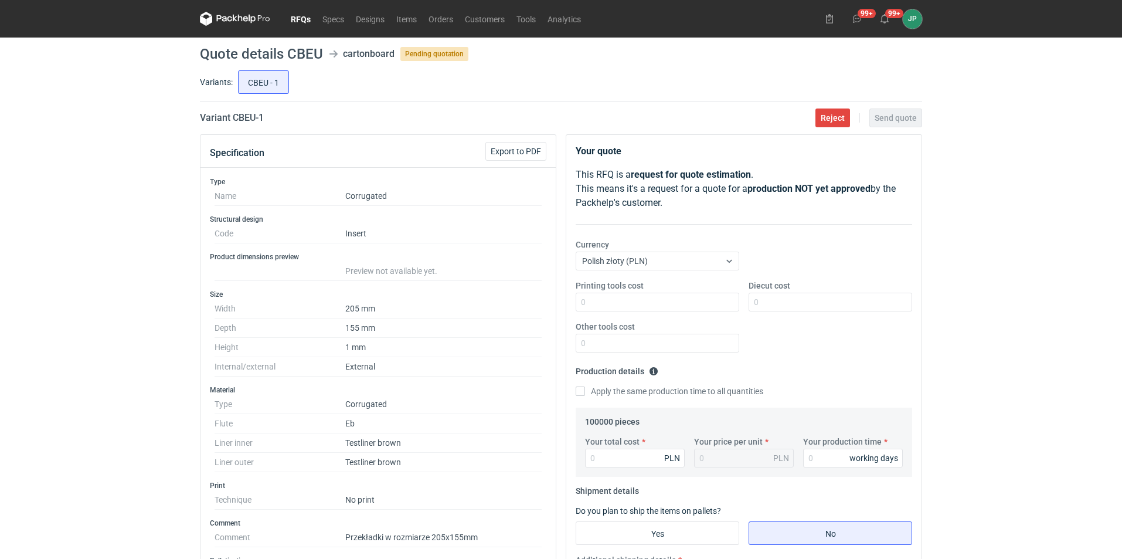
click at [148, 283] on div "RFQs Specs Designs Items Orders Customers Tools Analytics 99+ 99+ JP [PERSON_NA…" at bounding box center [561, 279] width 1122 height 559
drag, startPoint x: 407, startPoint y: 238, endPoint x: 308, endPoint y: 238, distance: 99.1
click at [308, 238] on dl "Code Insert" at bounding box center [378, 233] width 327 height 19
click at [445, 270] on dd "Preview not available yet." at bounding box center [443, 270] width 196 height 19
drag, startPoint x: 361, startPoint y: 237, endPoint x: 331, endPoint y: 233, distance: 29.5
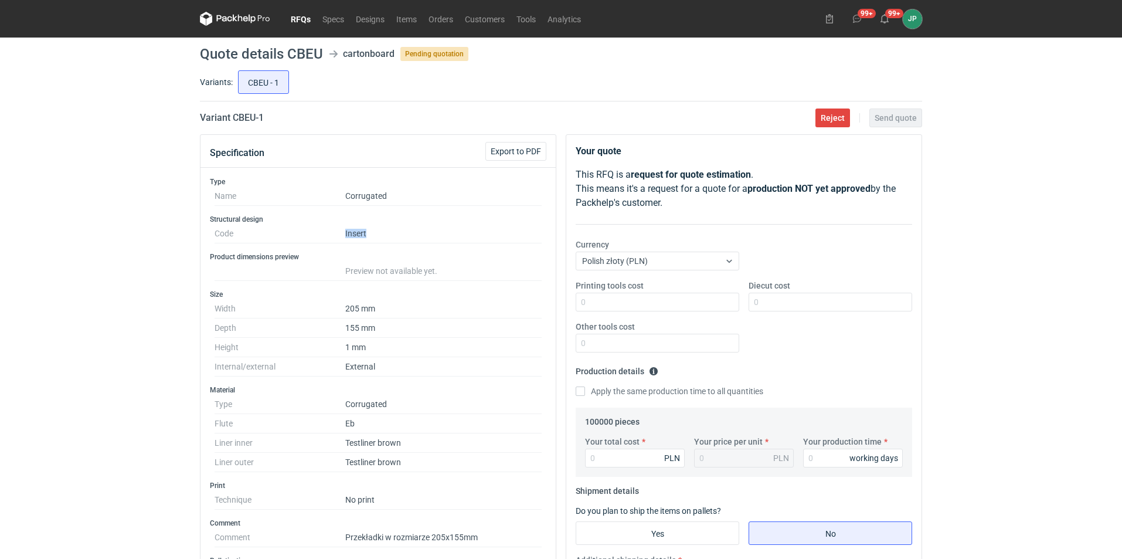
click at [331, 233] on dl "Code Insert" at bounding box center [378, 233] width 327 height 19
drag, startPoint x: 355, startPoint y: 230, endPoint x: 418, endPoint y: 427, distance: 206.7
click at [418, 427] on dd "Eb" at bounding box center [443, 423] width 196 height 19
drag, startPoint x: 270, startPoint y: 123, endPoint x: 232, endPoint y: 118, distance: 37.8
click at [232, 118] on div "Variant CBEU - 1 Reject Send quote" at bounding box center [561, 118] width 722 height 14
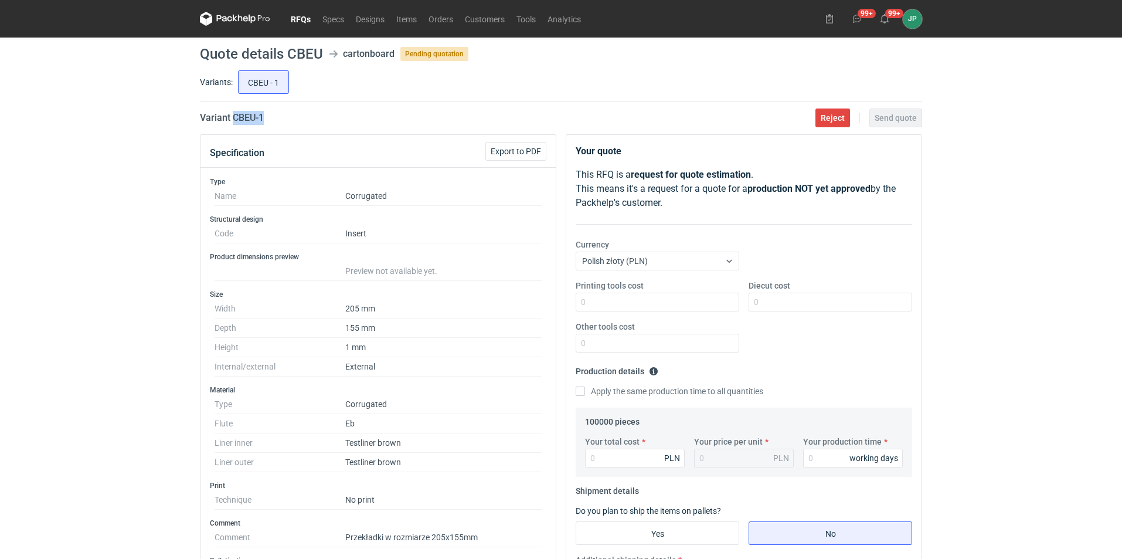
copy h2 "CBEU - 1"
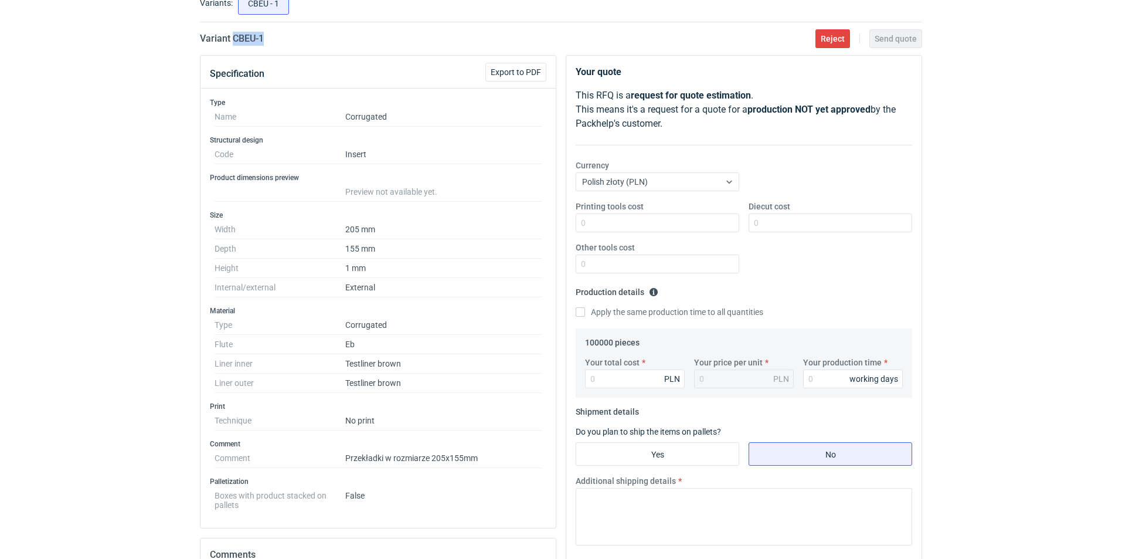
scroll to position [59, 0]
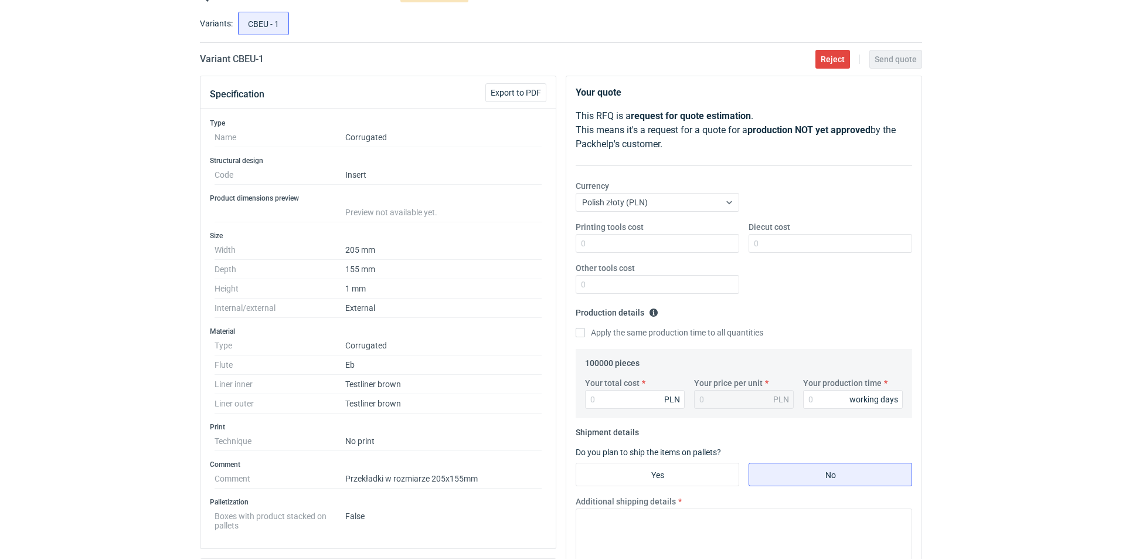
click at [424, 318] on div "Type Name Corrugated Structural design Code Insert Product dimensions preview P…" at bounding box center [377, 328] width 355 height 439
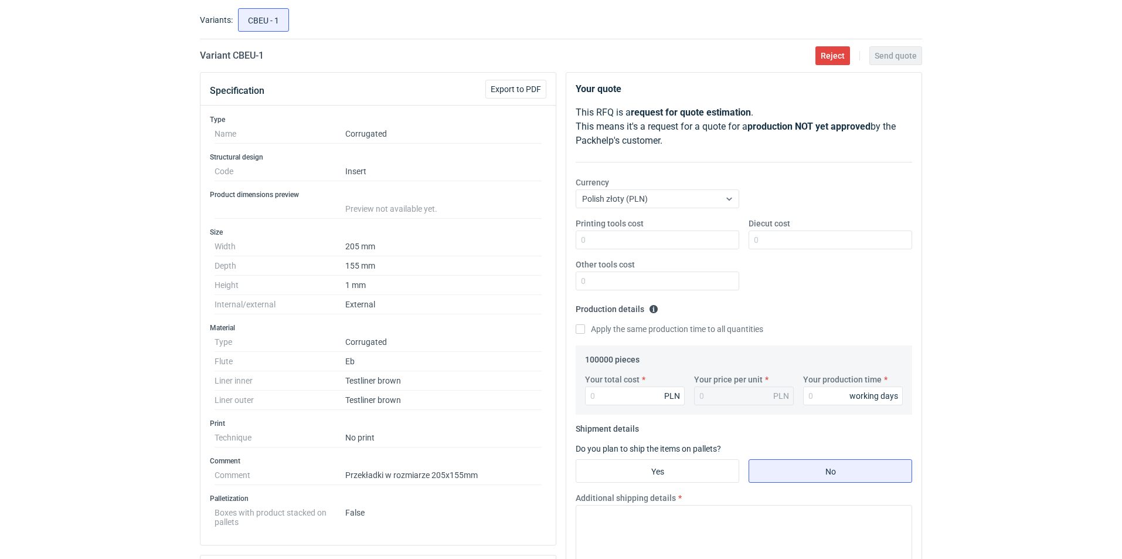
scroll to position [117, 0]
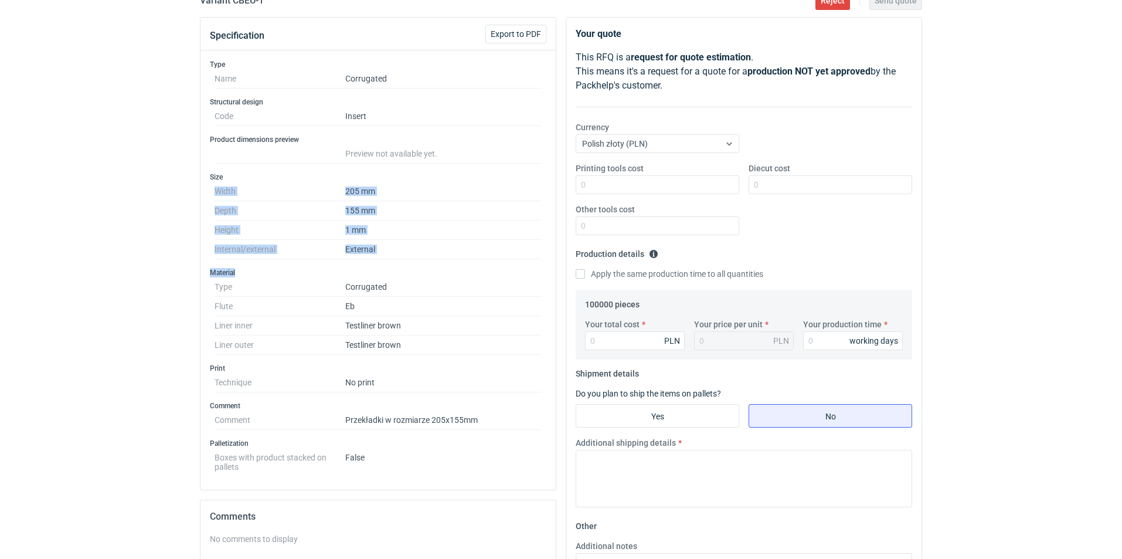
drag, startPoint x: 336, startPoint y: 178, endPoint x: 403, endPoint y: 261, distance: 106.7
click at [403, 261] on div "Type Name Corrugated Structural design Code Insert Product dimensions preview P…" at bounding box center [377, 269] width 355 height 439
click at [498, 274] on h3 "Material" at bounding box center [378, 272] width 336 height 9
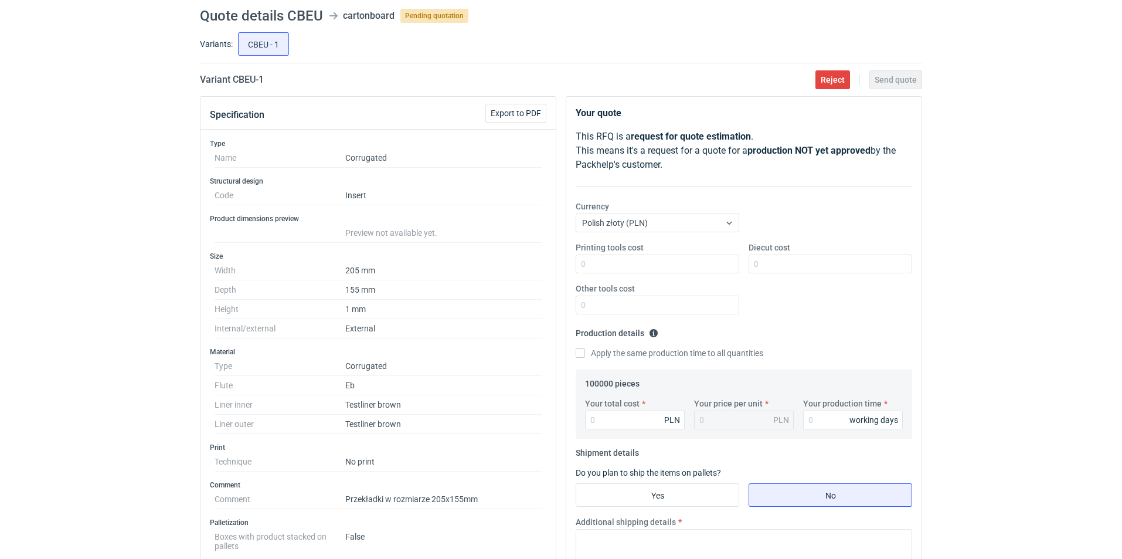
scroll to position [59, 0]
